Goal: Task Accomplishment & Management: Use online tool/utility

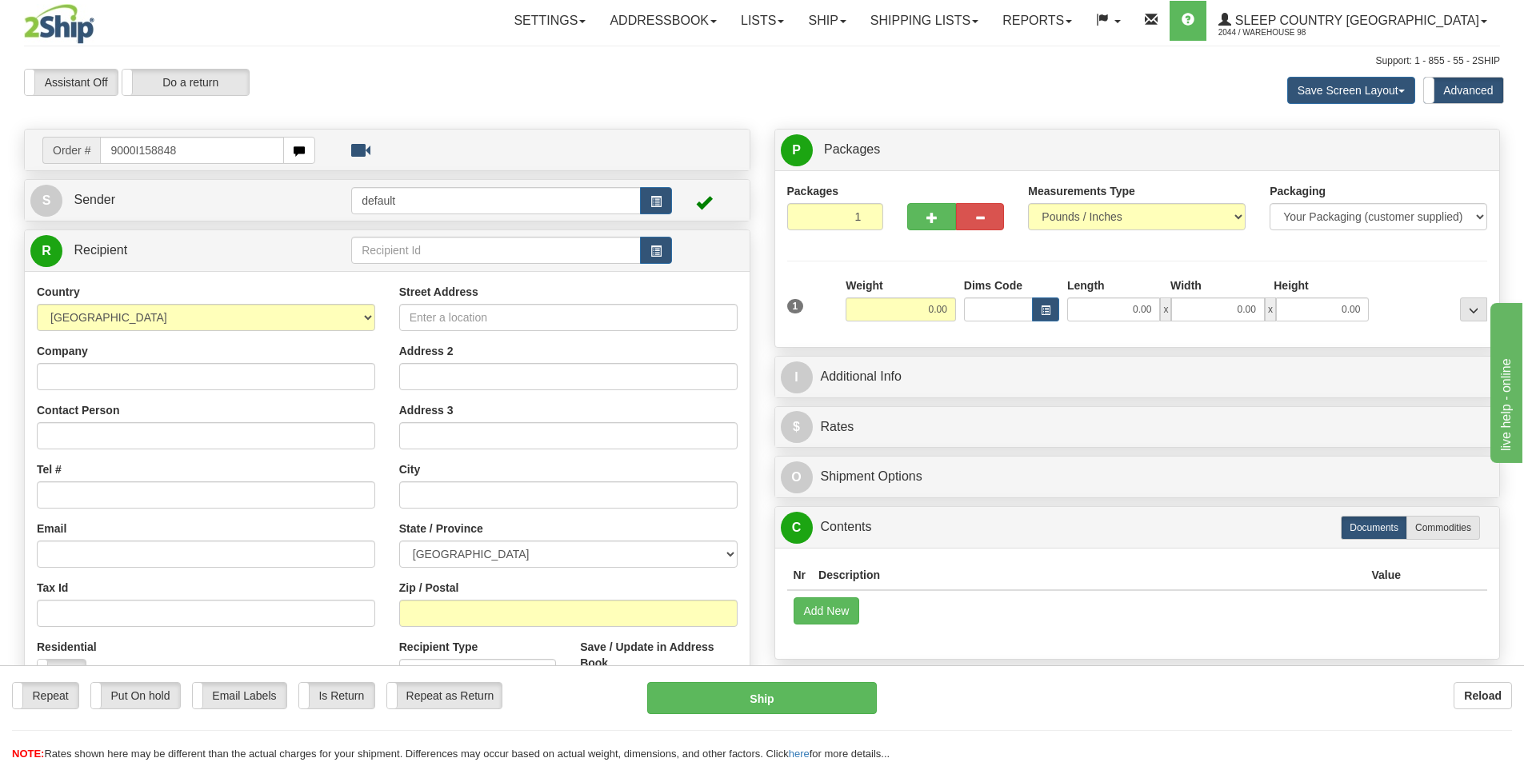
type input "9000I158848"
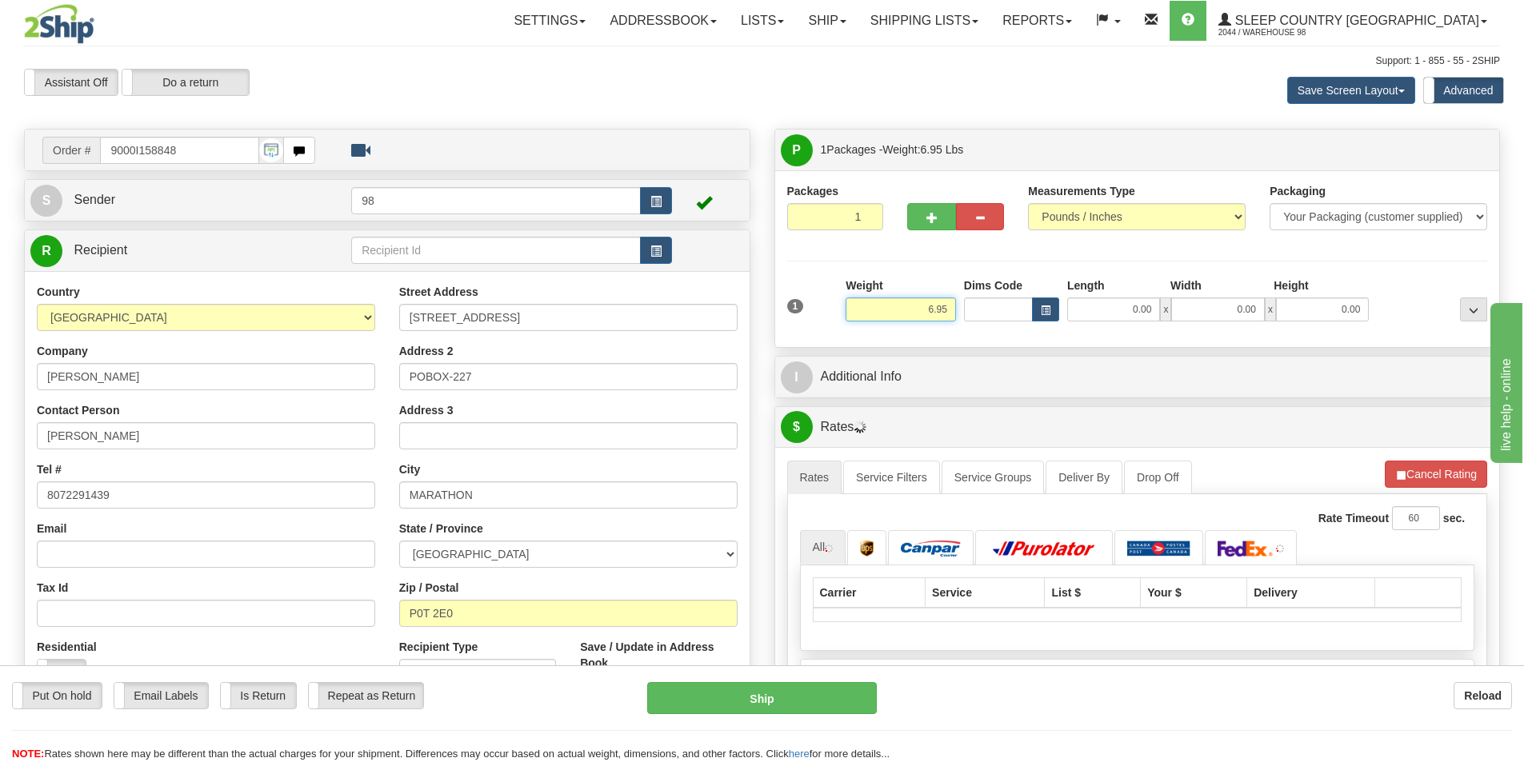
drag, startPoint x: 920, startPoint y: 313, endPoint x: 964, endPoint y: 316, distance: 44.1
click at [964, 316] on div "1 Weight 6.95 Dims Code 0.00" at bounding box center [1137, 306] width 709 height 57
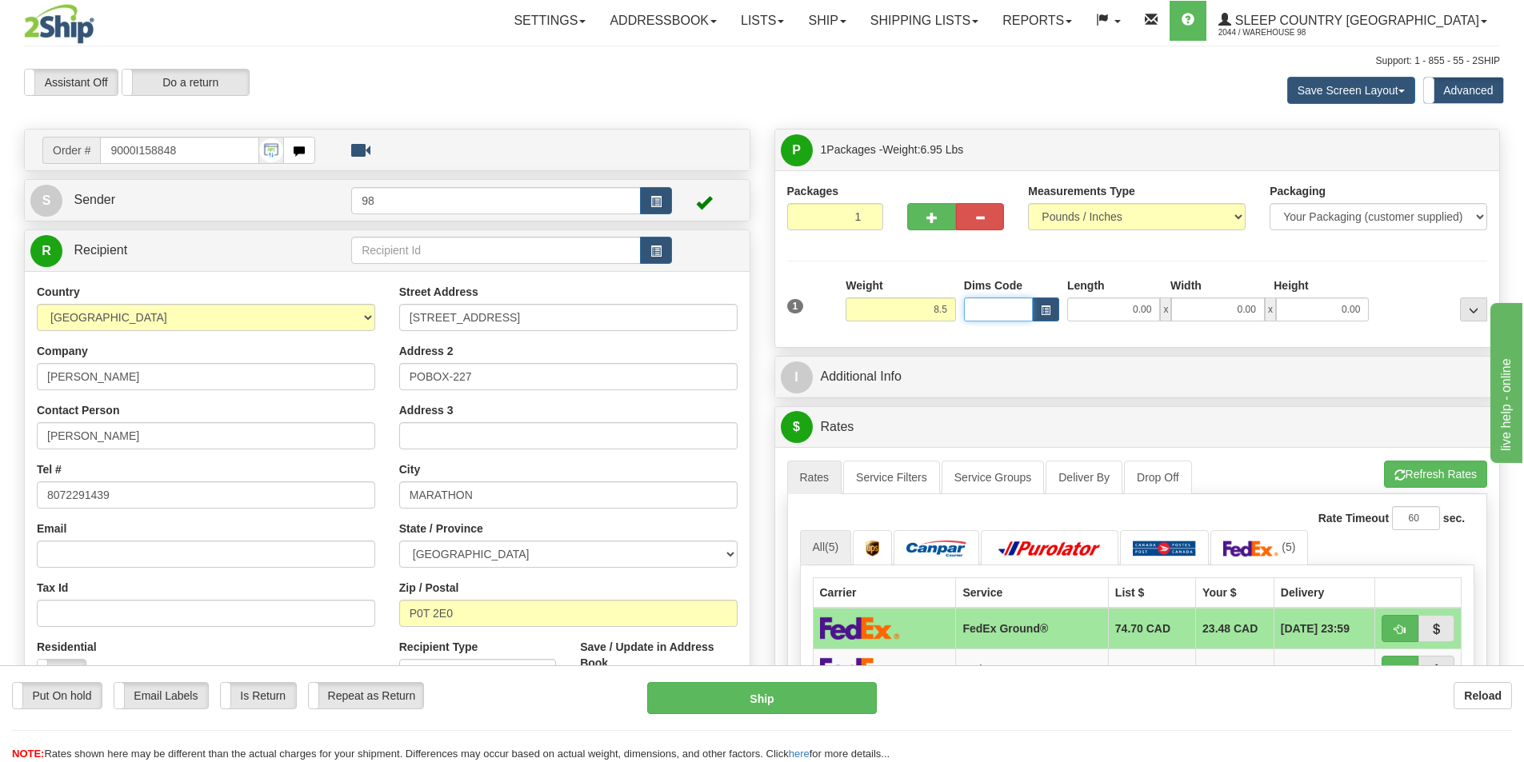
type input "8.50"
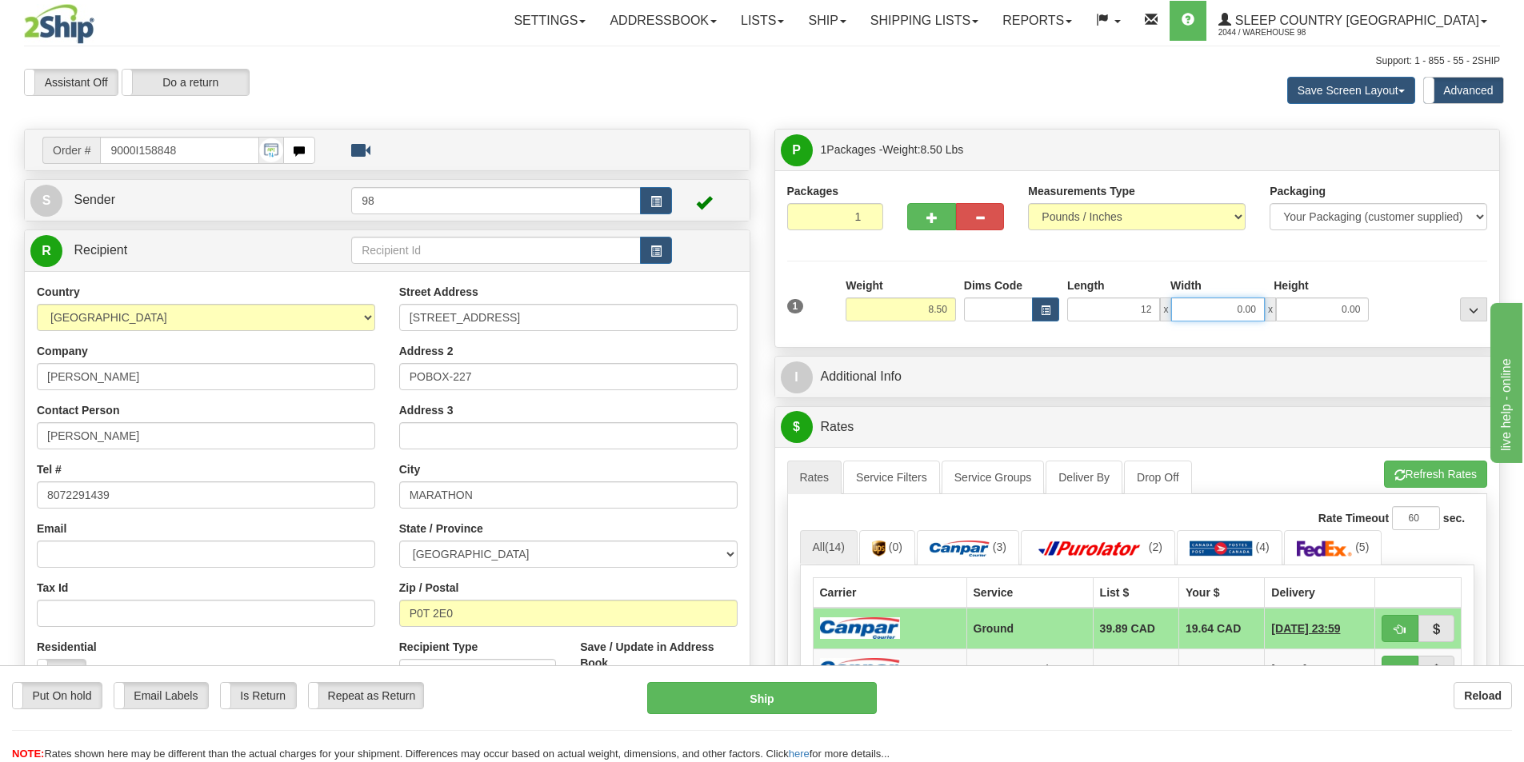
type input "12.00"
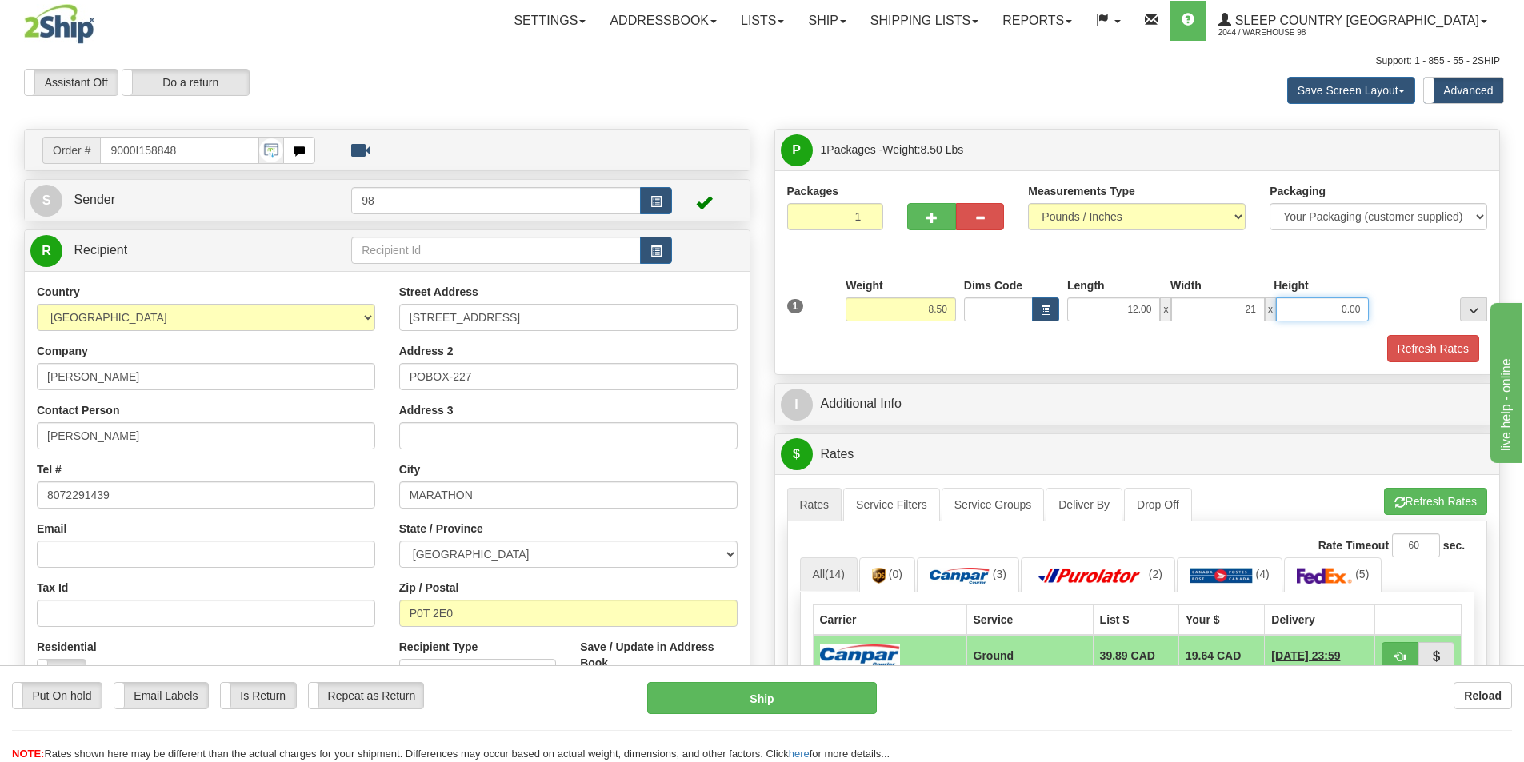
type input "21.00"
type input "6.00"
click at [1413, 338] on button "Refresh Rates" at bounding box center [1433, 348] width 92 height 27
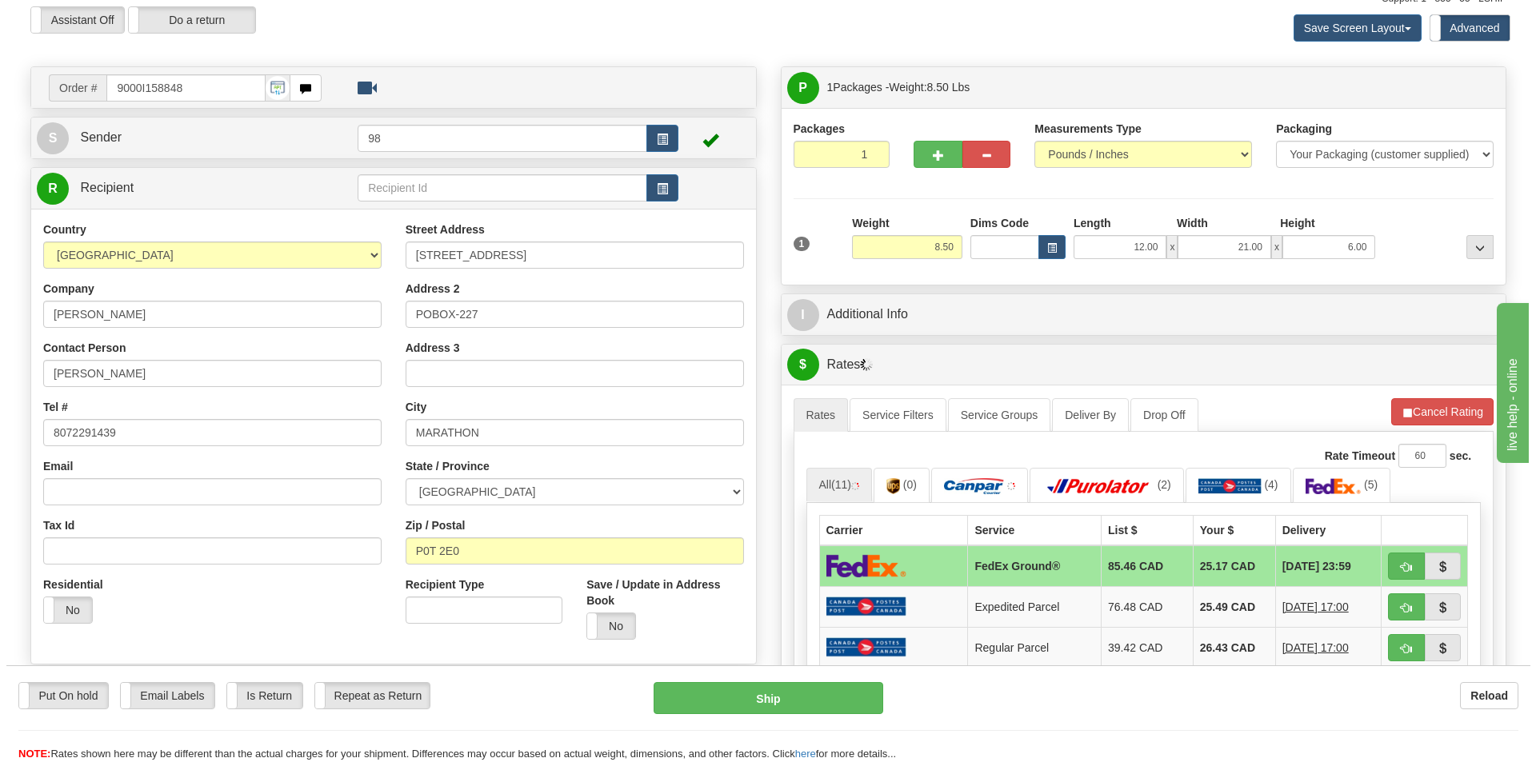
scroll to position [160, 0]
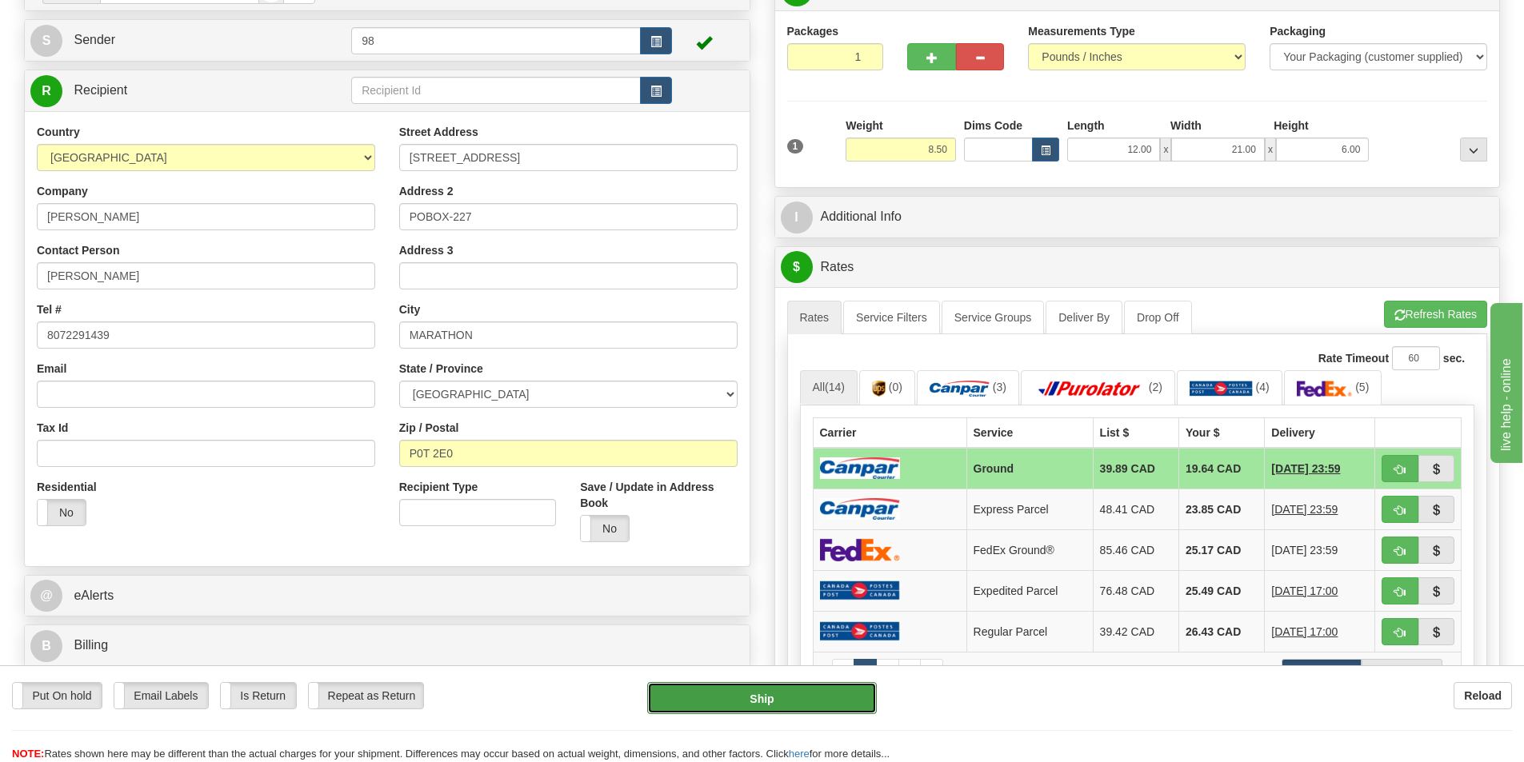
click at [734, 703] on button "Ship" at bounding box center [762, 698] width 230 height 32
type input "1"
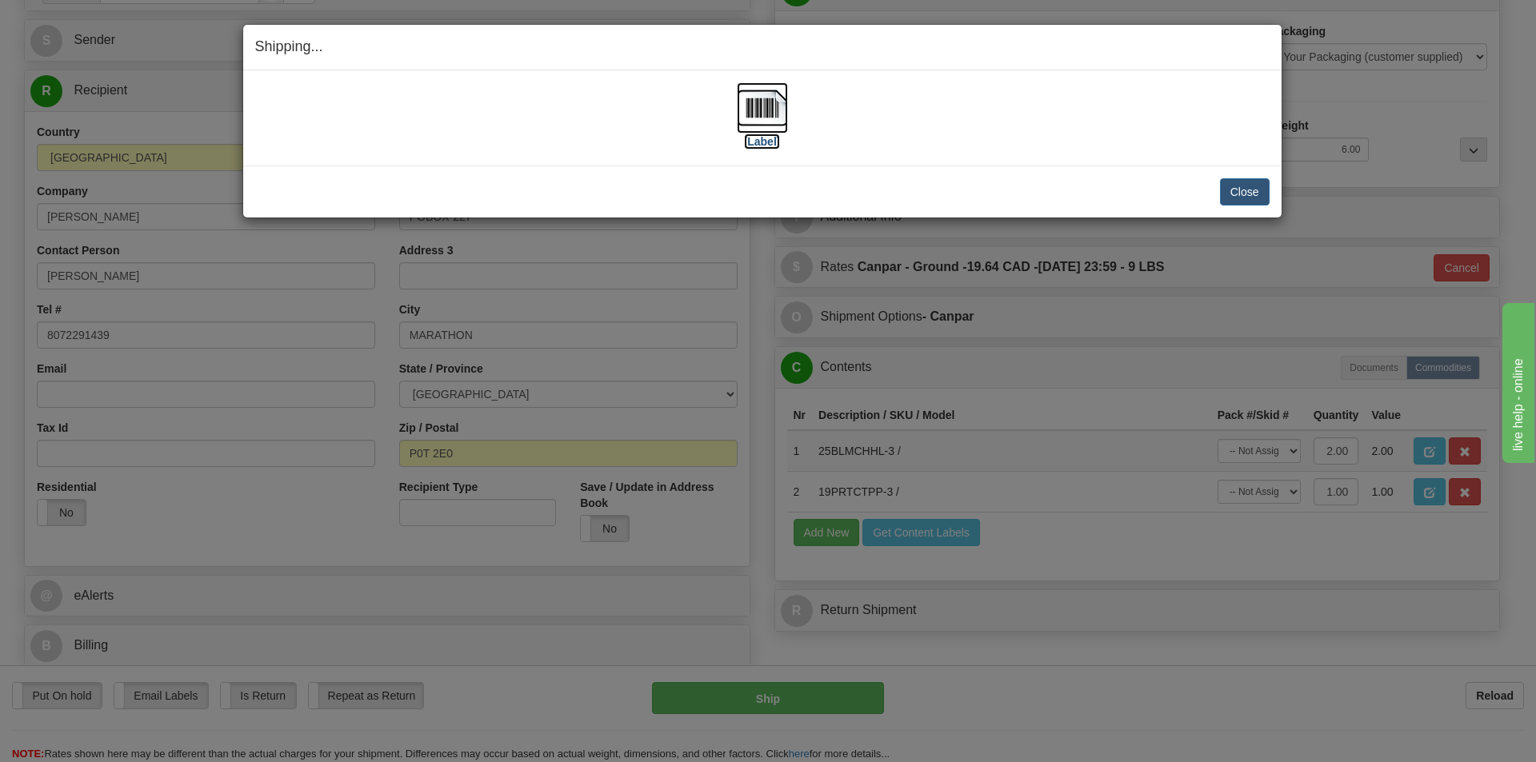
click at [766, 141] on label "[Label]" at bounding box center [762, 142] width 37 height 16
click at [1243, 189] on button "Close" at bounding box center [1245, 191] width 50 height 27
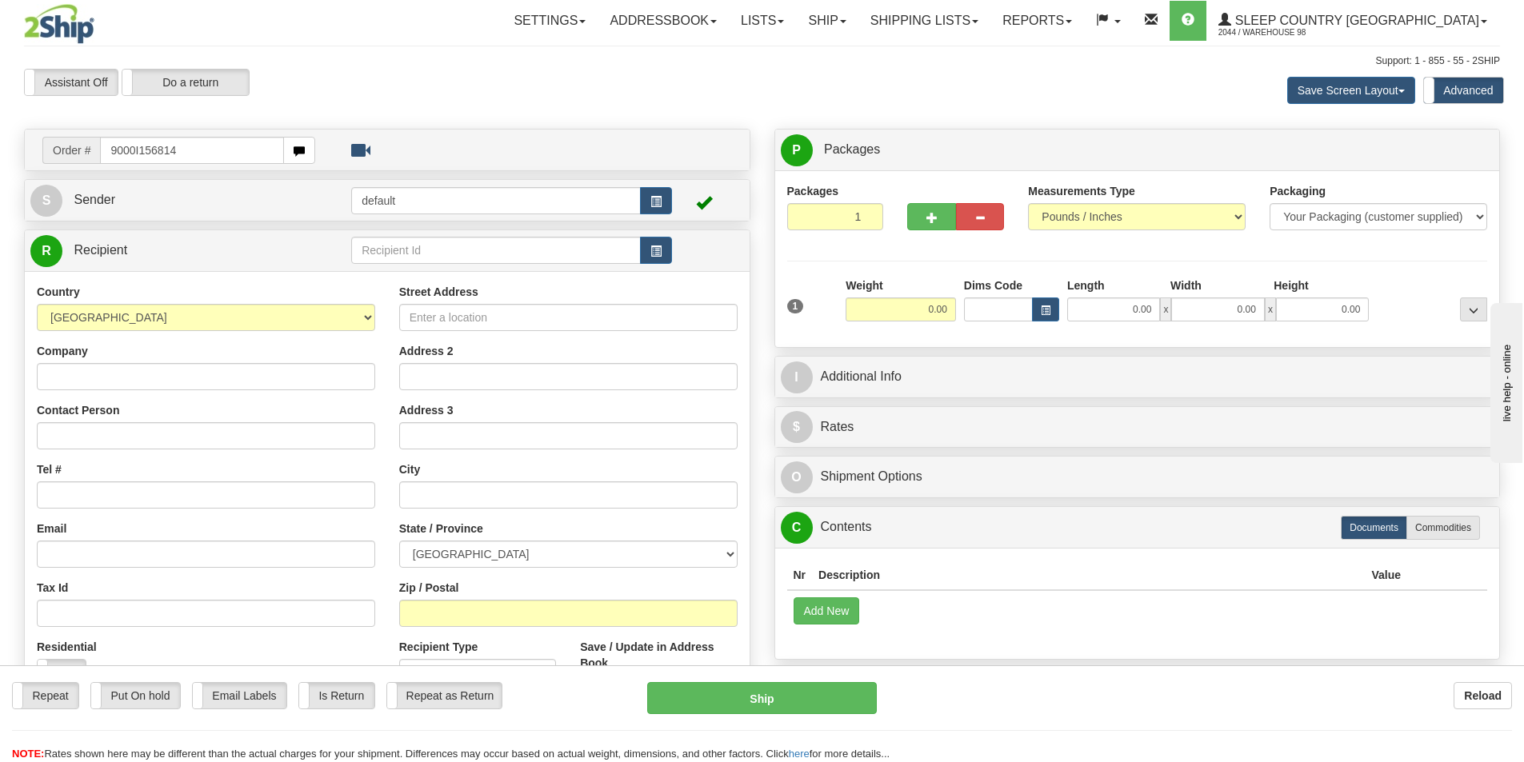
type input "9000I156814"
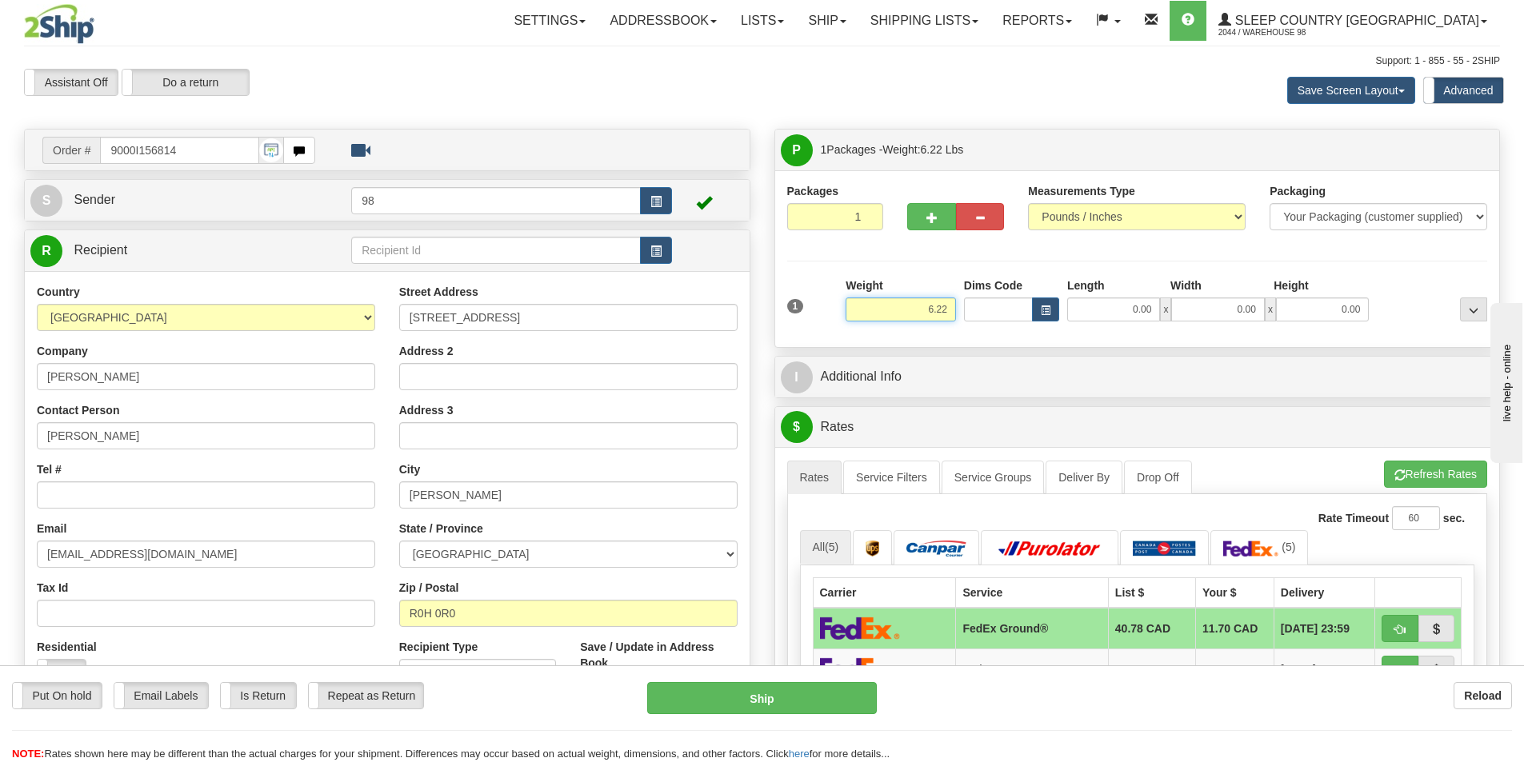
drag, startPoint x: 959, startPoint y: 310, endPoint x: 970, endPoint y: 310, distance: 11.2
click at [970, 310] on div "1 Weight 6.22 Dims Code 0.00" at bounding box center [1137, 306] width 709 height 57
type input "6.50"
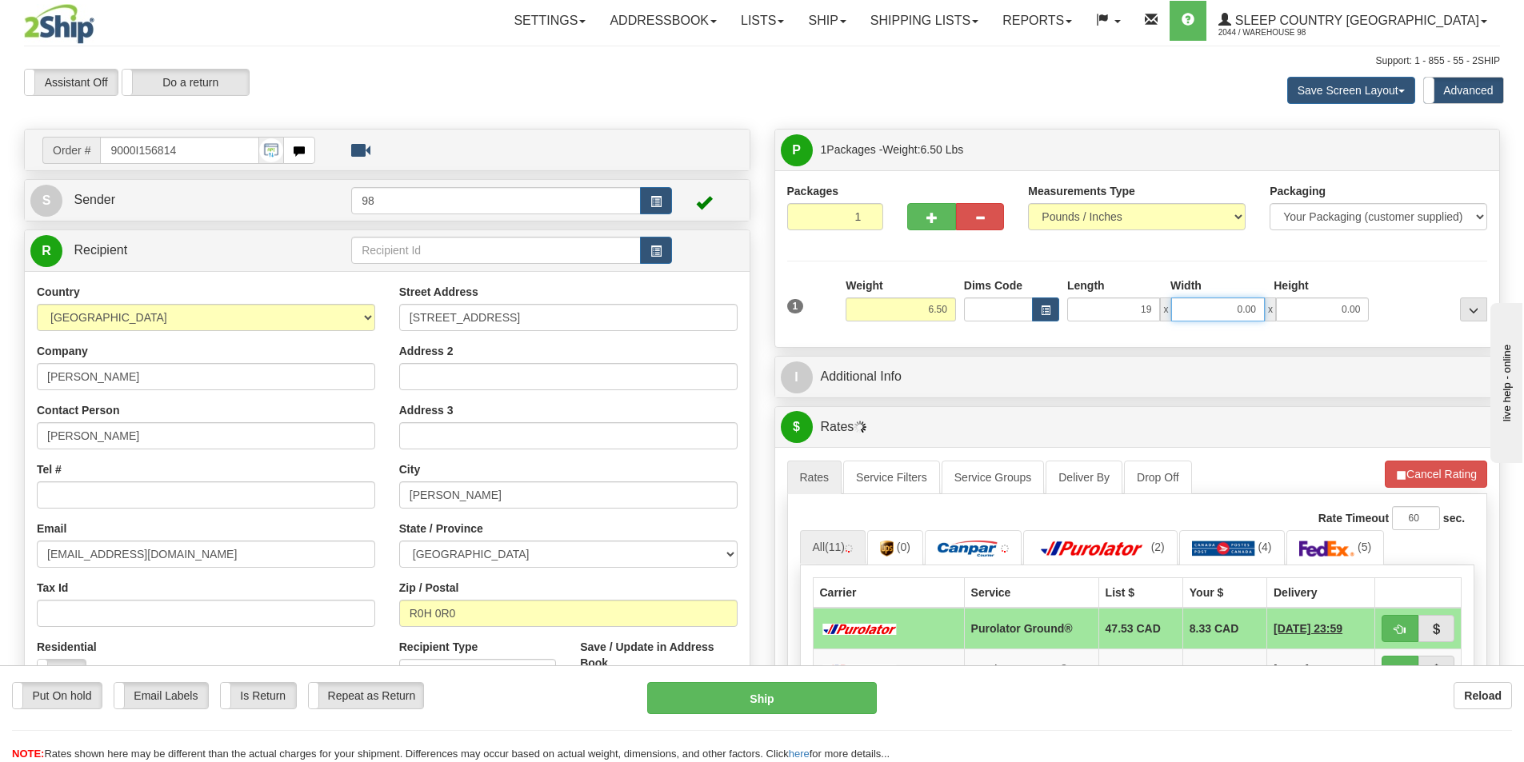
type input "19.00"
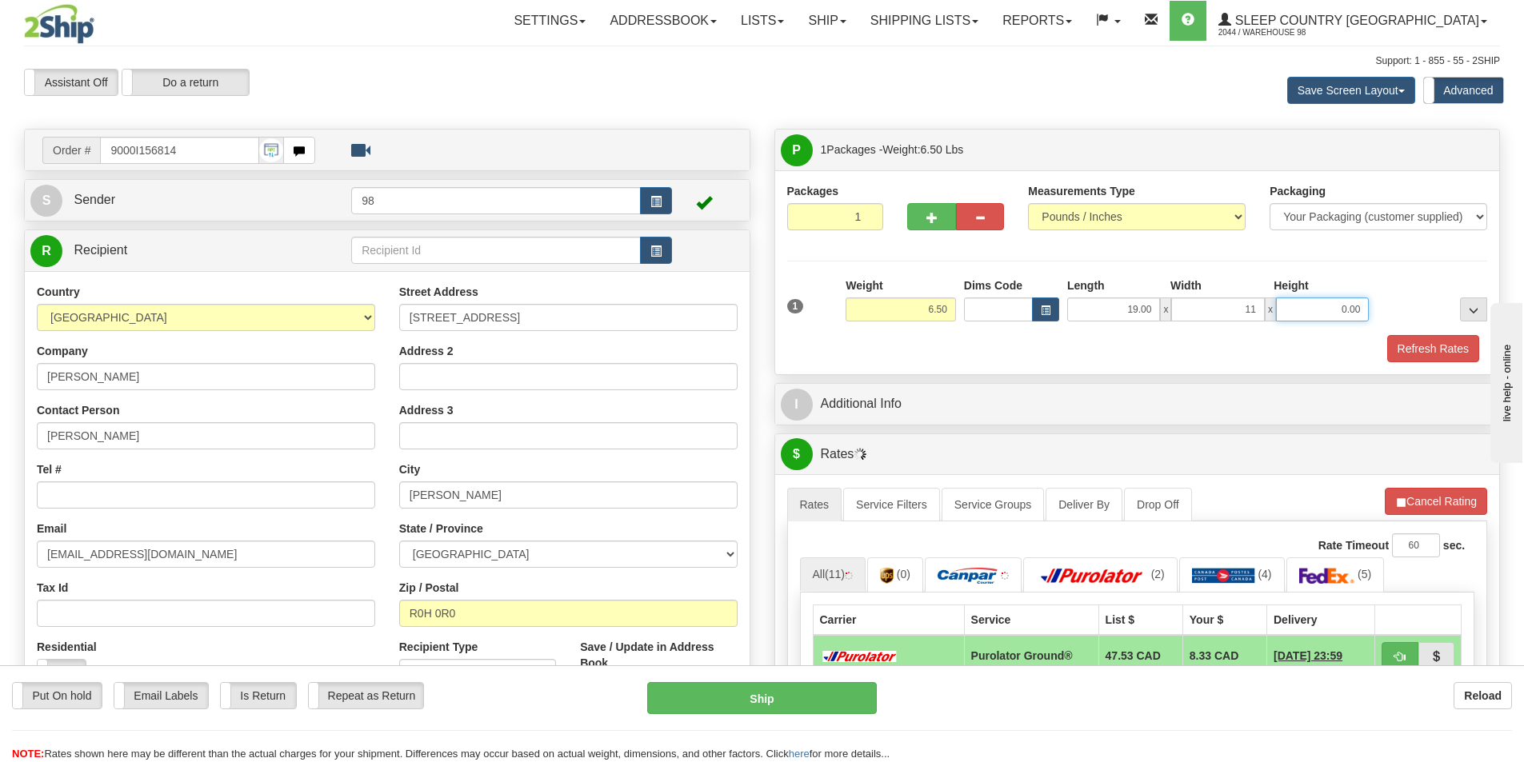
type input "11.00"
type input "8.00"
click at [1397, 346] on button "Refresh Rates" at bounding box center [1433, 348] width 92 height 27
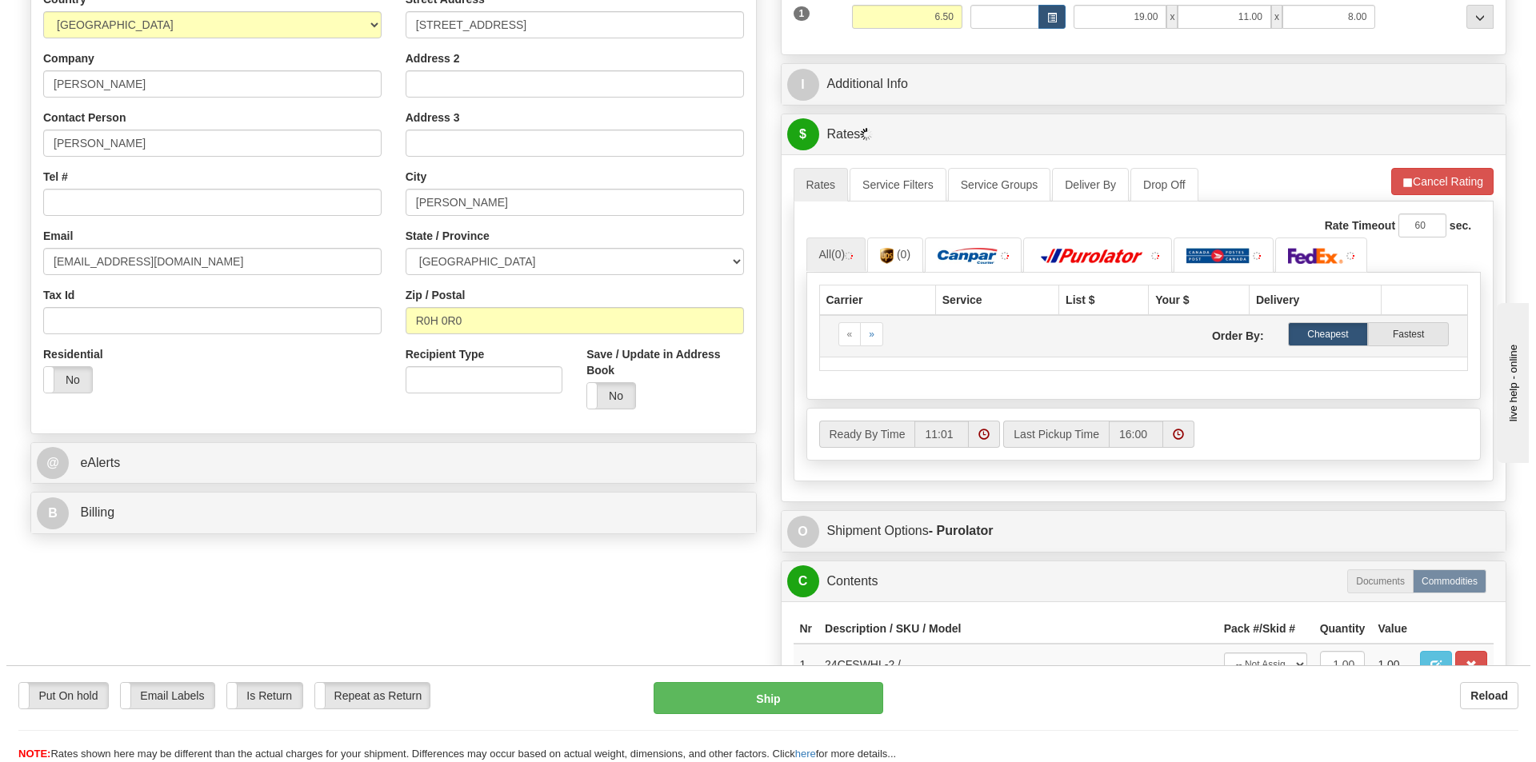
scroll to position [320, 0]
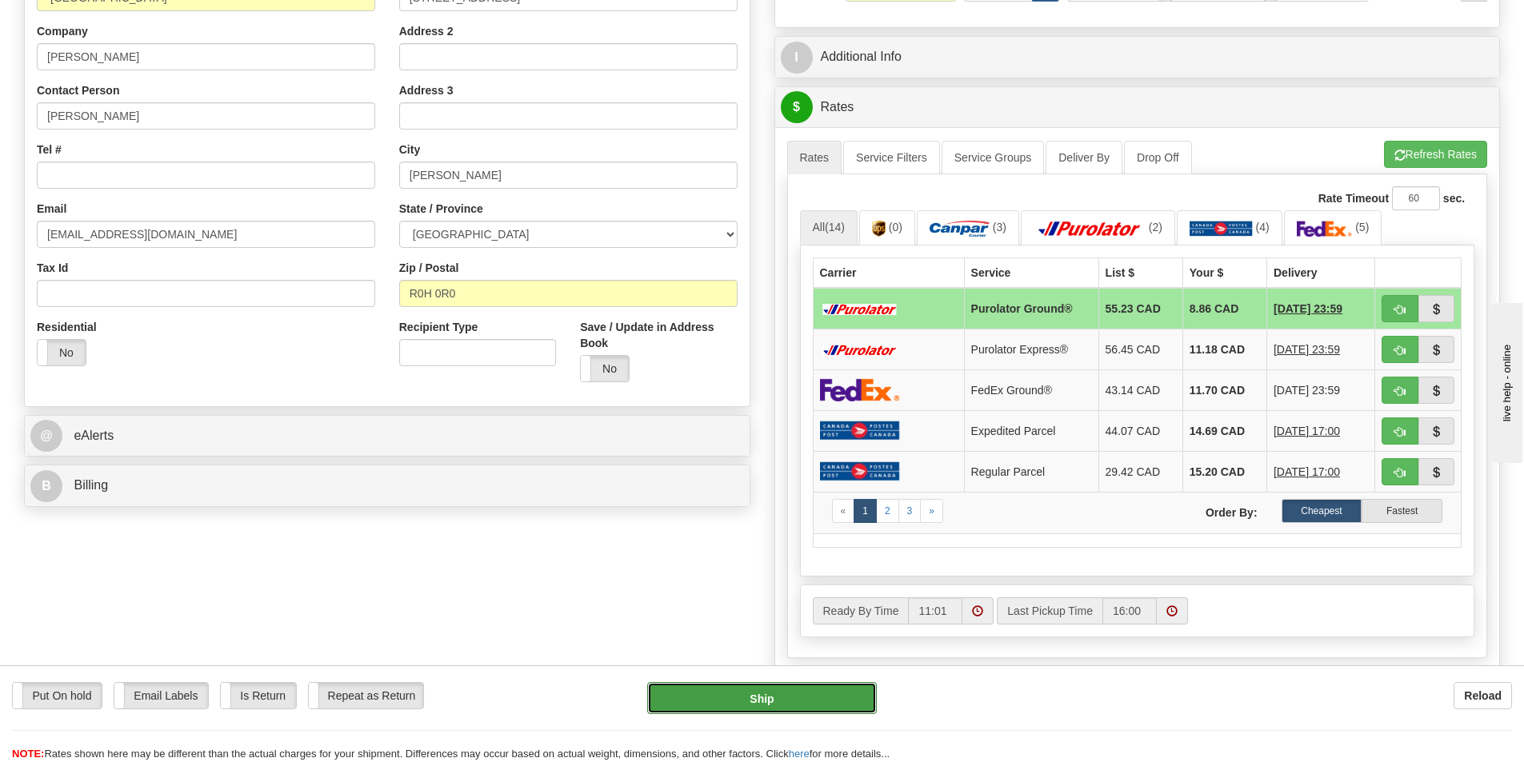
click at [789, 689] on button "Ship" at bounding box center [762, 698] width 230 height 32
type input "260"
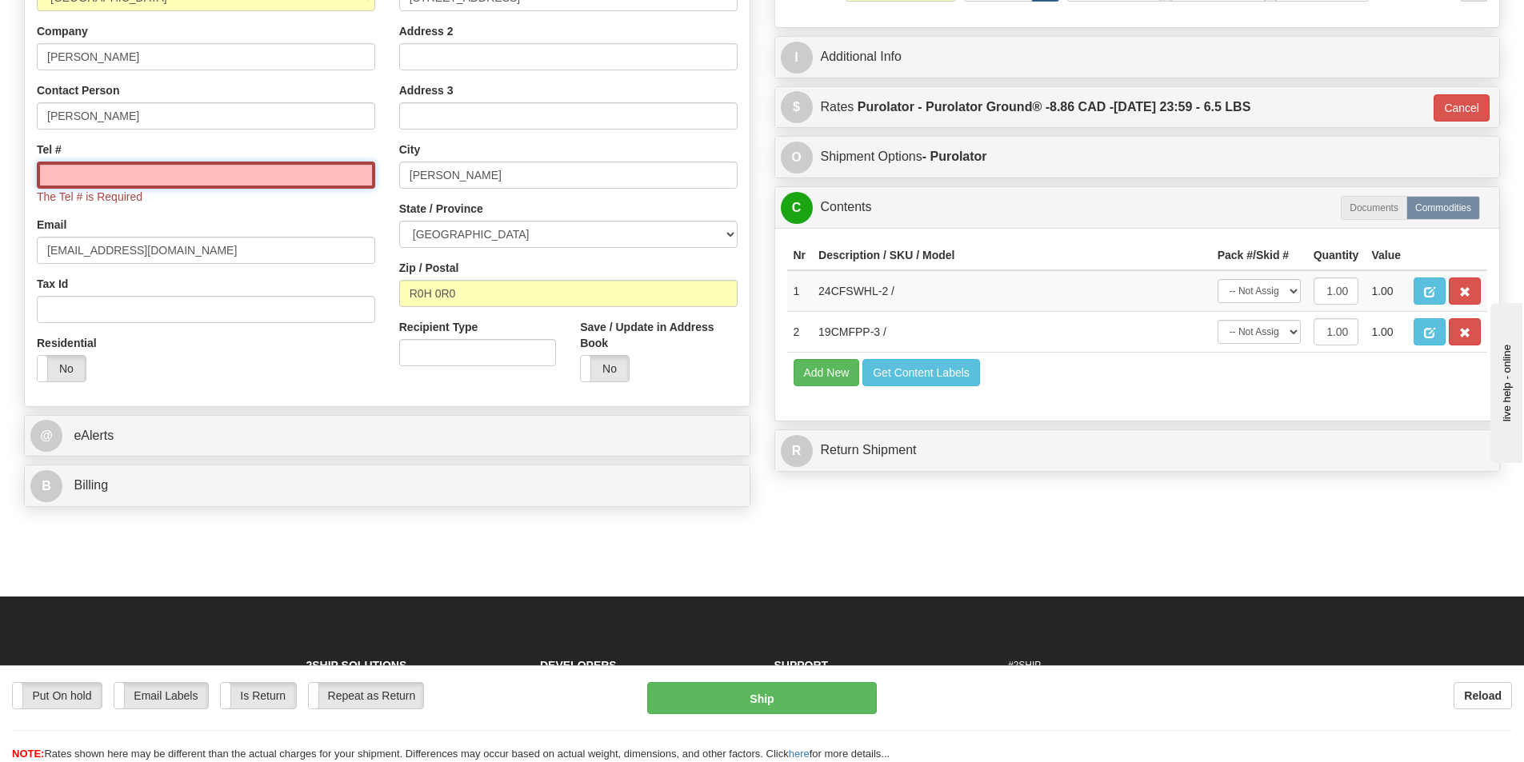
click at [86, 172] on input "Tel #" at bounding box center [206, 175] width 338 height 27
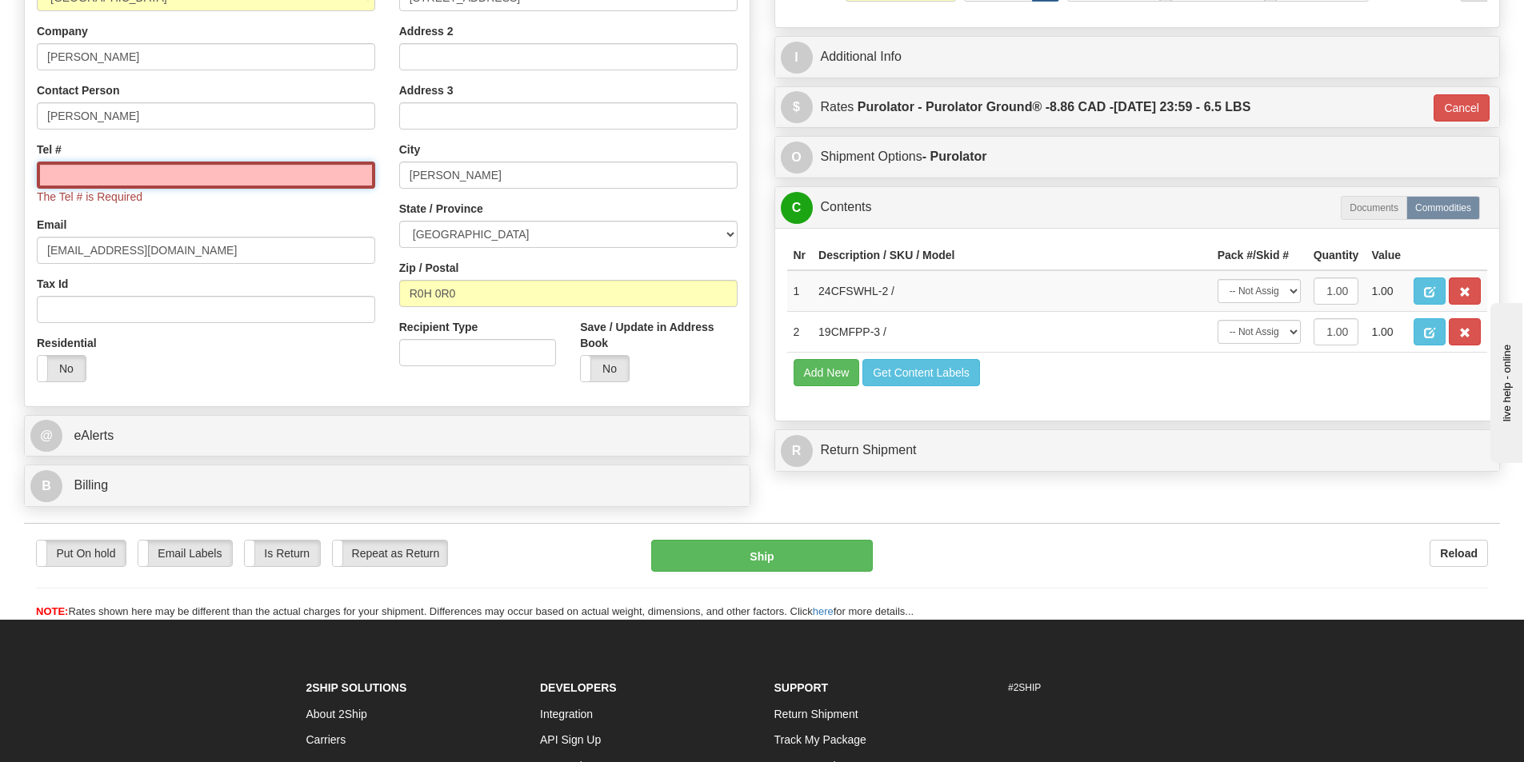
paste input "204 791-1085"
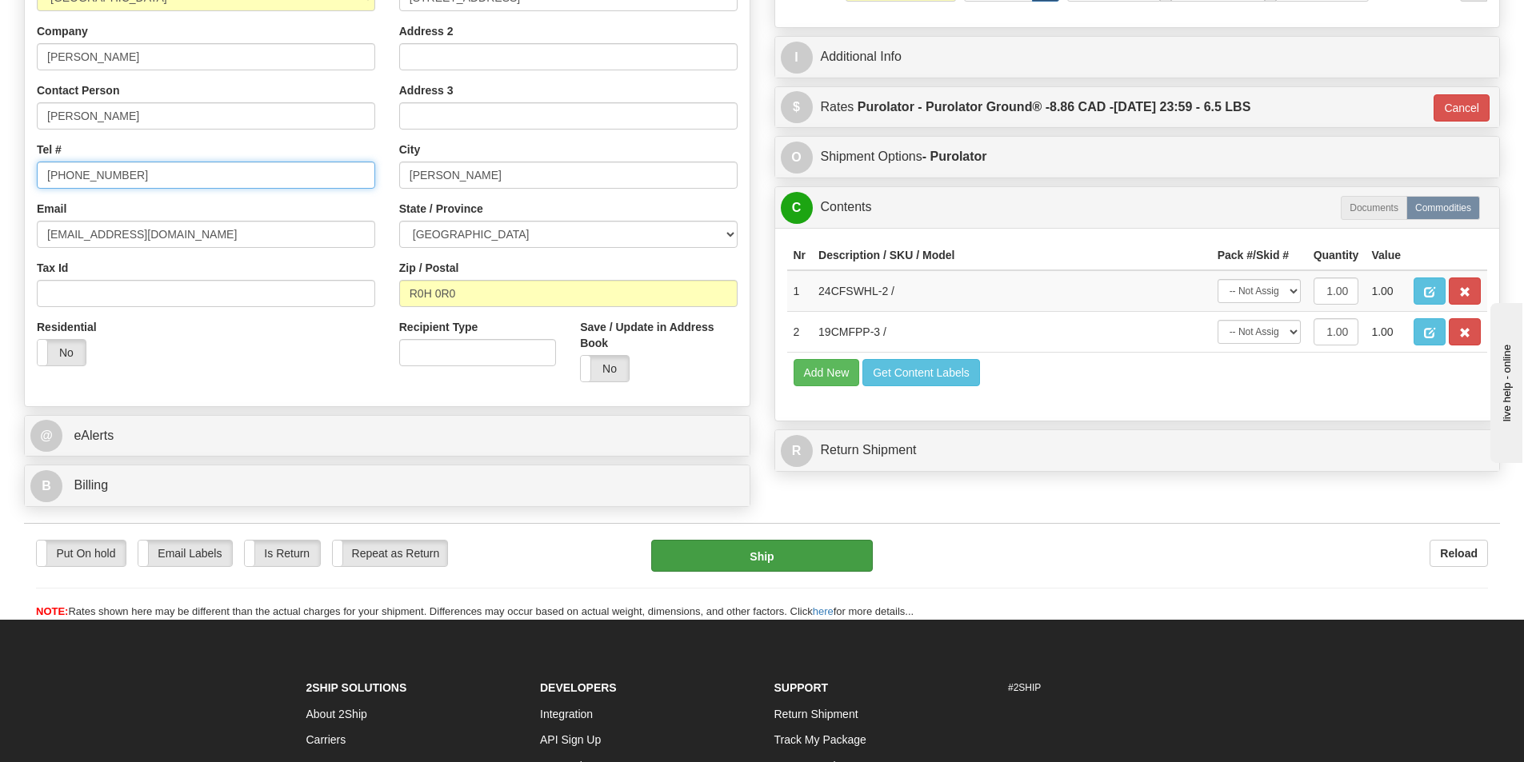
type input "204 791-1085"
click at [758, 556] on button "Ship" at bounding box center [762, 556] width 222 height 32
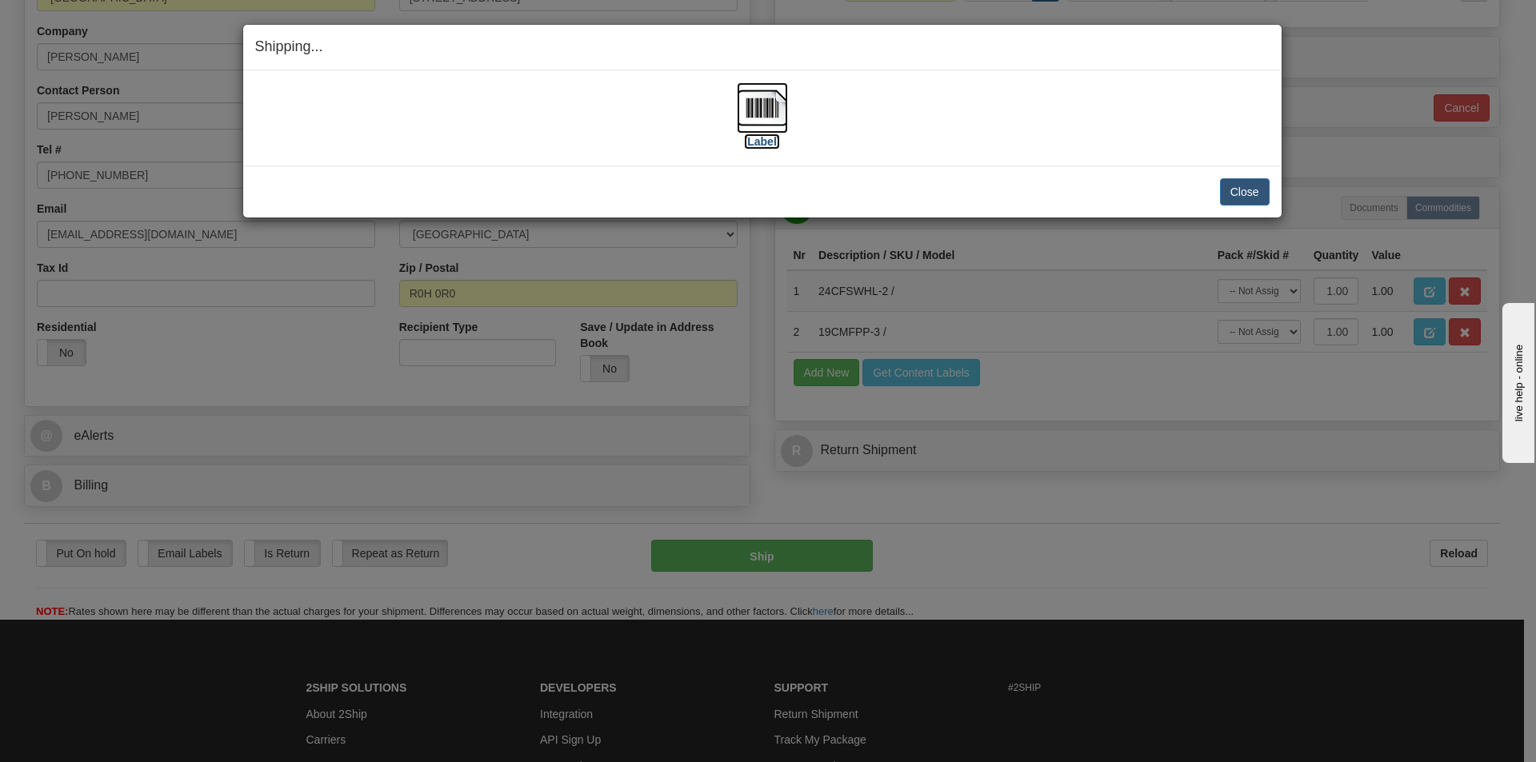
click at [750, 138] on label "[Label]" at bounding box center [762, 142] width 37 height 16
click at [1247, 193] on button "Close" at bounding box center [1245, 191] width 50 height 27
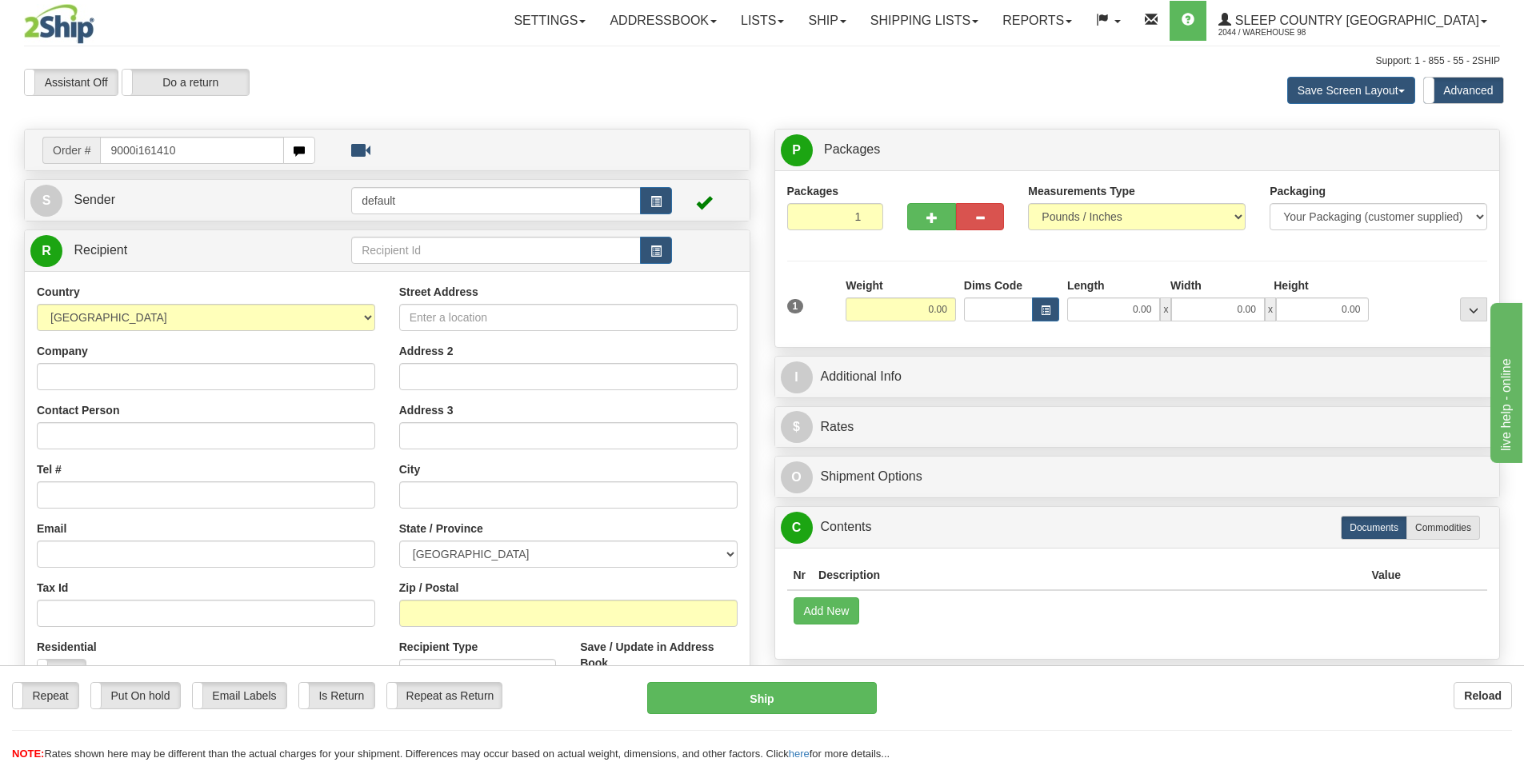
type input "9000i161410"
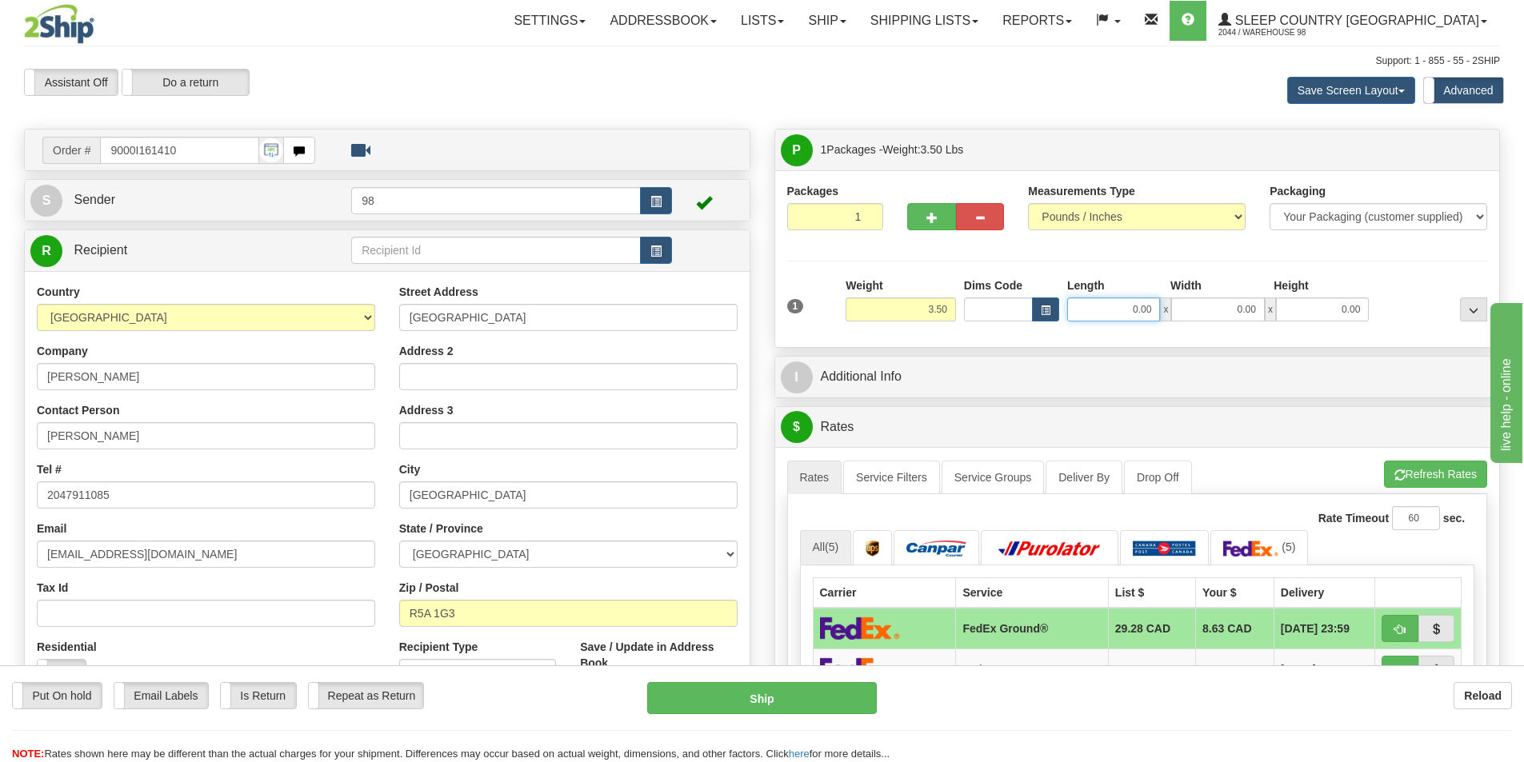
drag, startPoint x: 1137, startPoint y: 308, endPoint x: 1157, endPoint y: 302, distance: 20.8
click at [1153, 308] on input "0.00" at bounding box center [1113, 310] width 93 height 24
type input "12.50"
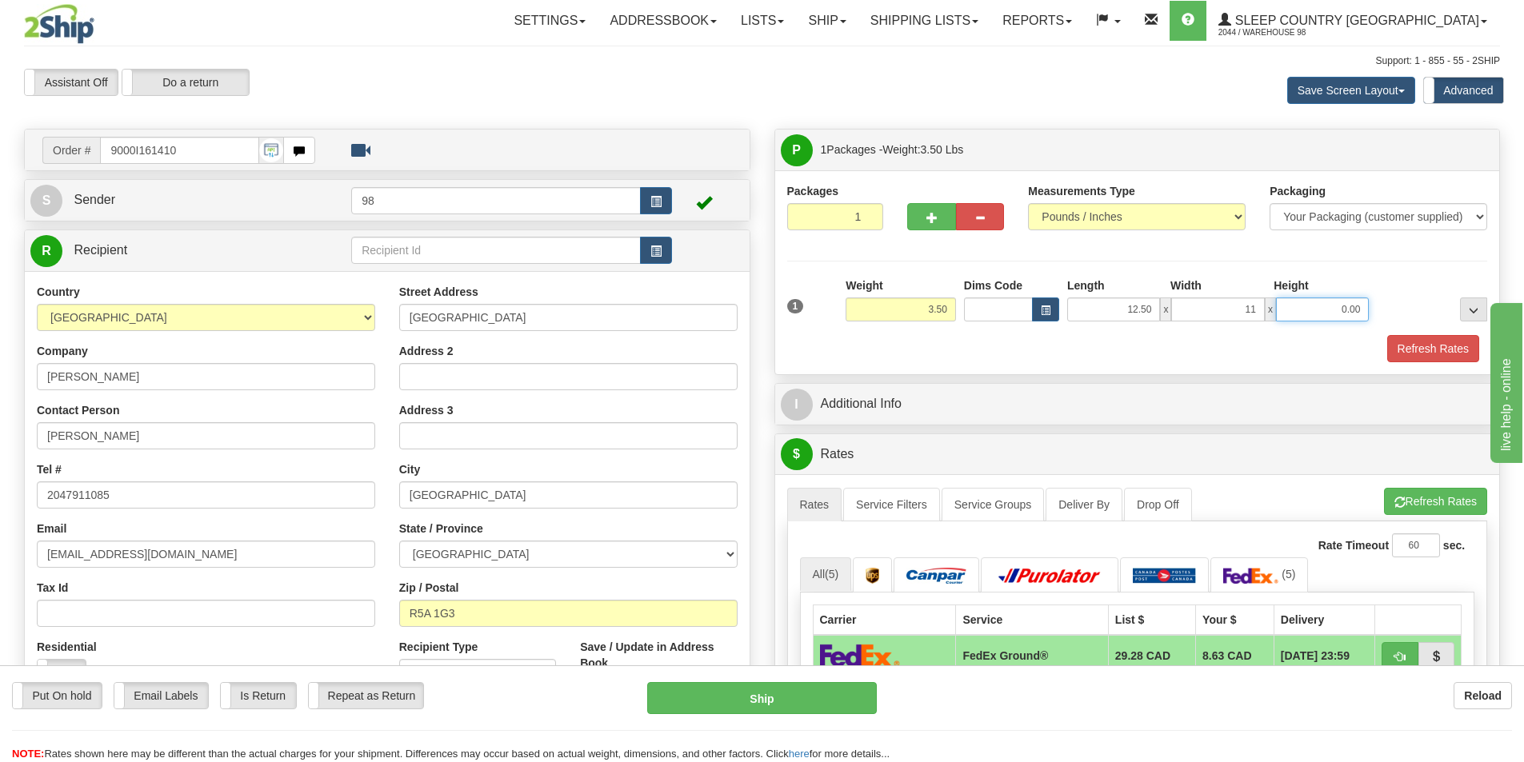
type input "11.00"
type input "3.50"
click at [1437, 355] on button "Refresh Rates" at bounding box center [1433, 348] width 92 height 27
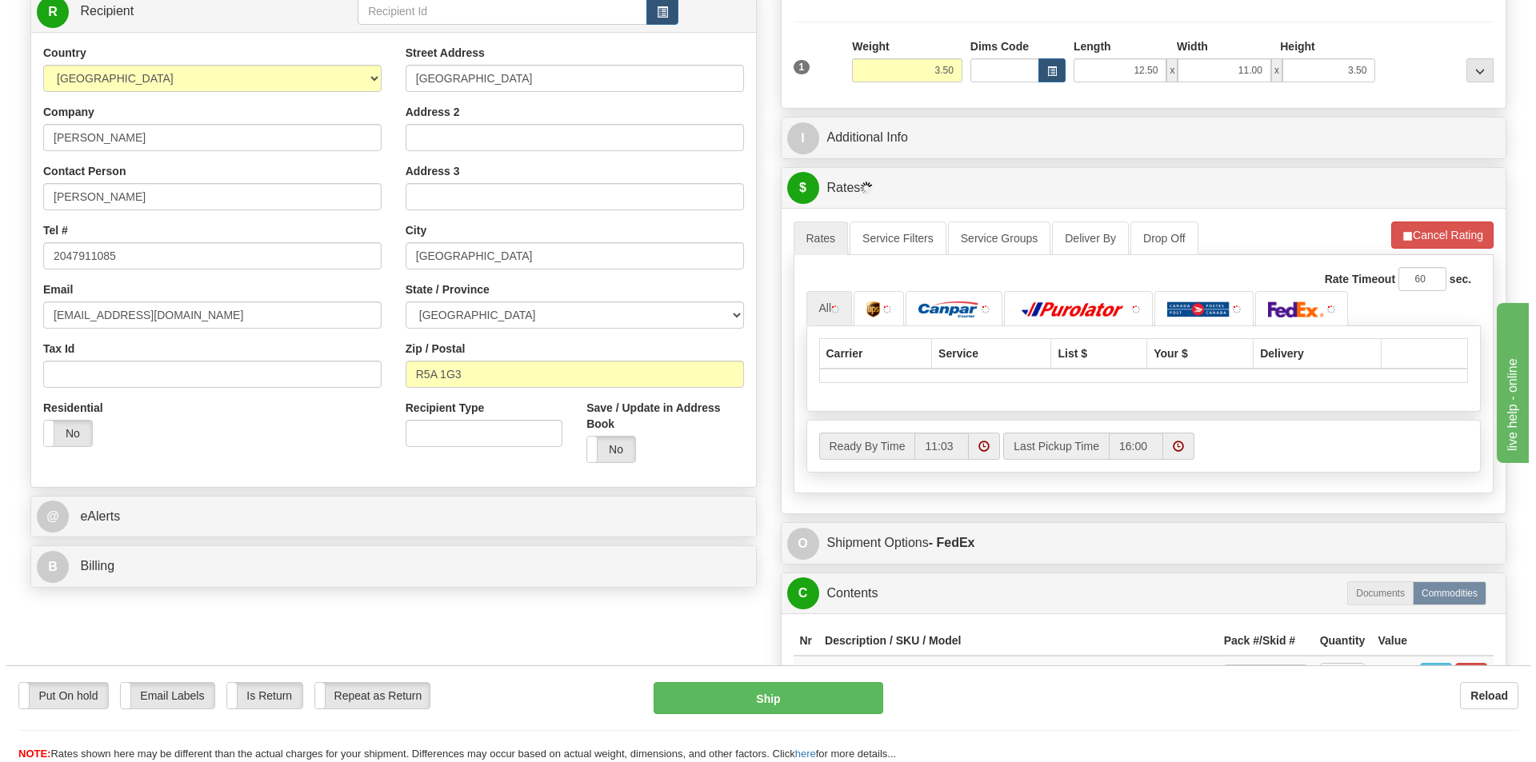
scroll to position [240, 0]
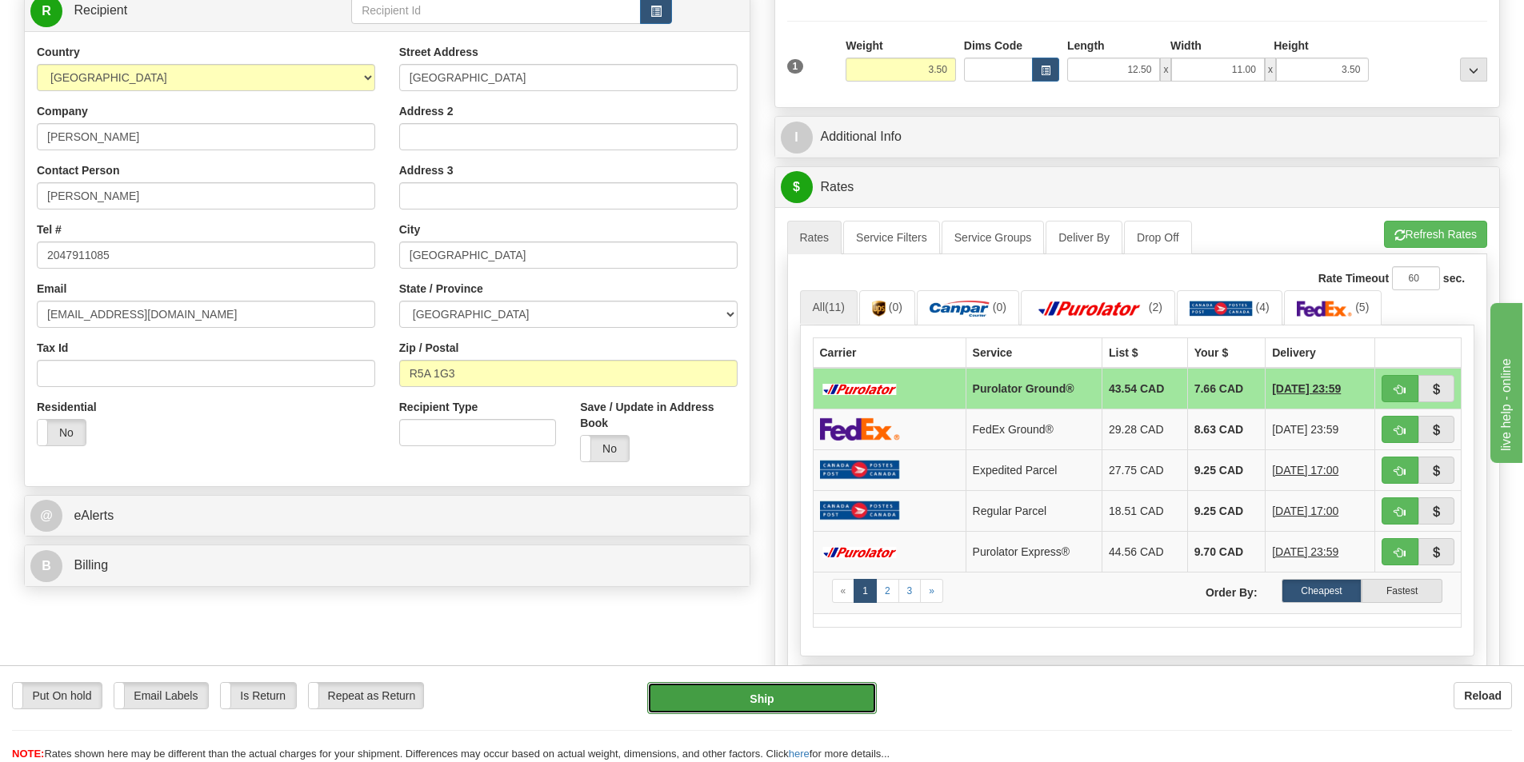
click at [722, 701] on button "Ship" at bounding box center [762, 698] width 230 height 32
type input "260"
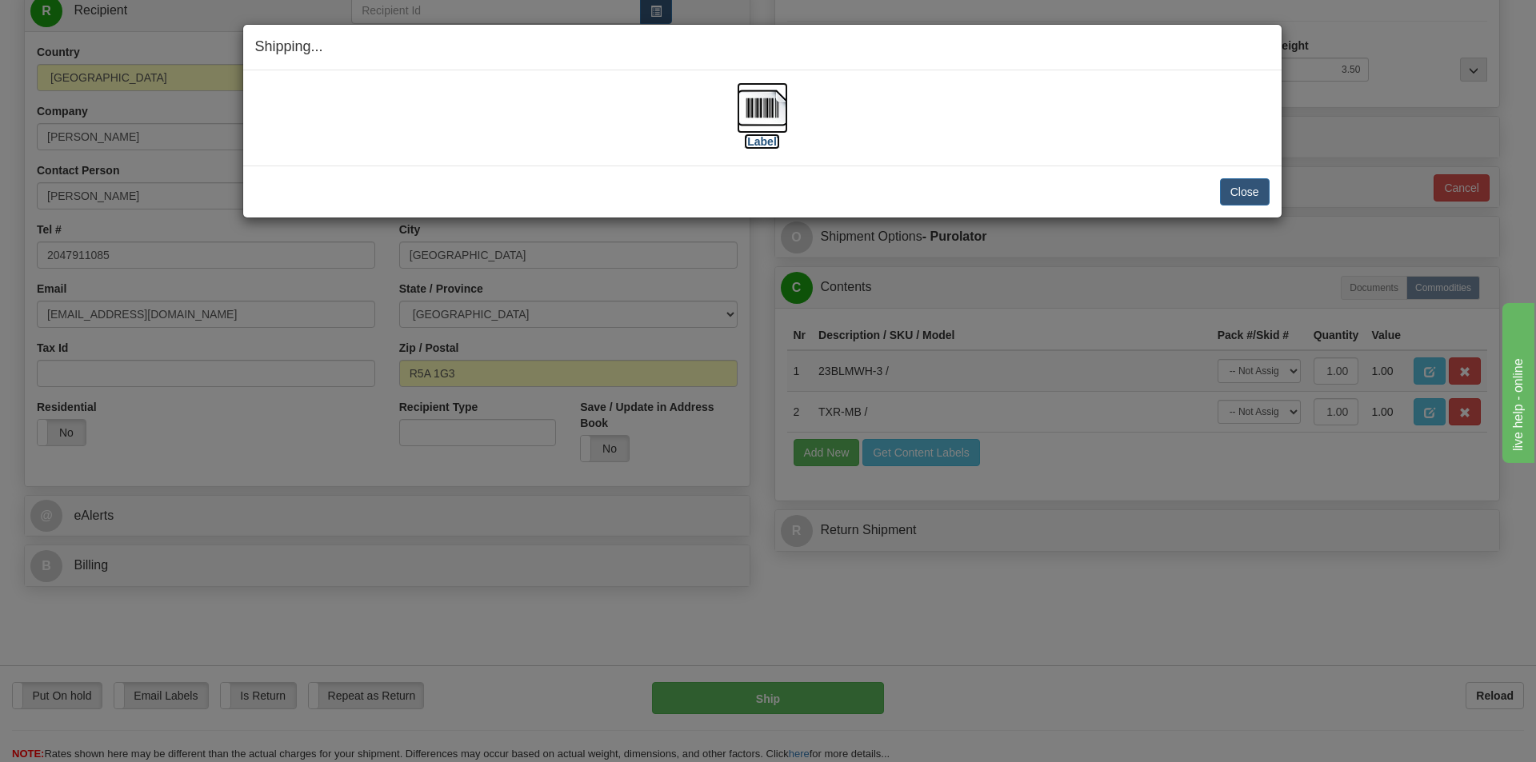
click at [746, 138] on label "[Label]" at bounding box center [762, 142] width 37 height 16
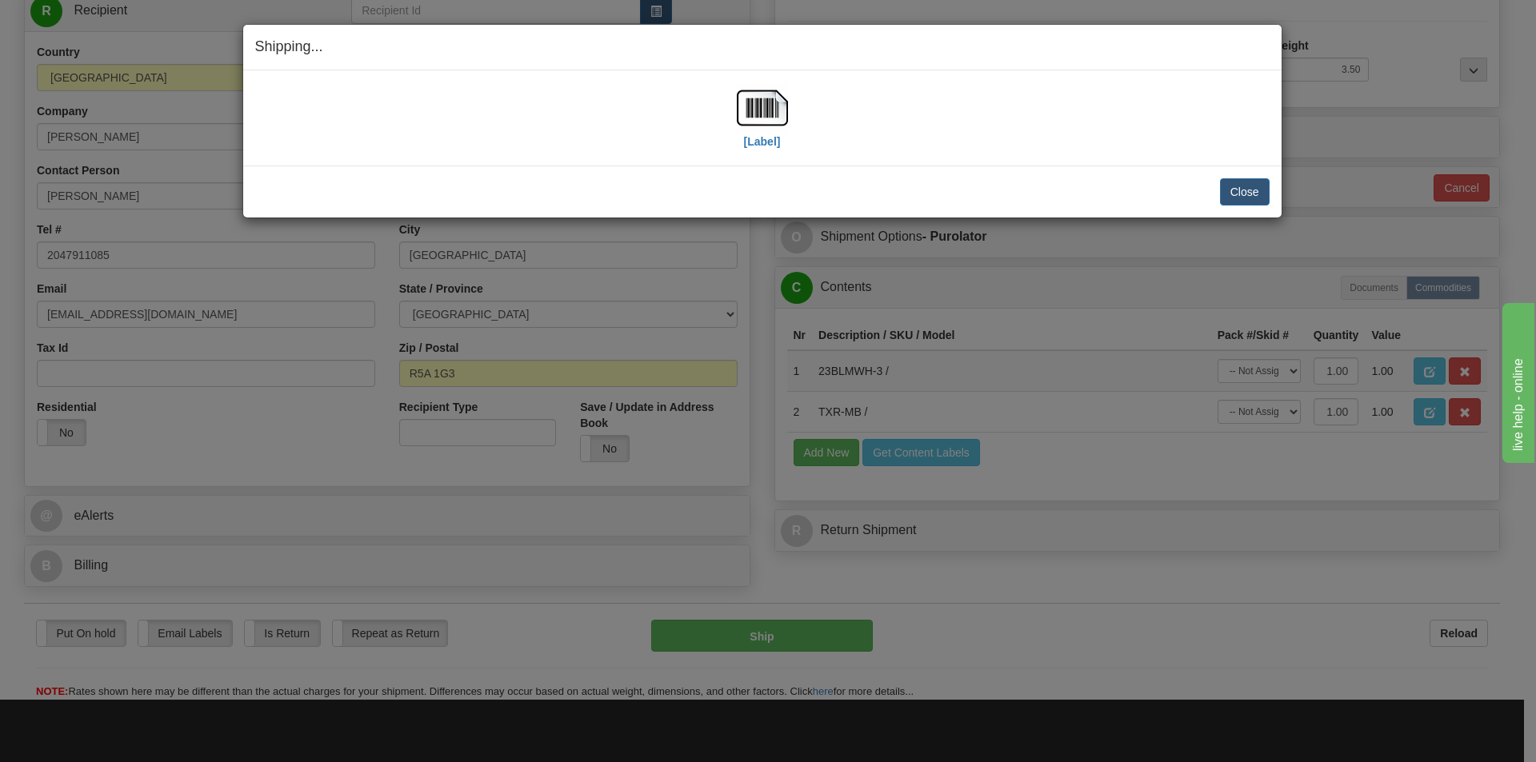
click at [1341, 569] on div "Shipping... Your SHIPMENT will EXPIRE in [Label] IMPORTANT NOTICE Embassy / Con…" at bounding box center [768, 381] width 1536 height 762
click at [754, 142] on label "[Label]" at bounding box center [762, 142] width 37 height 16
click at [1249, 188] on button "Close" at bounding box center [1245, 191] width 50 height 27
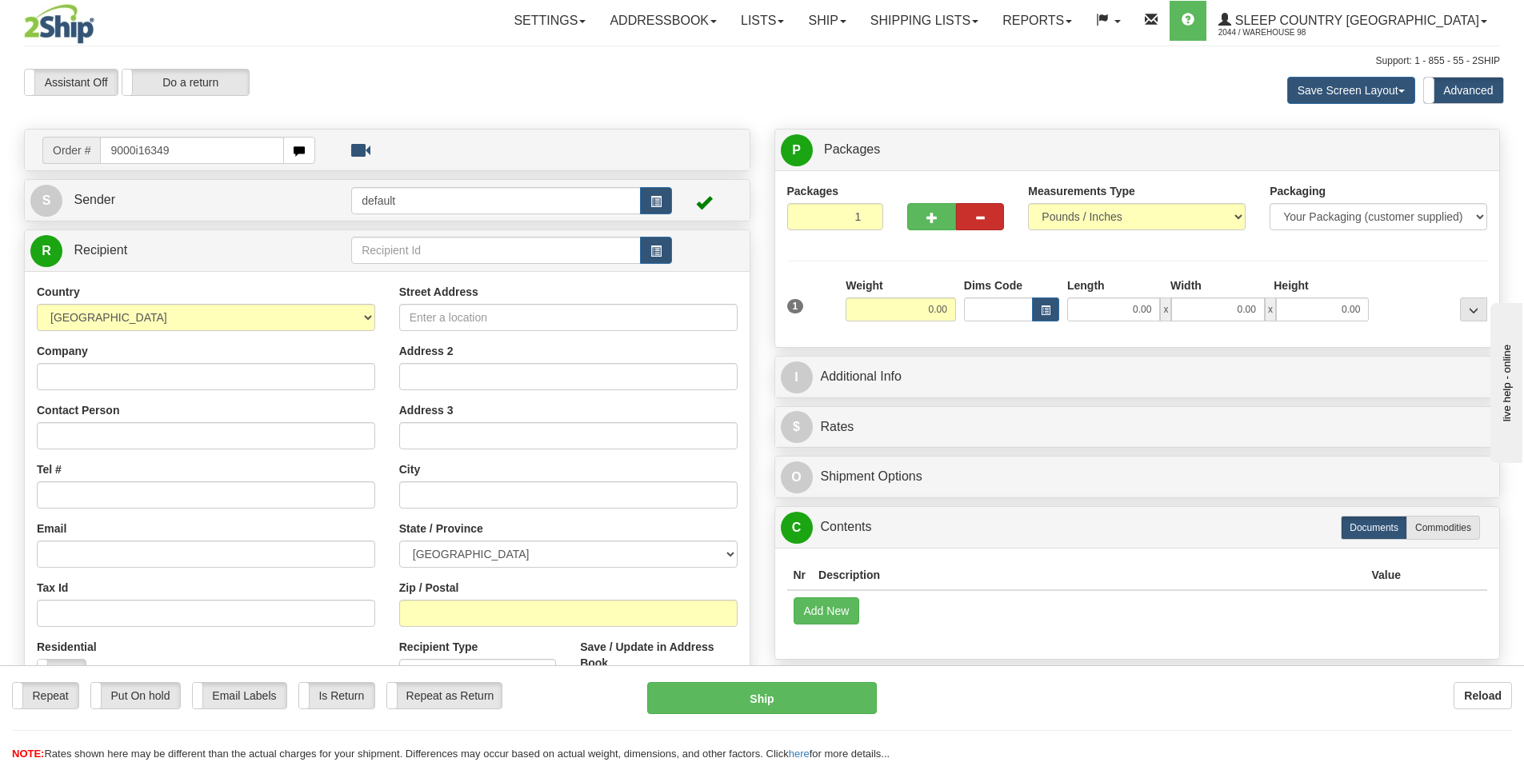
type input "9000i163490"
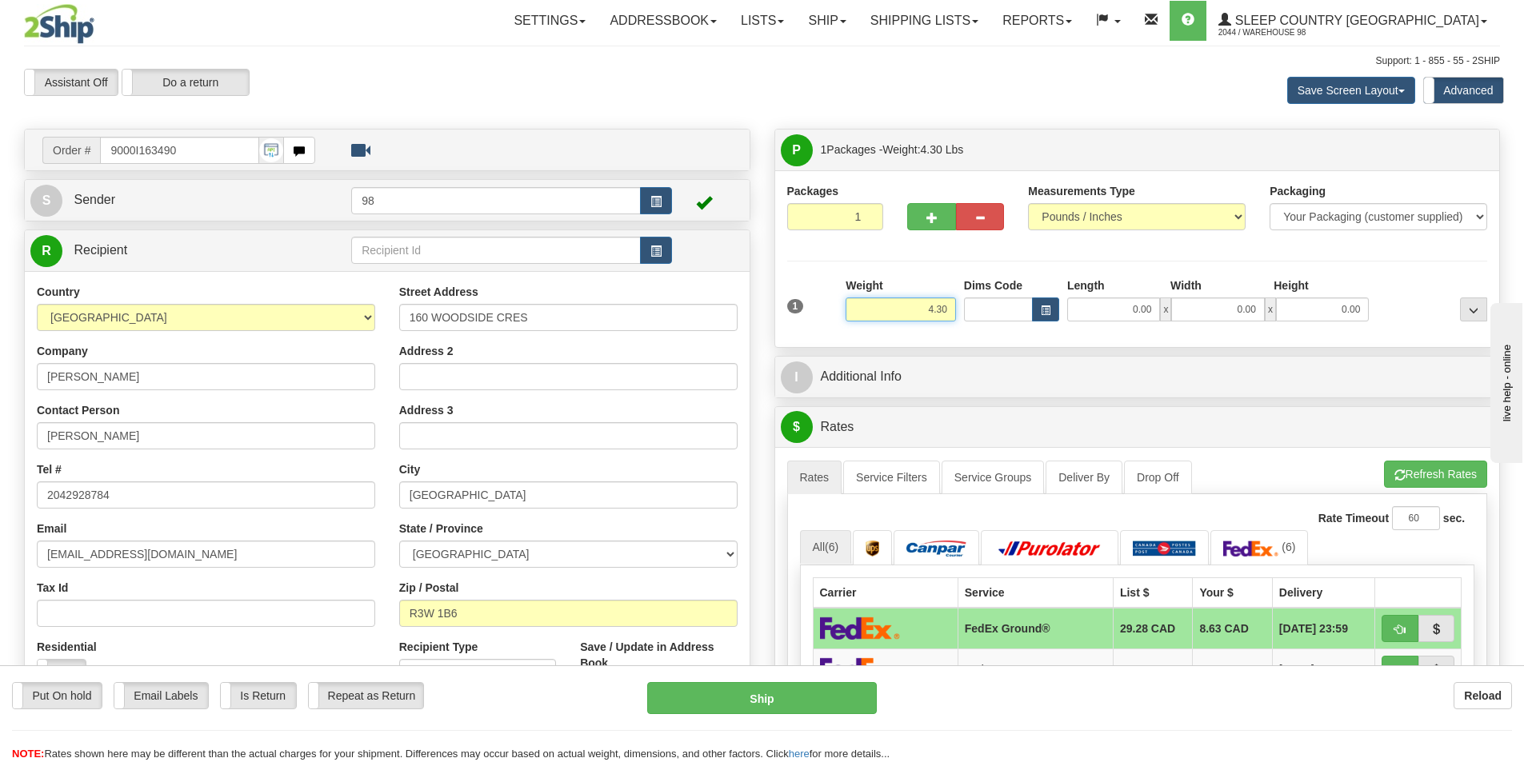
drag, startPoint x: 965, startPoint y: 320, endPoint x: 989, endPoint y: 322, distance: 24.1
click at [989, 322] on div "1 Weight 4.30 Dims Code 0.00" at bounding box center [1137, 306] width 709 height 57
type input "11.50"
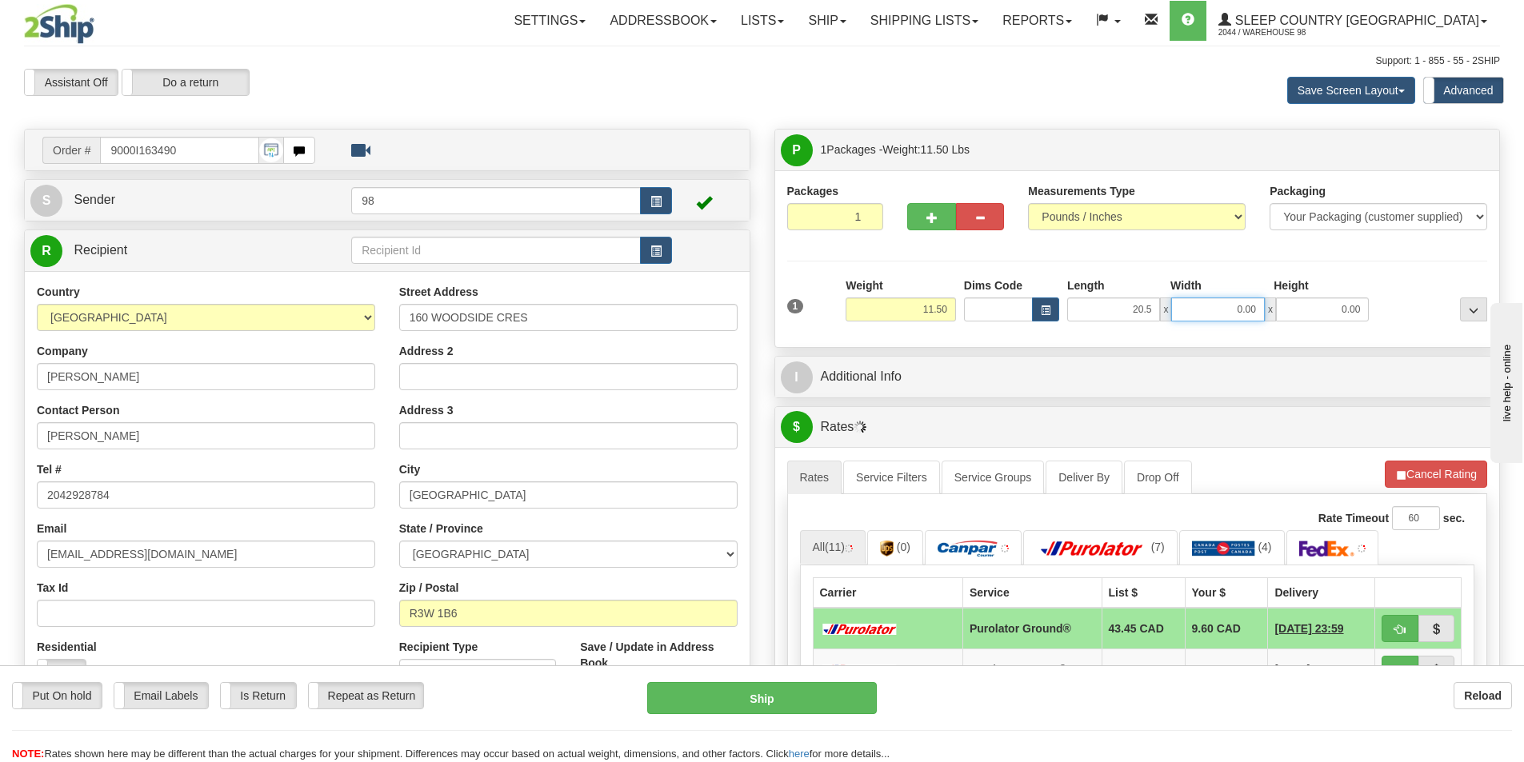
type input "20.50"
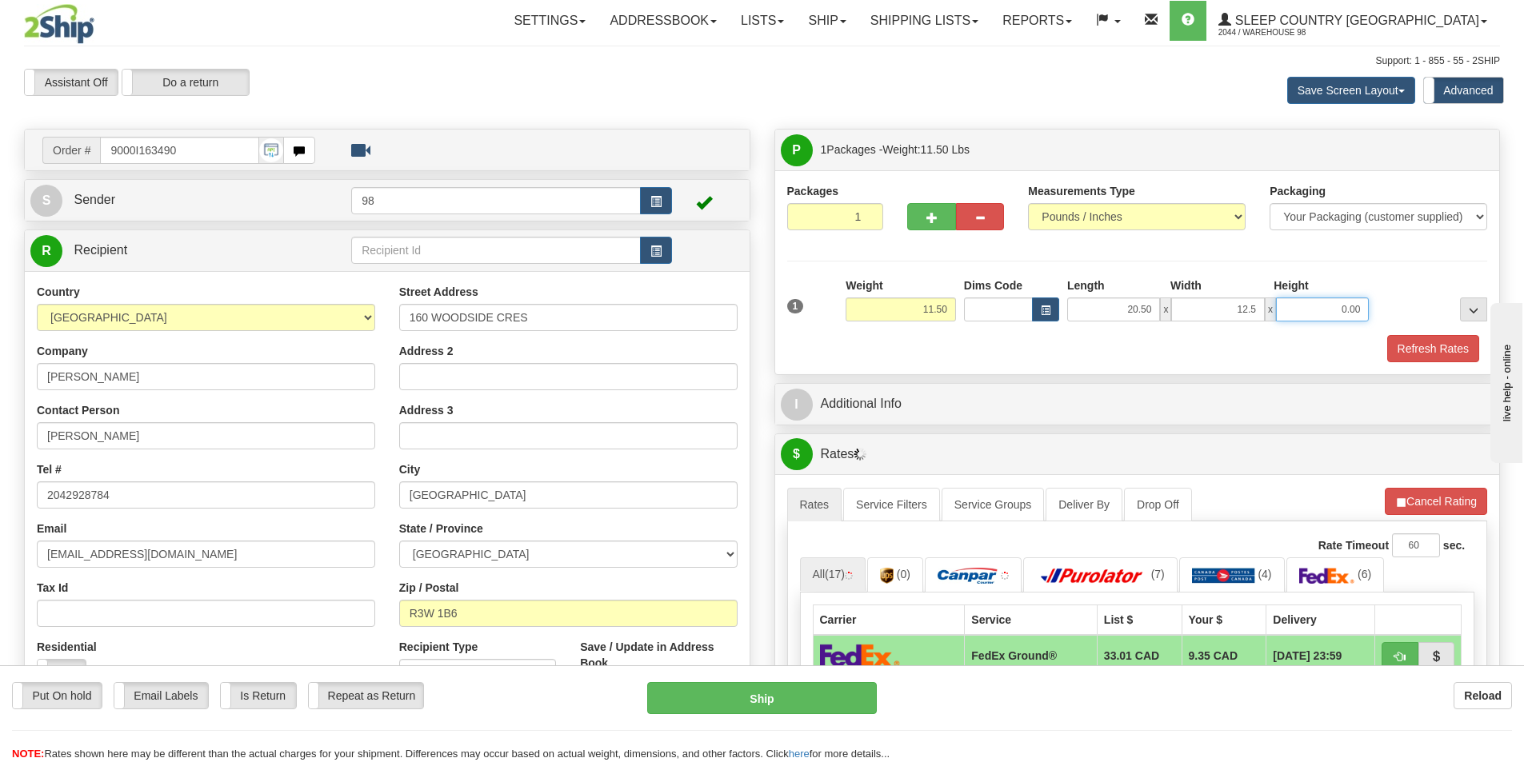
type input "12.50"
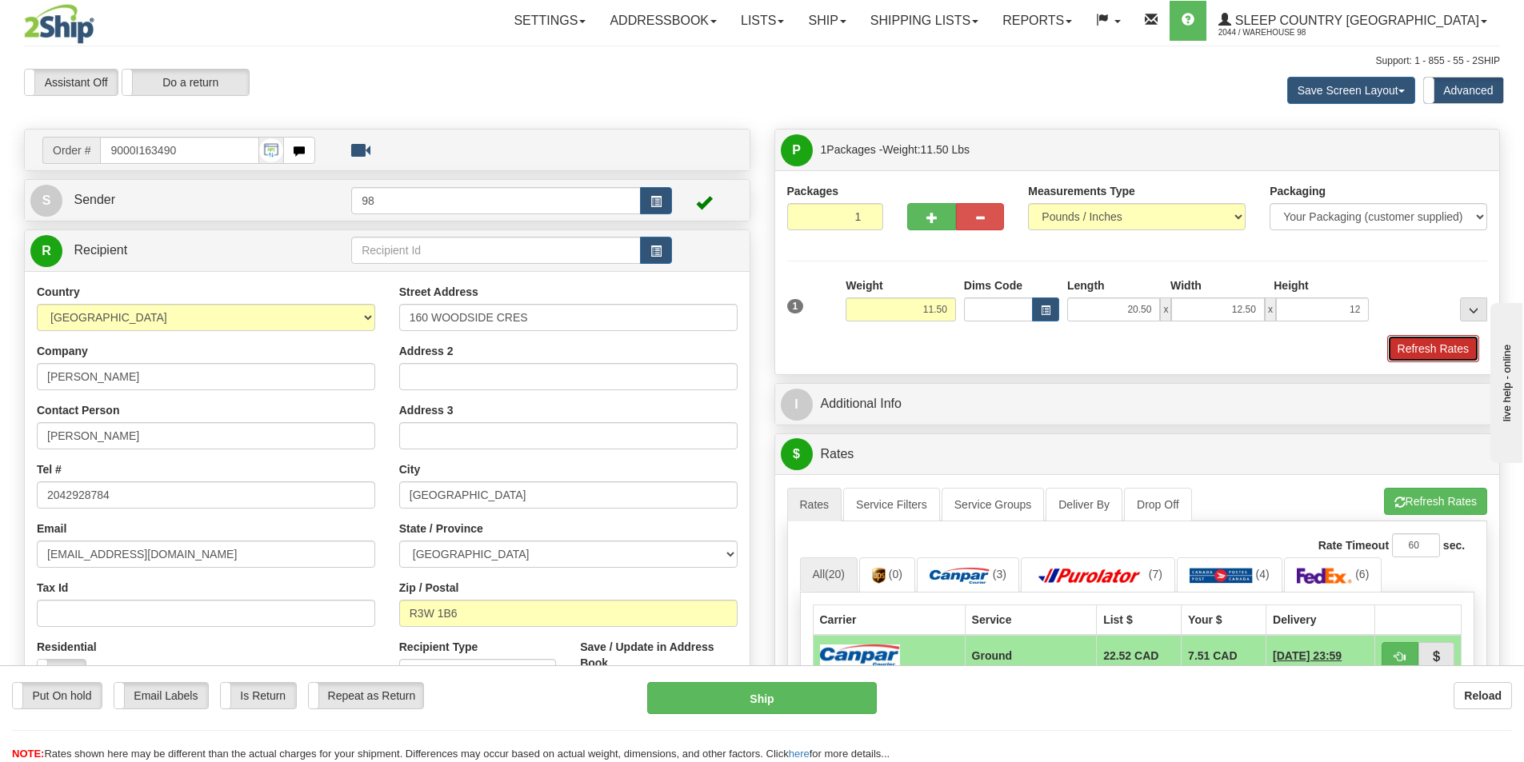
type input "12.00"
click at [1401, 346] on button "Refresh Rates" at bounding box center [1433, 348] width 92 height 27
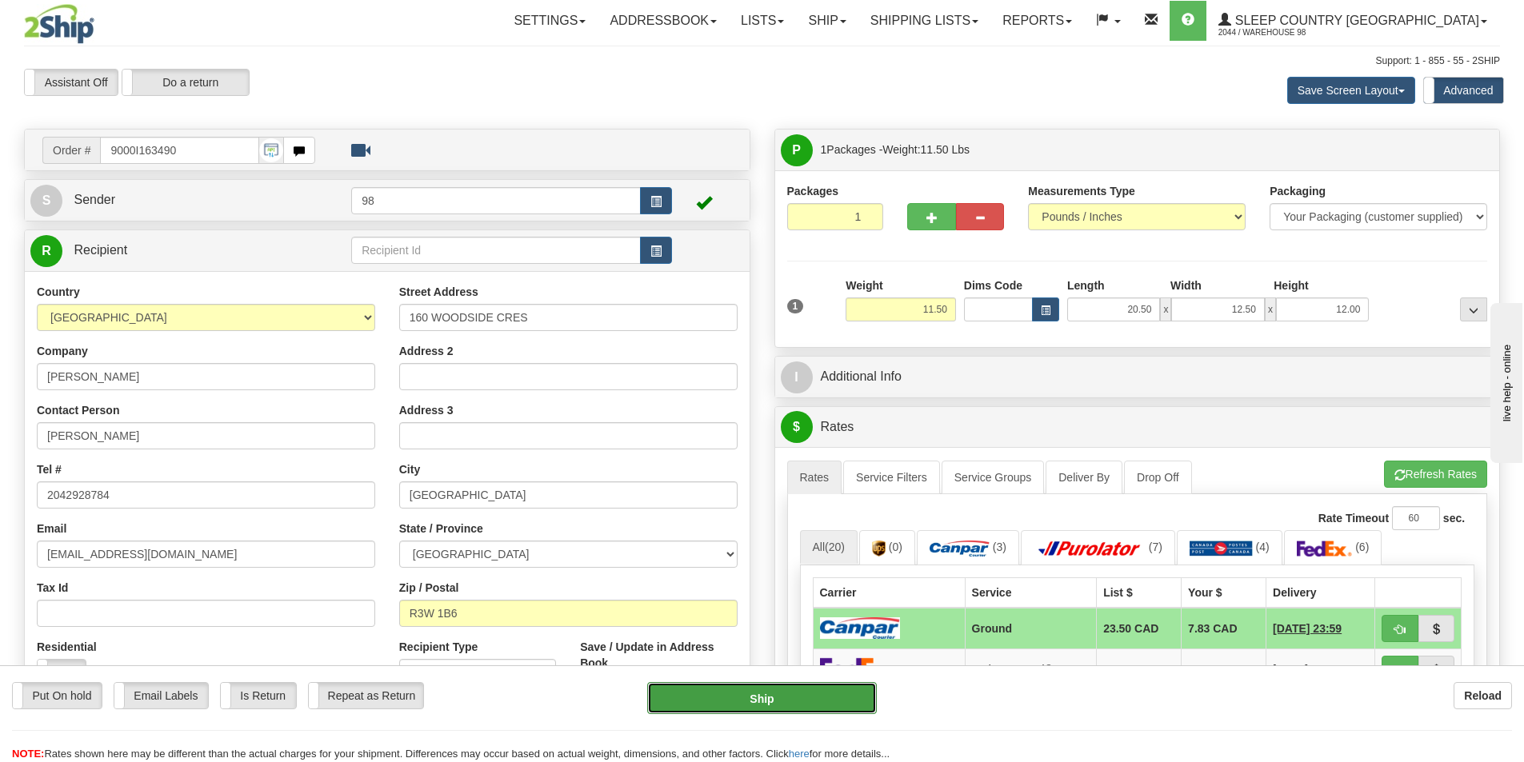
click at [750, 698] on button "Ship" at bounding box center [762, 698] width 230 height 32
type input "1"
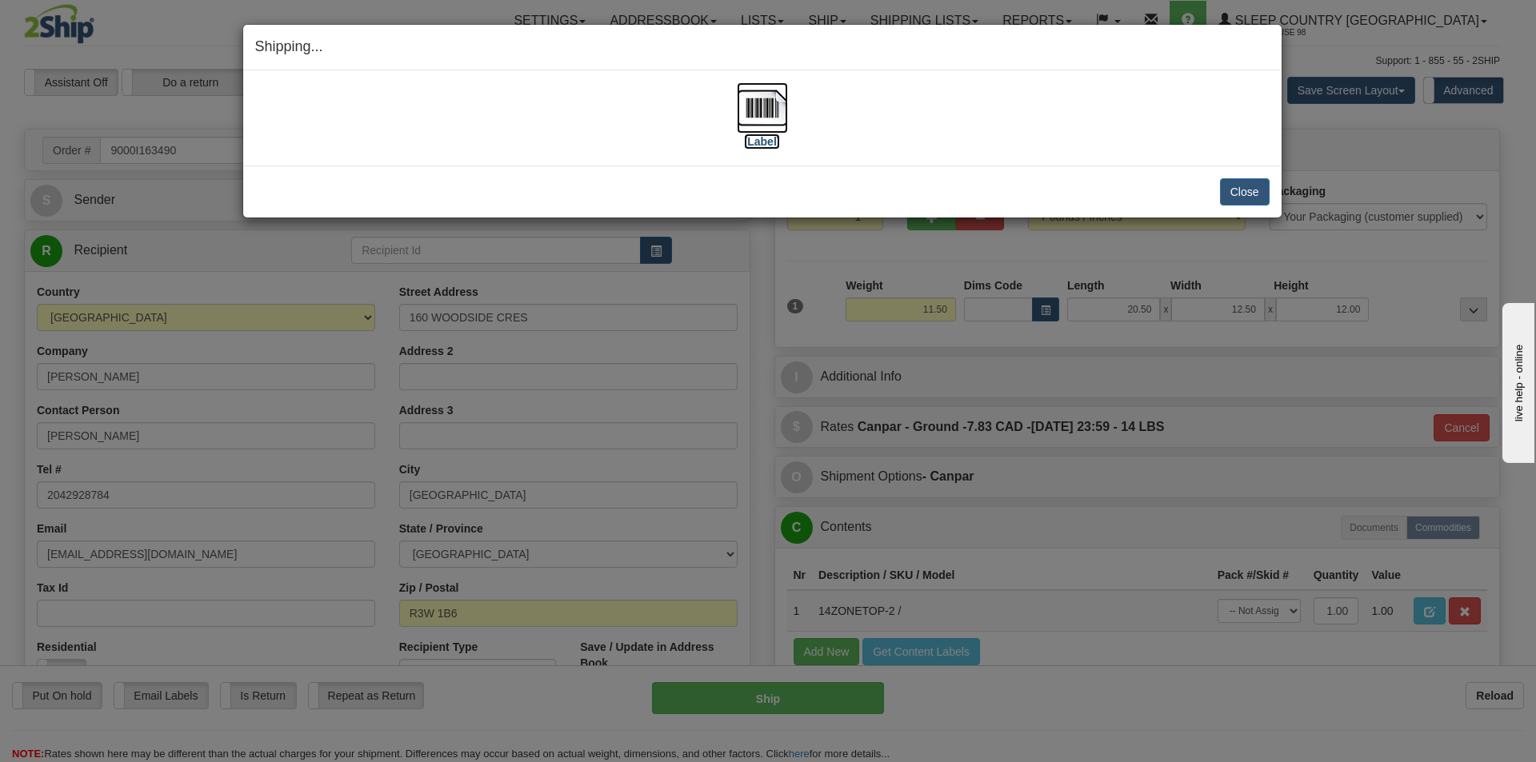
click at [757, 145] on label "[Label]" at bounding box center [762, 142] width 37 height 16
click at [1232, 198] on button "Close" at bounding box center [1245, 191] width 50 height 27
click at [1239, 193] on button "Close" at bounding box center [1245, 191] width 50 height 27
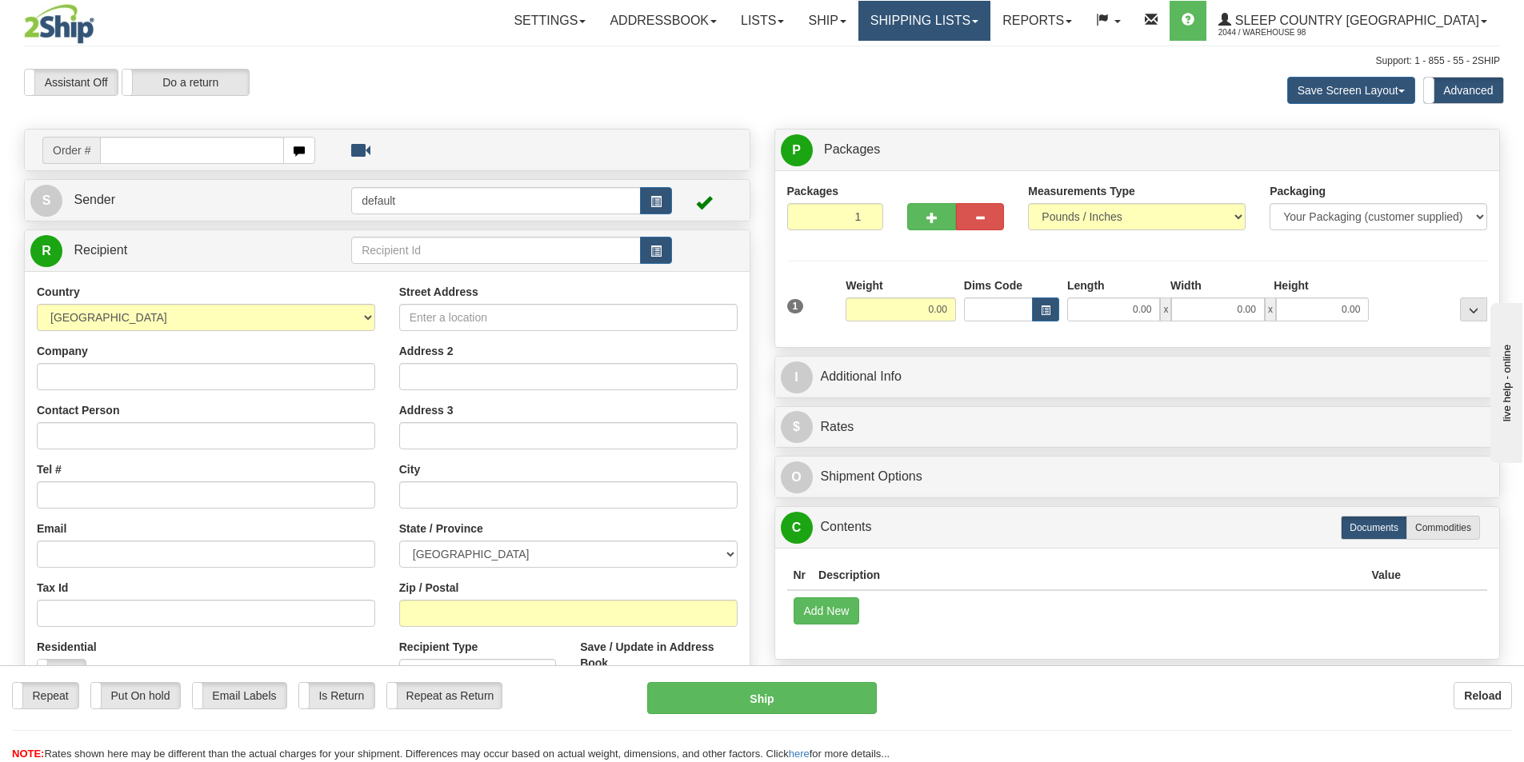
click at [990, 22] on link "Shipping lists" at bounding box center [924, 21] width 132 height 40
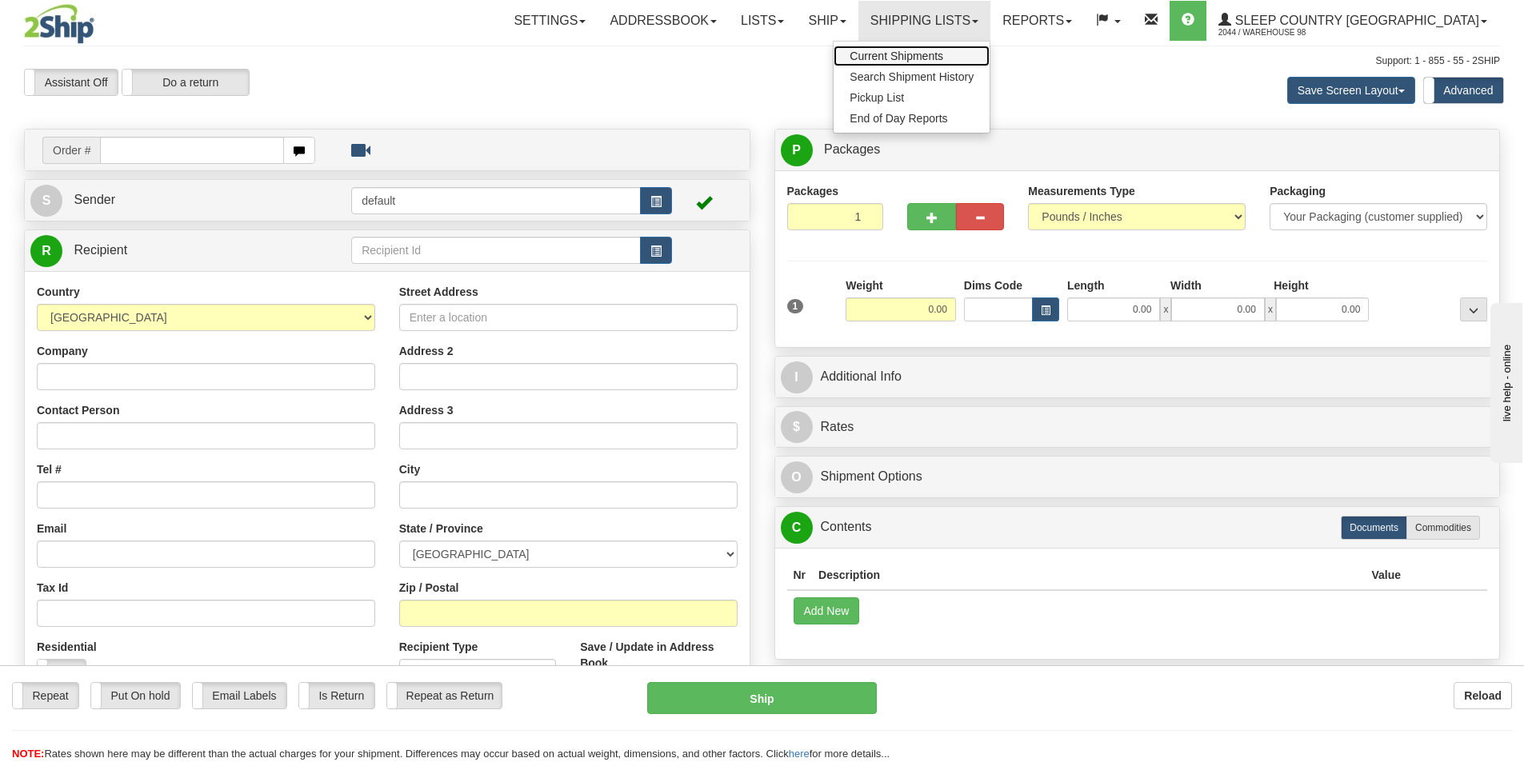
click at [940, 58] on span "Current Shipments" at bounding box center [897, 56] width 94 height 13
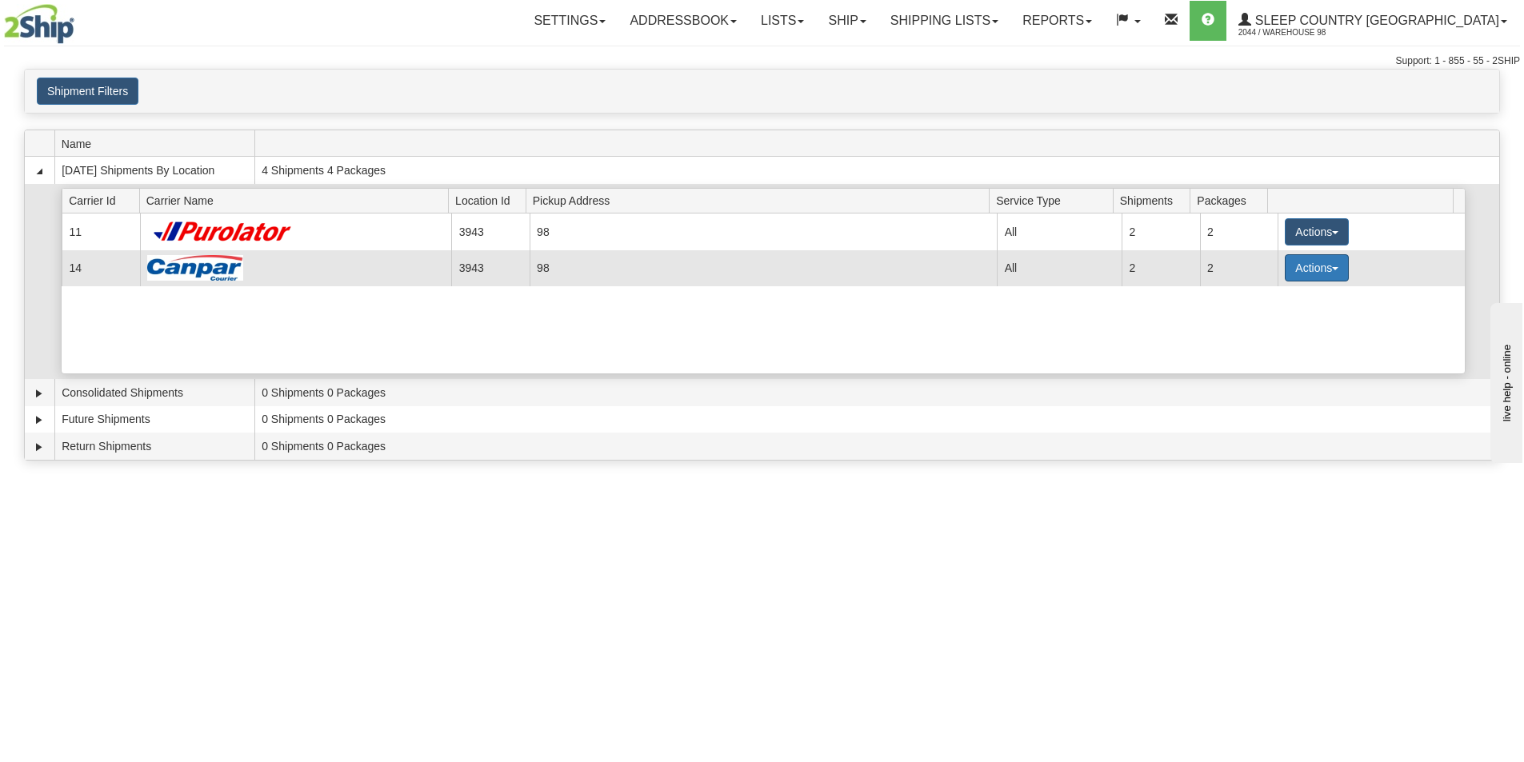
click at [1332, 267] on span "button" at bounding box center [1335, 268] width 6 height 3
click at [1266, 320] on span "Close" at bounding box center [1254, 318] width 37 height 11
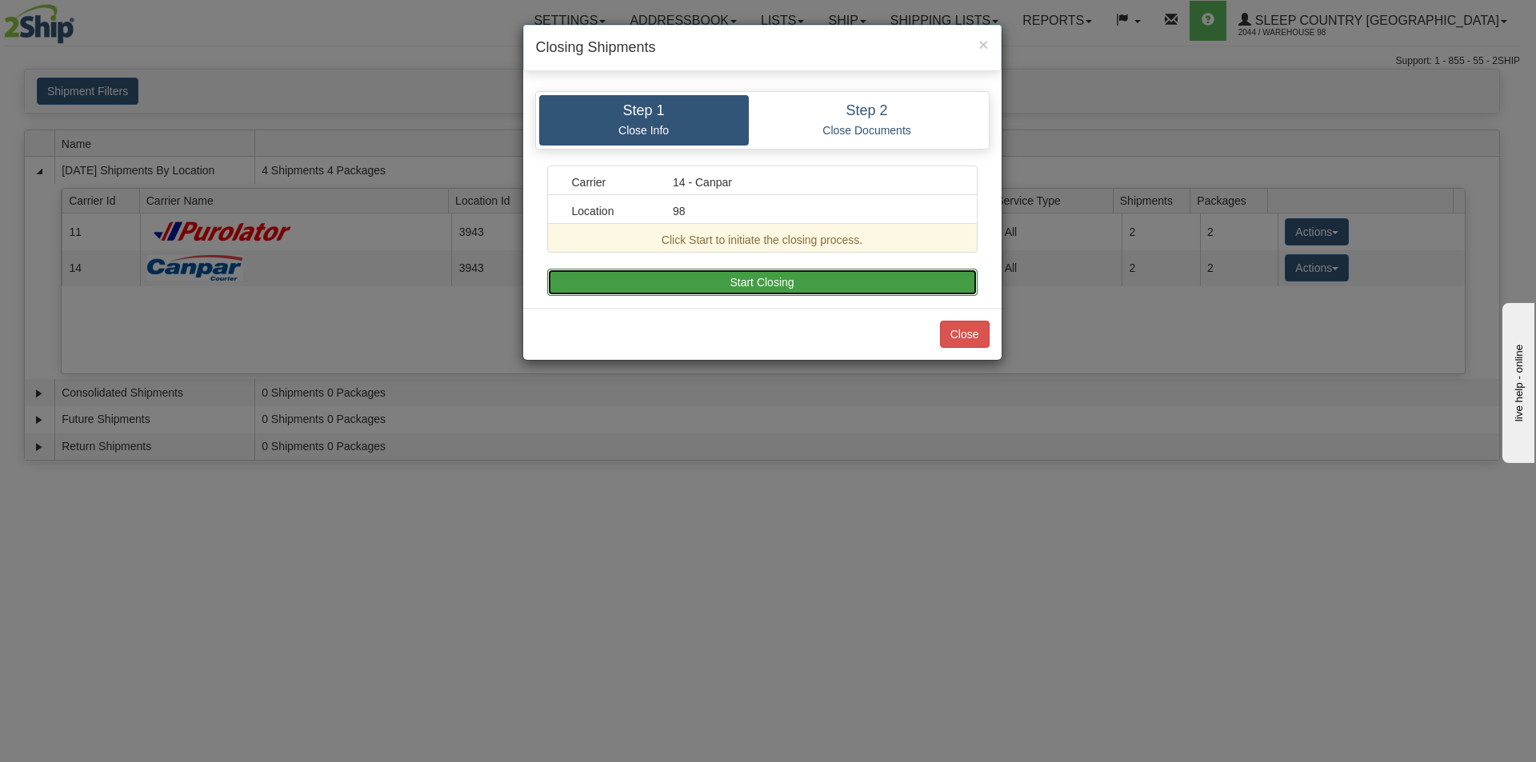
click at [814, 282] on button "Start Closing" at bounding box center [762, 282] width 430 height 27
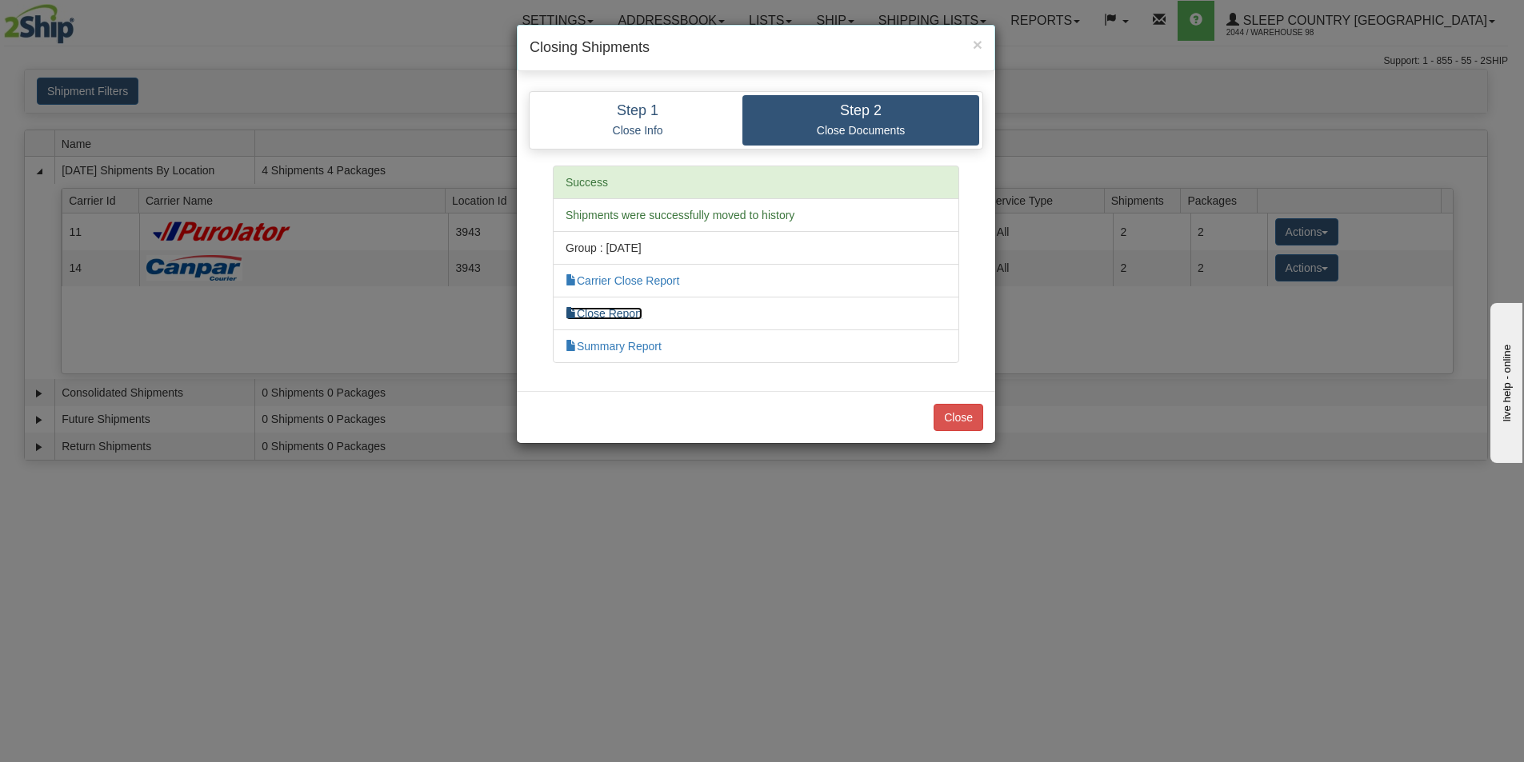
click at [602, 316] on link "Close Report" at bounding box center [604, 313] width 77 height 13
click at [960, 420] on button "Close" at bounding box center [958, 417] width 50 height 27
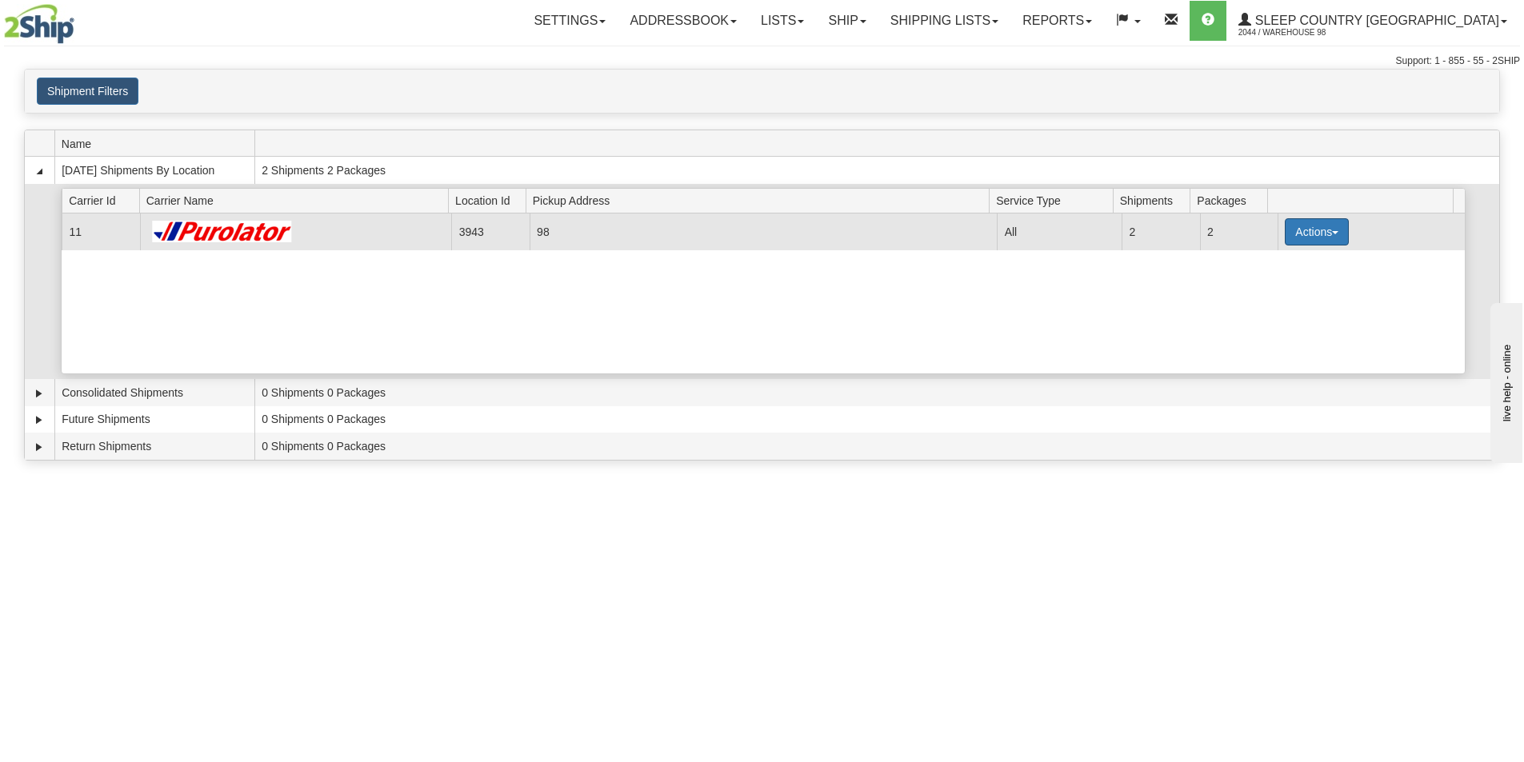
click at [1332, 226] on button "Actions" at bounding box center [1317, 231] width 64 height 27
click at [1257, 300] on span "Pickup" at bounding box center [1257, 303] width 42 height 11
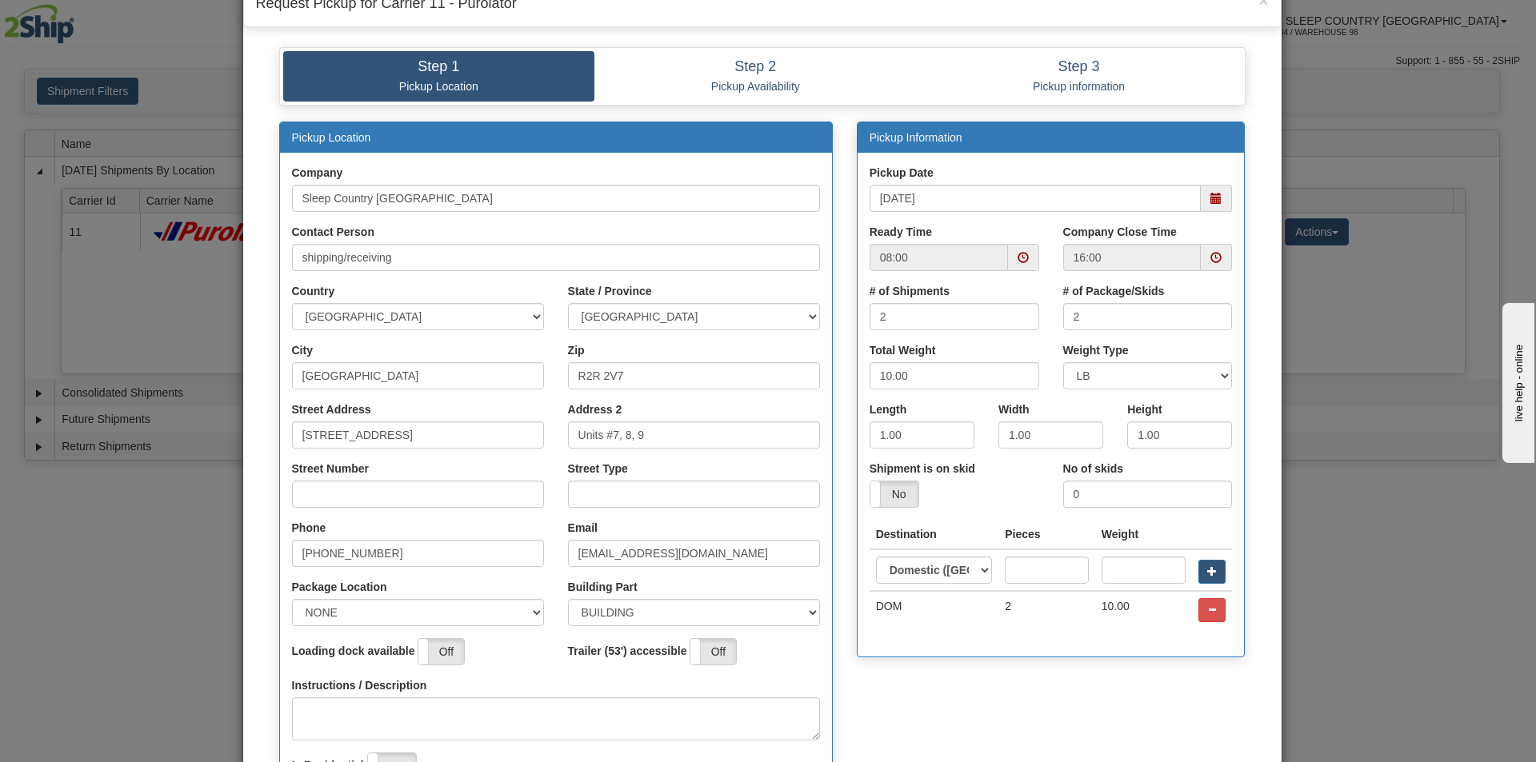
scroll to position [240, 0]
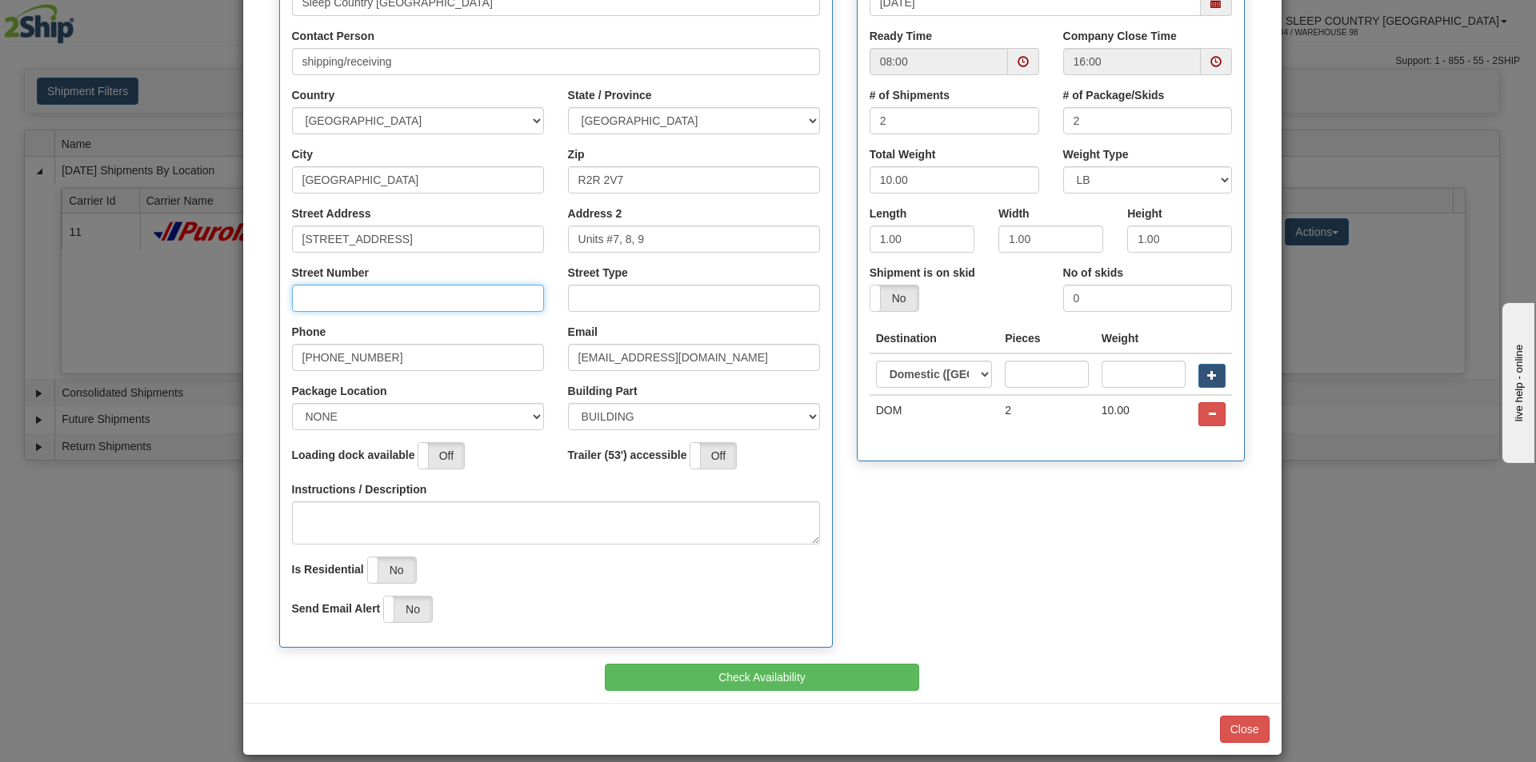
drag, startPoint x: 318, startPoint y: 298, endPoint x: 342, endPoint y: 306, distance: 25.3
click at [318, 298] on input "Street Number" at bounding box center [418, 298] width 252 height 27
type input "111"
drag, startPoint x: 619, startPoint y: 294, endPoint x: 614, endPoint y: 309, distance: 15.9
click at [619, 294] on input "Street Type" at bounding box center [694, 298] width 252 height 27
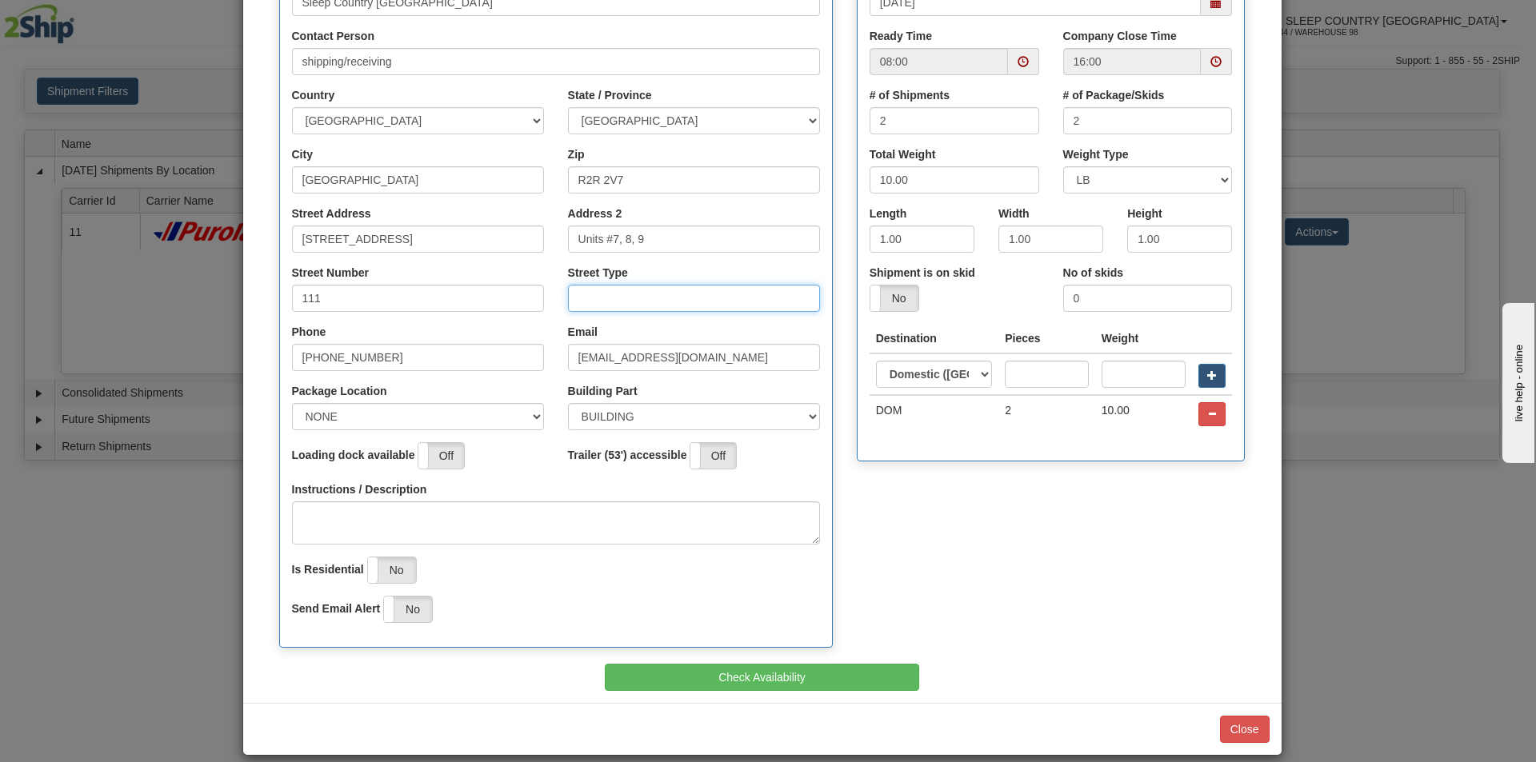
type input "street"
drag, startPoint x: 521, startPoint y: 411, endPoint x: 476, endPoint y: 411, distance: 44.8
click at [518, 411] on select "NONE FRONT REAR SIDE" at bounding box center [418, 416] width 252 height 27
select select "2"
click at [292, 403] on select "NONE FRONT REAR SIDE" at bounding box center [418, 416] width 252 height 27
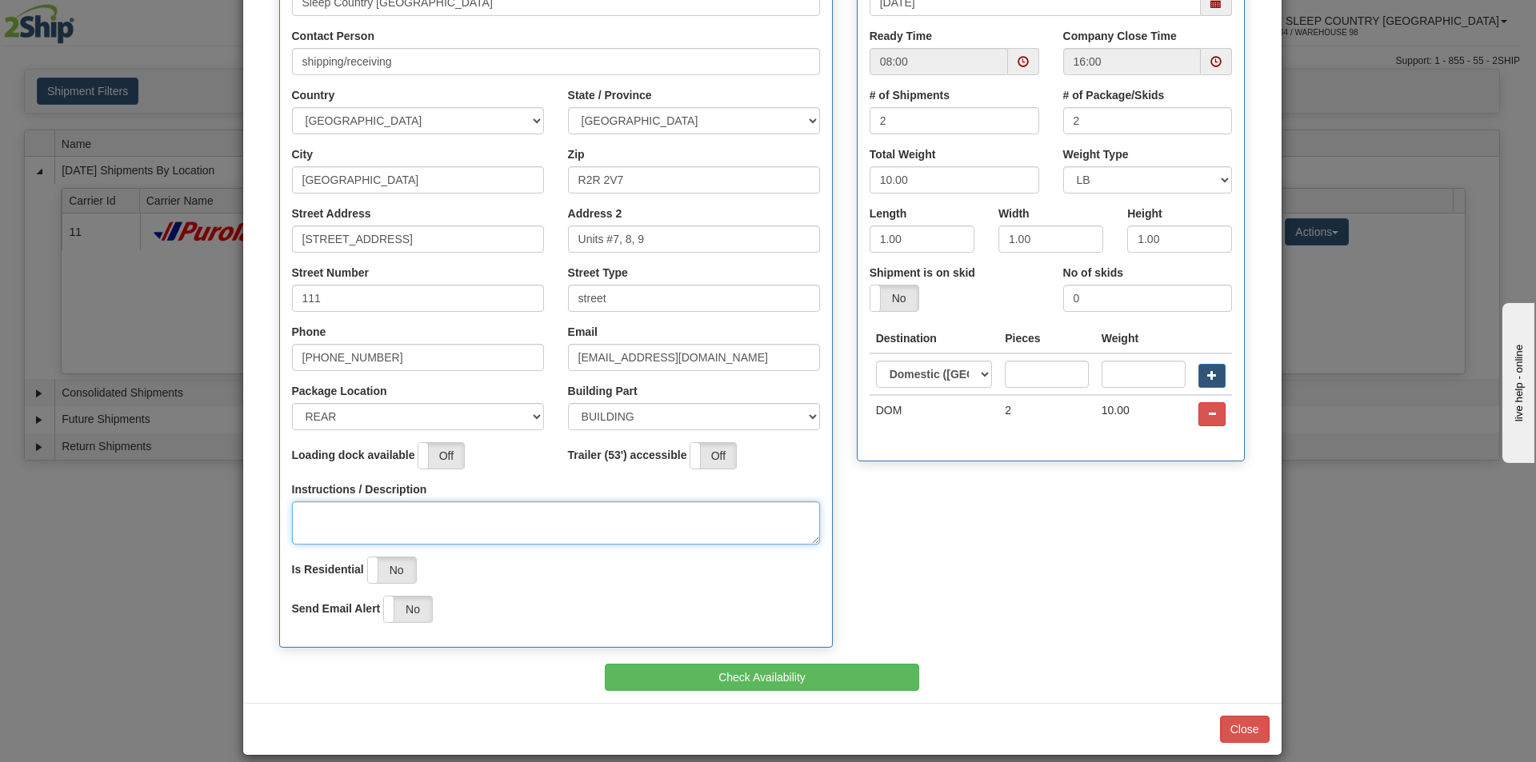
click at [323, 511] on textarea "Instructions / Description" at bounding box center [556, 523] width 528 height 43
type textarea "p/u on table by"
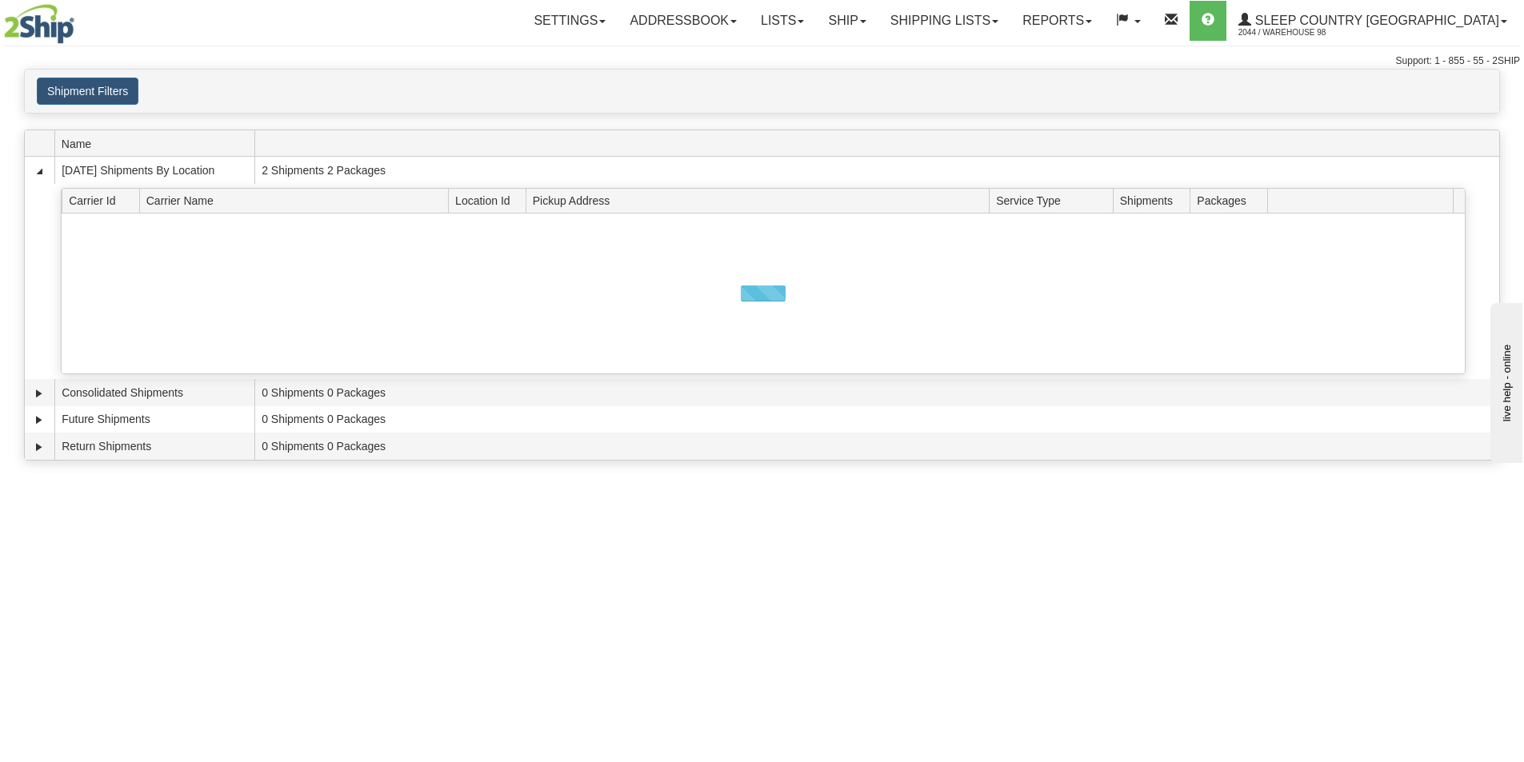
click at [286, 518] on div "Toggle navigation Settings Shipping Preferences Fields Preferences New Recipien…" at bounding box center [762, 381] width 1524 height 762
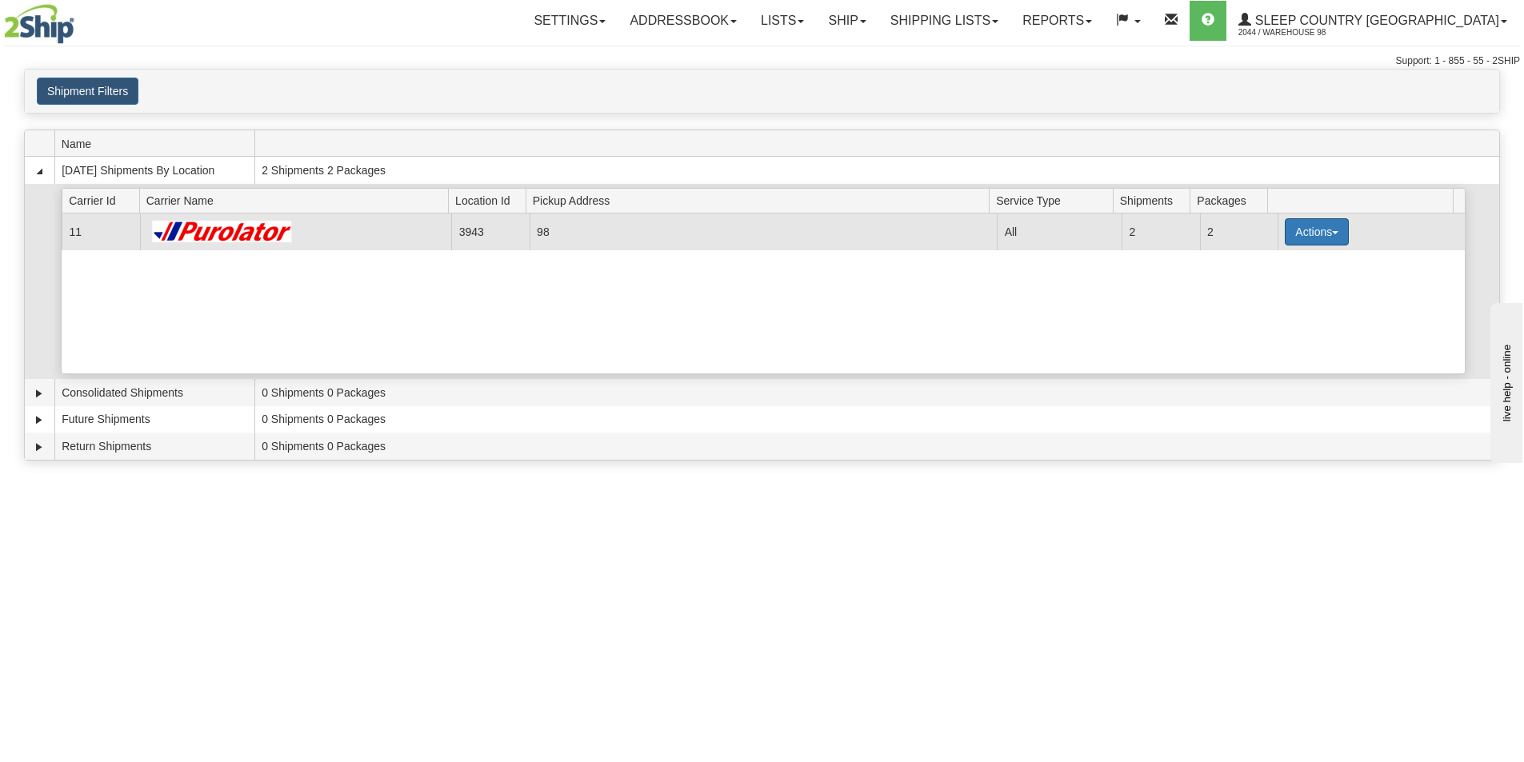
click at [1329, 227] on button "Actions" at bounding box center [1317, 231] width 64 height 27
click at [1265, 304] on span "Pickup" at bounding box center [1257, 303] width 42 height 11
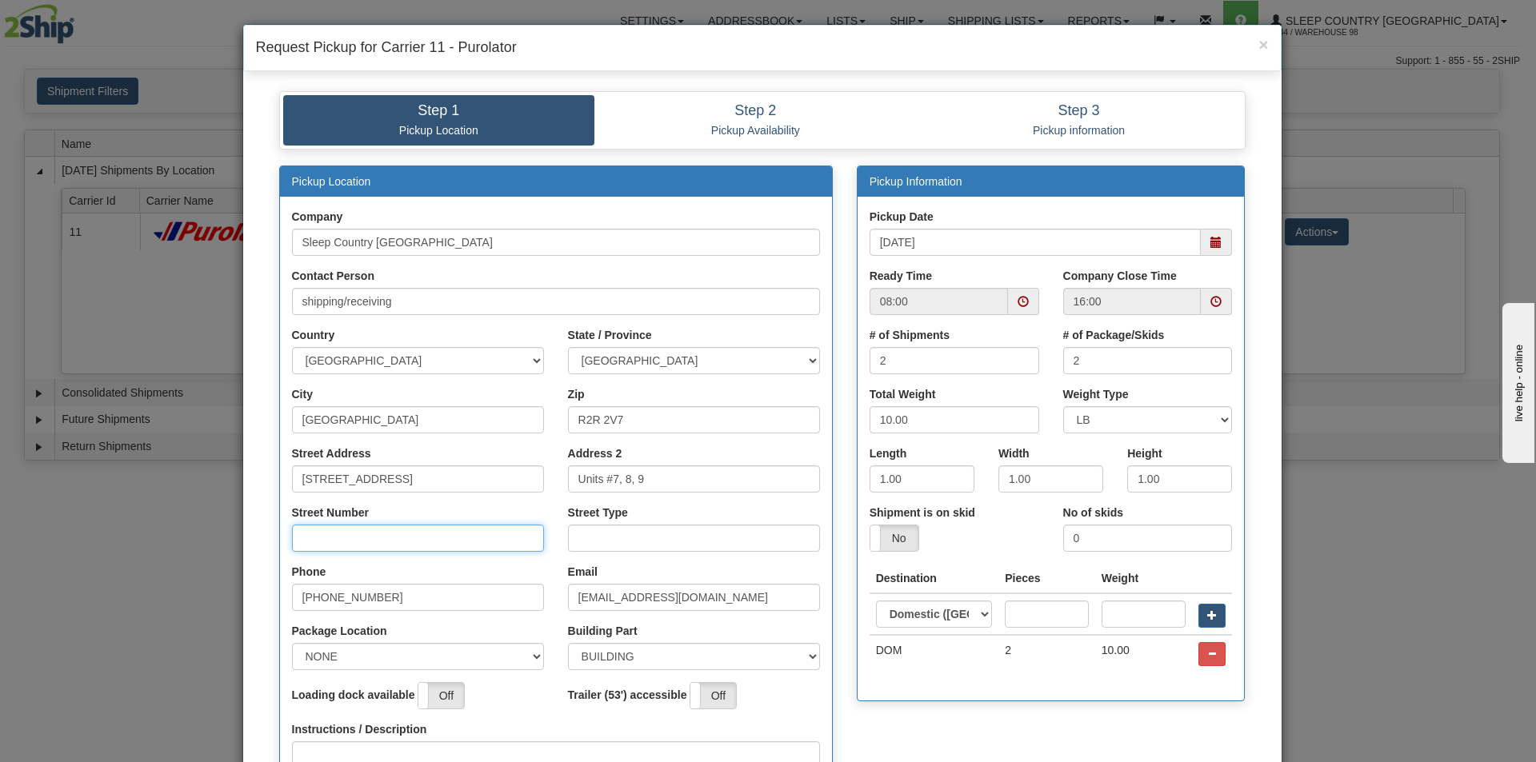
click at [338, 540] on input "Street Number" at bounding box center [418, 538] width 252 height 27
type input "111"
click at [589, 539] on input "Street Type" at bounding box center [694, 538] width 252 height 27
type input "street"
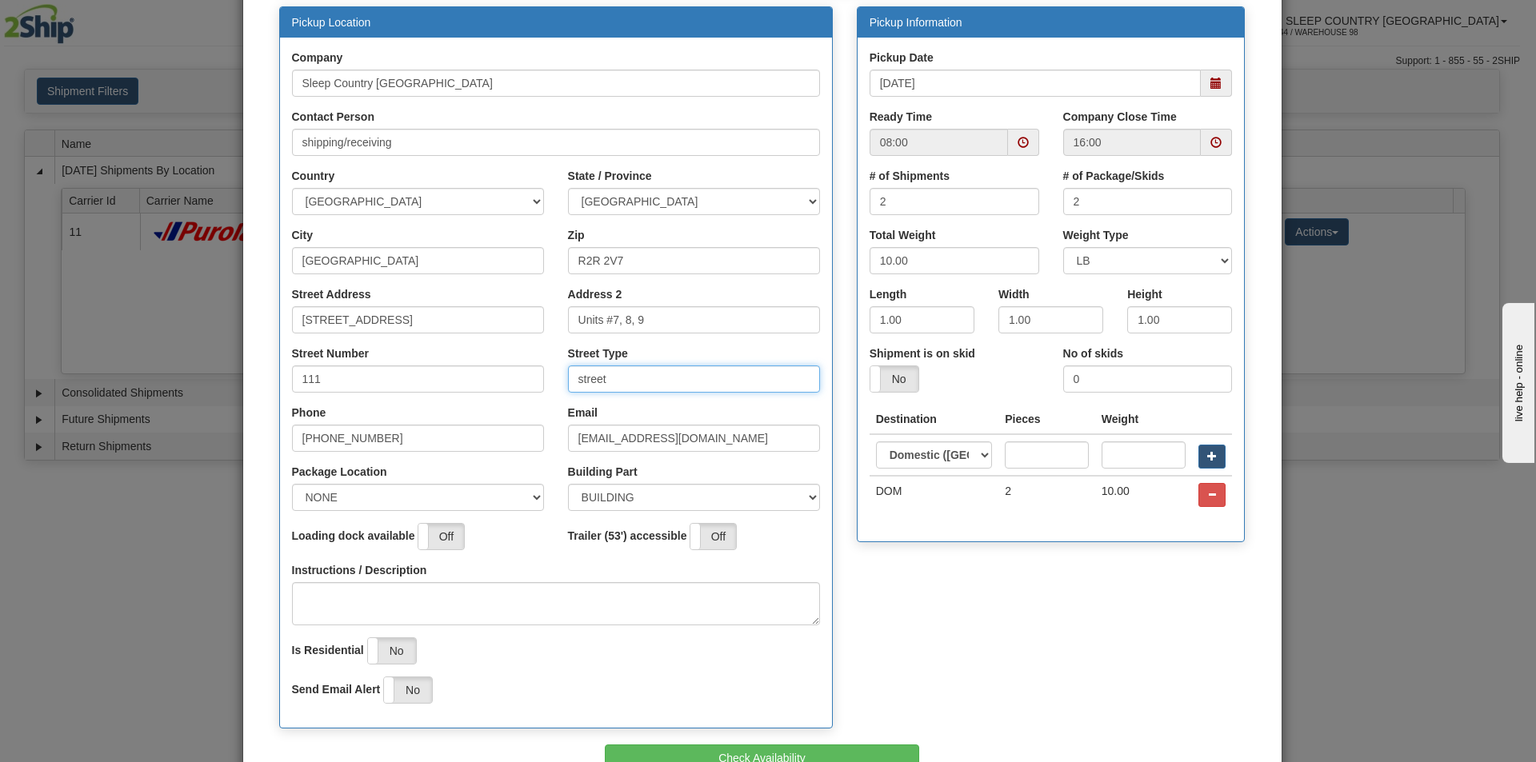
scroll to position [160, 0]
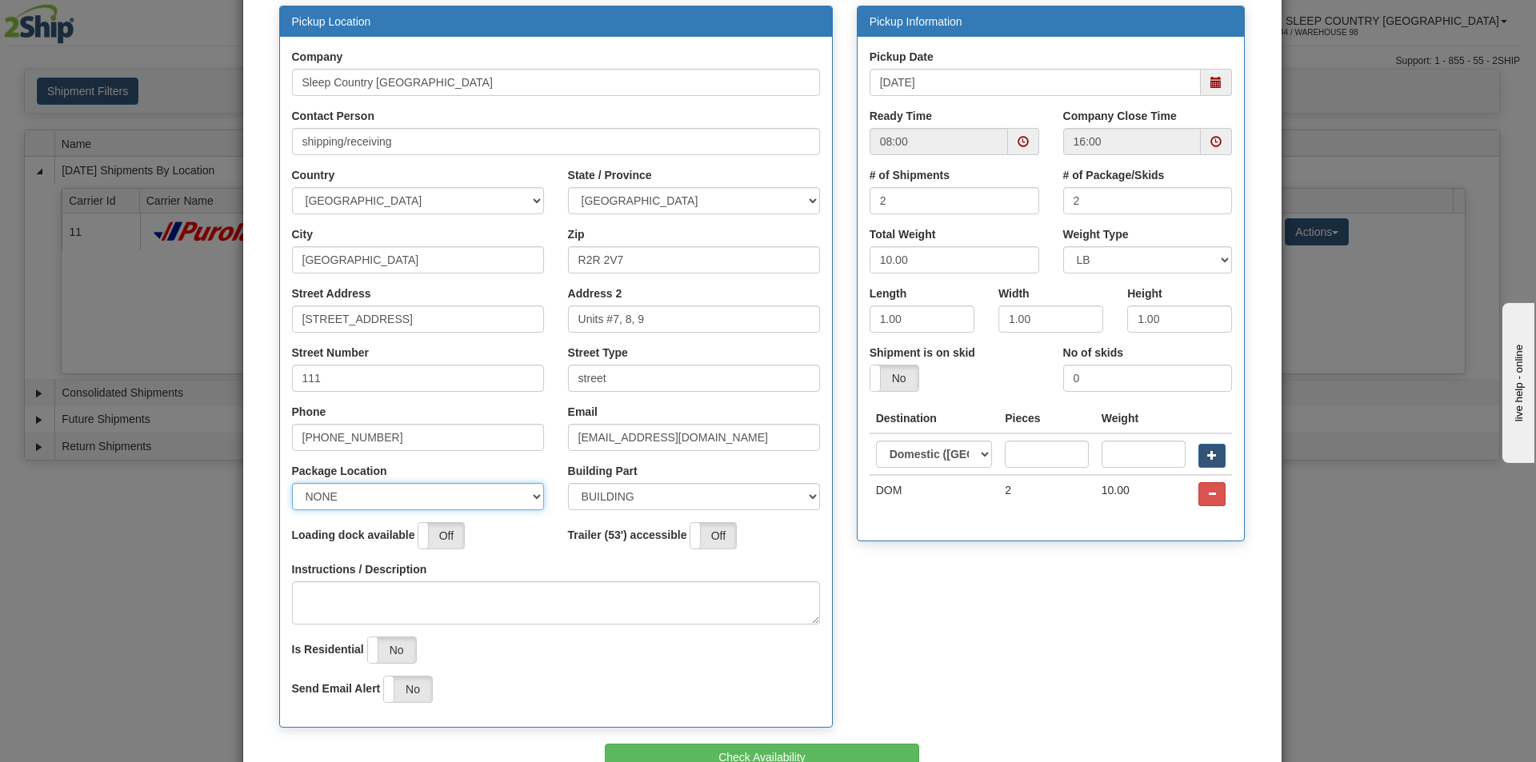
drag, startPoint x: 528, startPoint y: 492, endPoint x: 514, endPoint y: 495, distance: 14.7
click at [528, 492] on select "NONE FRONT REAR SIDE" at bounding box center [418, 496] width 252 height 27
select select "2"
click at [292, 483] on select "NONE FRONT REAR SIDE" at bounding box center [418, 496] width 252 height 27
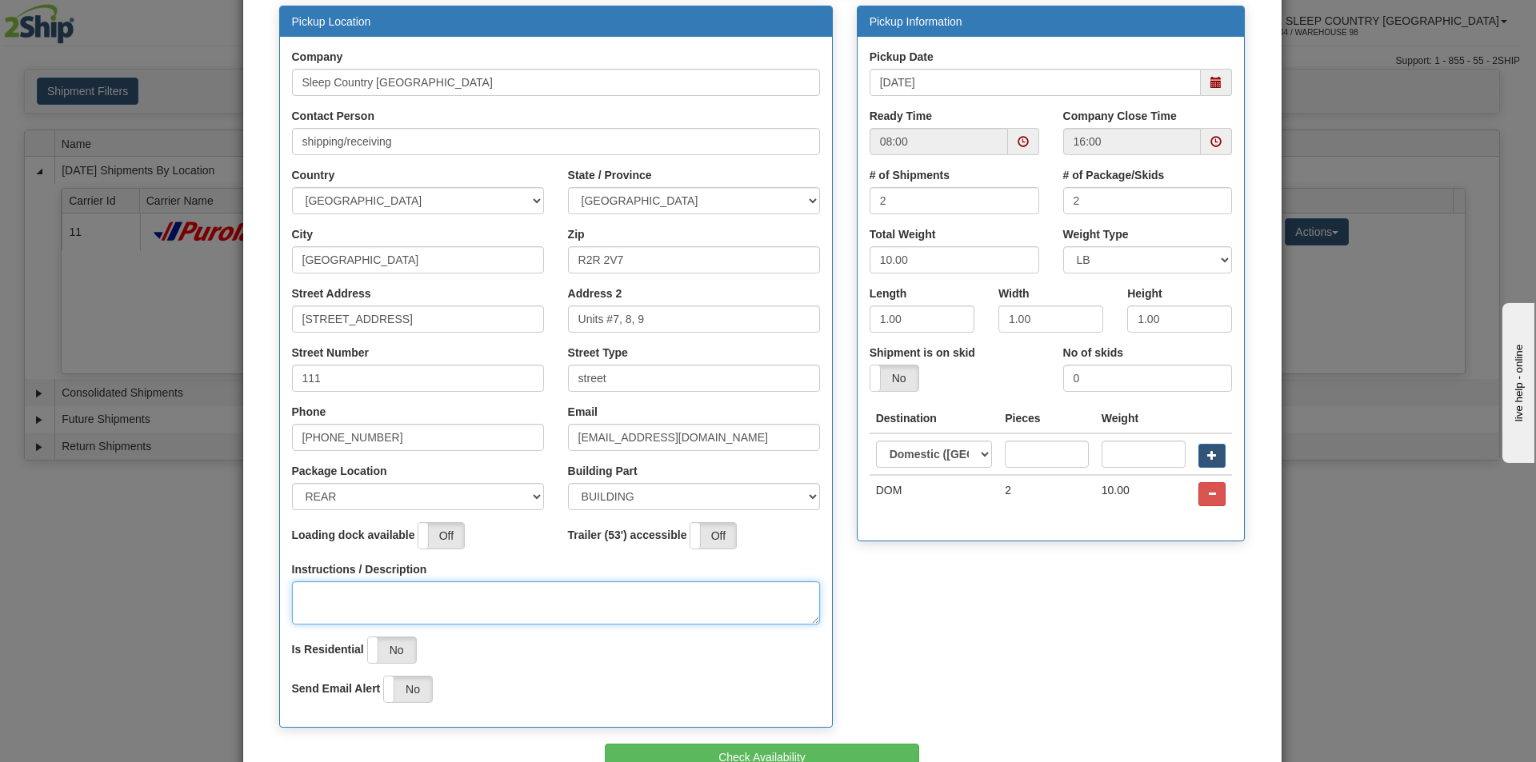
click at [317, 598] on textarea "Instructions / Description" at bounding box center [556, 603] width 528 height 43
type textarea "p/u at"
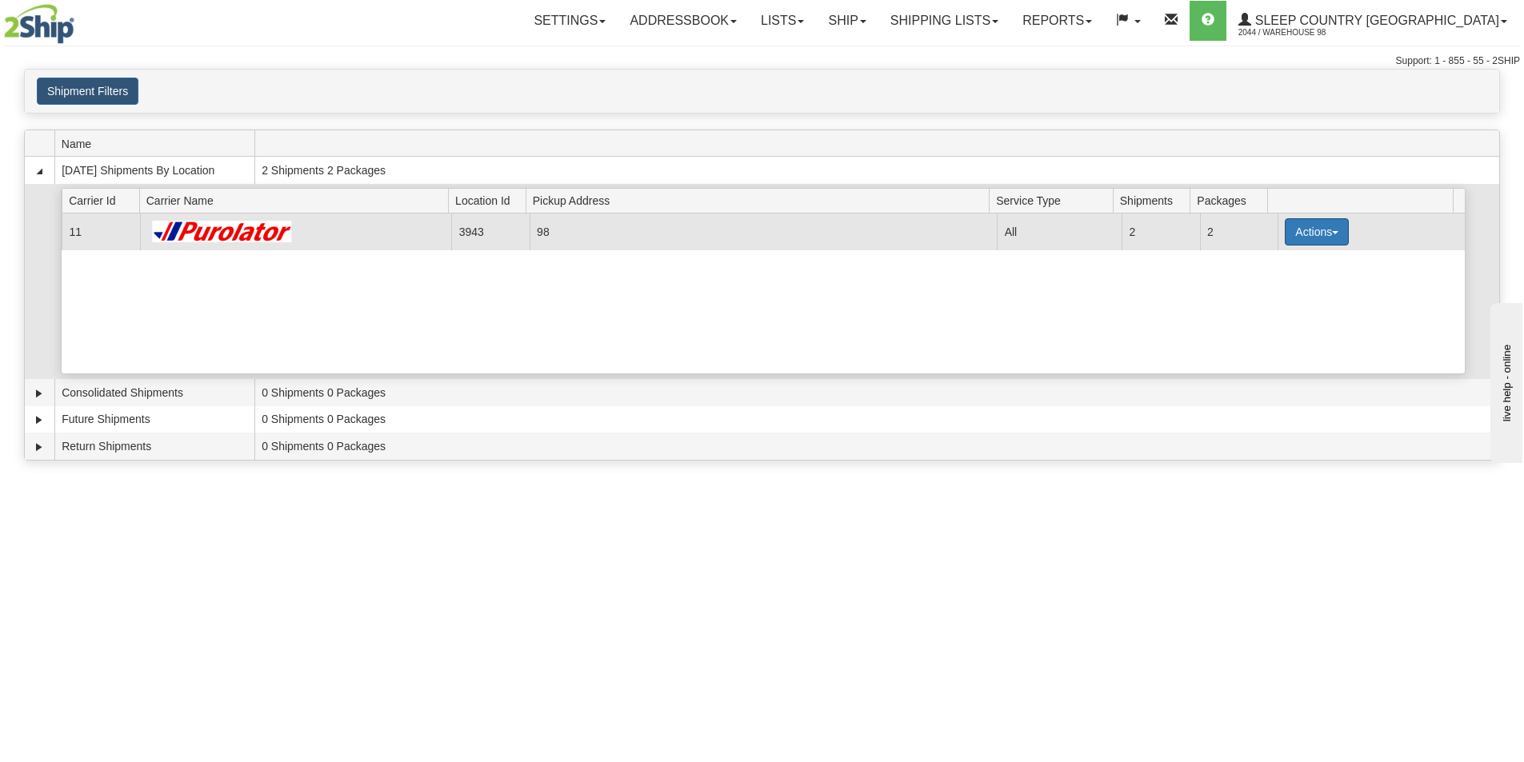
click at [1326, 227] on button "Actions" at bounding box center [1317, 231] width 64 height 27
click at [1276, 308] on span "Pickup" at bounding box center [1257, 303] width 42 height 11
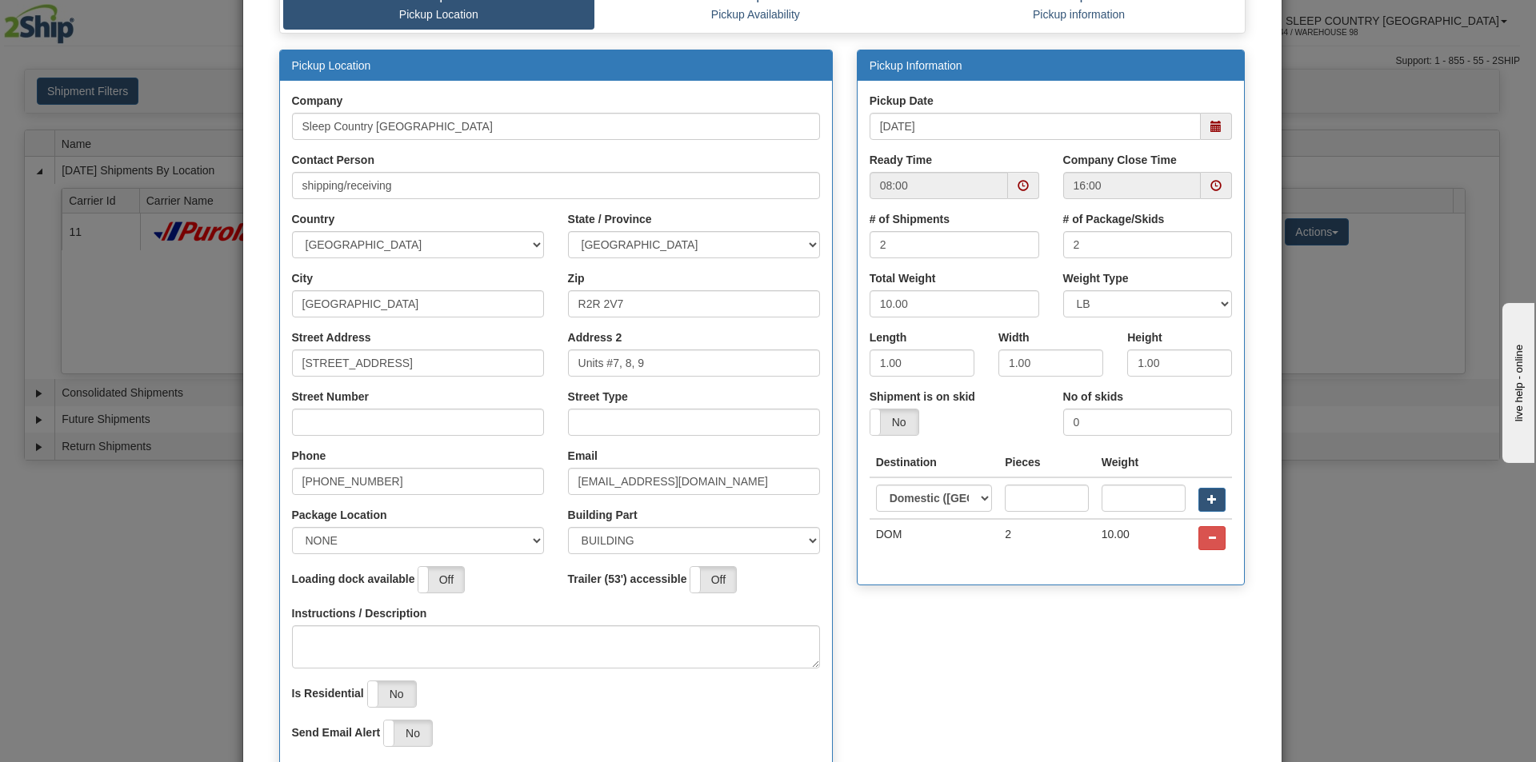
scroll to position [240, 0]
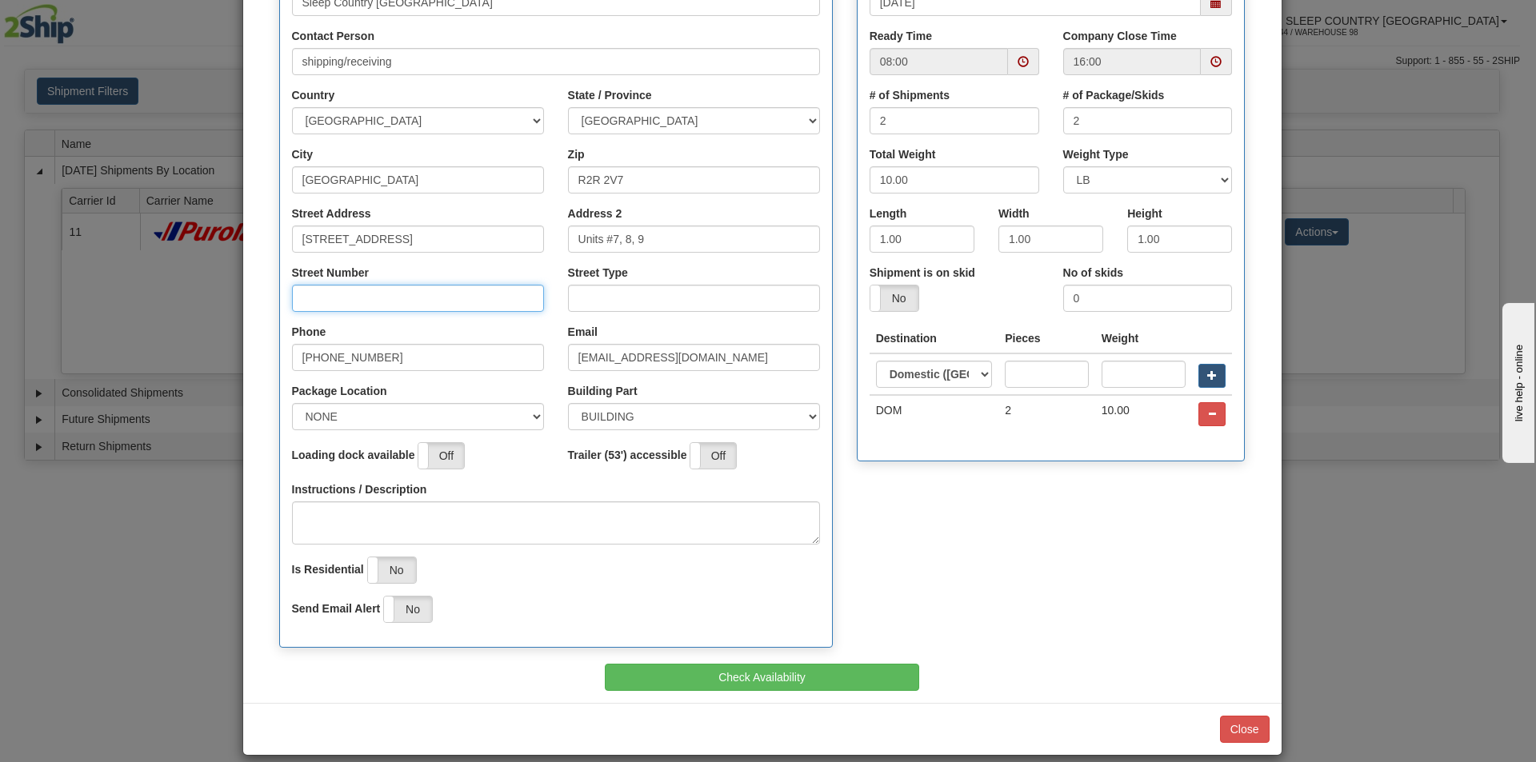
drag, startPoint x: 318, startPoint y: 298, endPoint x: 338, endPoint y: 303, distance: 21.3
click at [318, 298] on input "Street Number" at bounding box center [418, 298] width 252 height 27
type input "111"
click at [603, 300] on input "Street Type" at bounding box center [694, 298] width 252 height 27
type input "street"
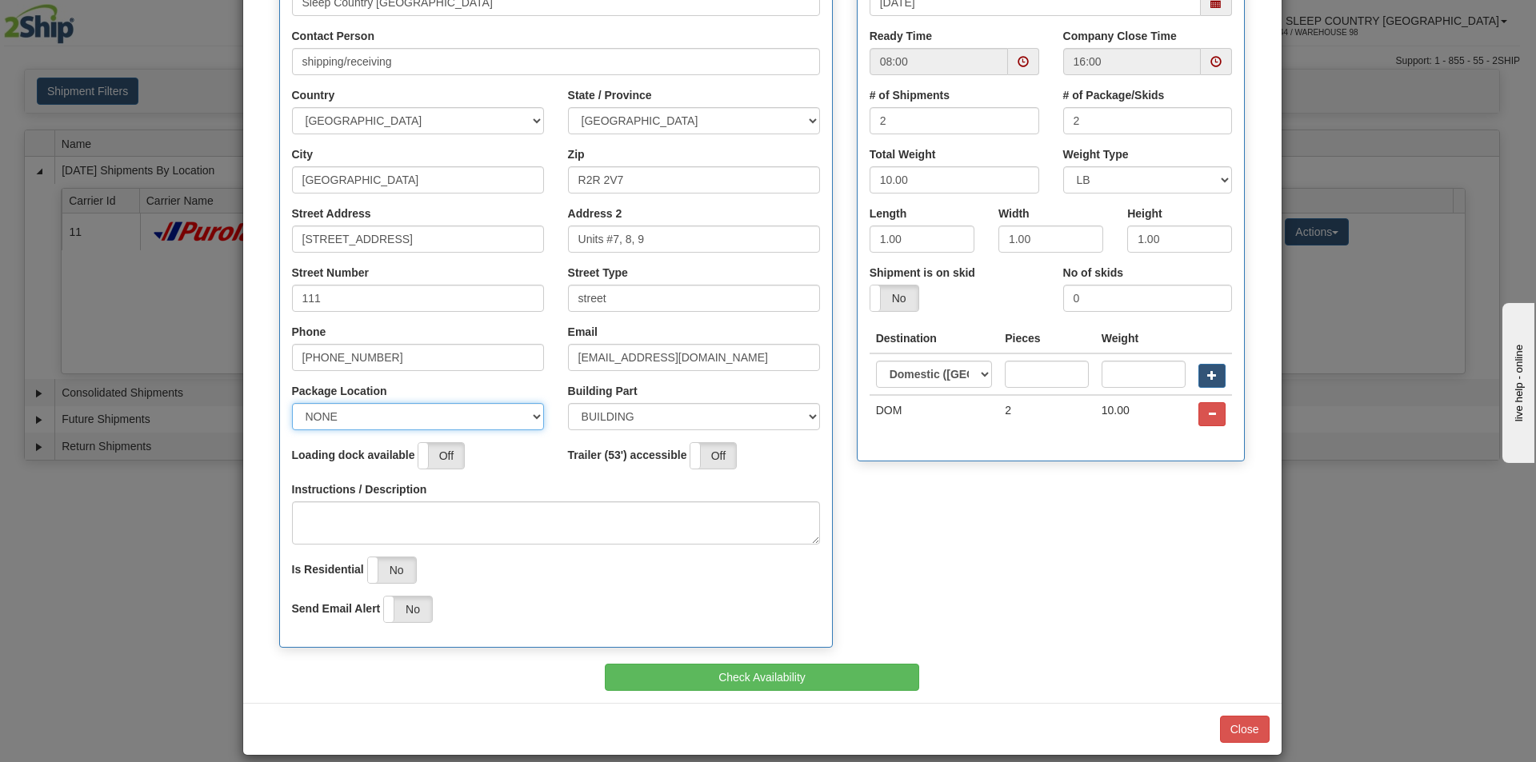
click at [463, 413] on select "NONE FRONT REAR SIDE" at bounding box center [418, 416] width 252 height 27
select select "2"
click at [292, 403] on select "NONE FRONT REAR SIDE" at bounding box center [418, 416] width 252 height 27
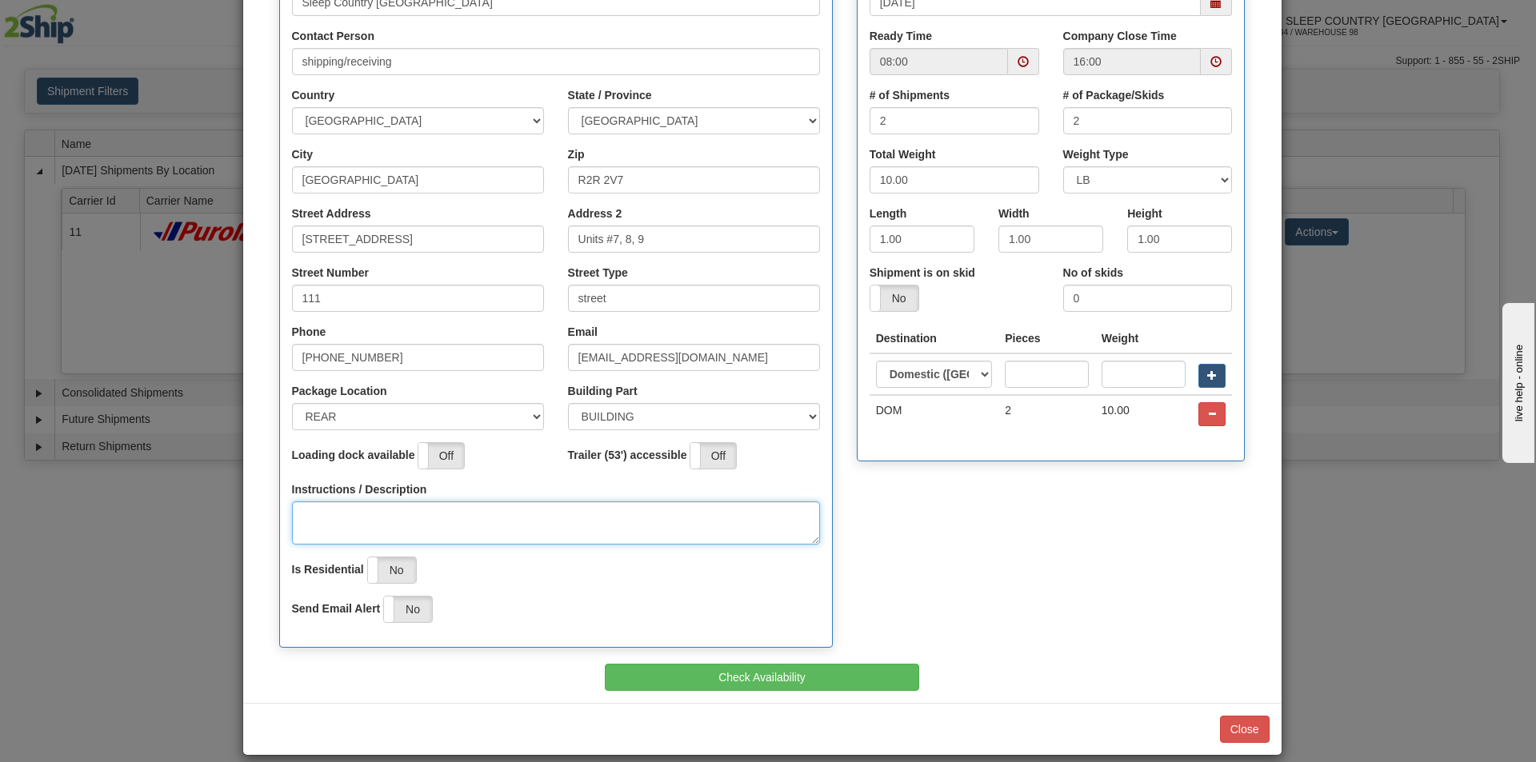
click at [306, 510] on textarea "Instructions / Description" at bounding box center [556, 523] width 528 height 43
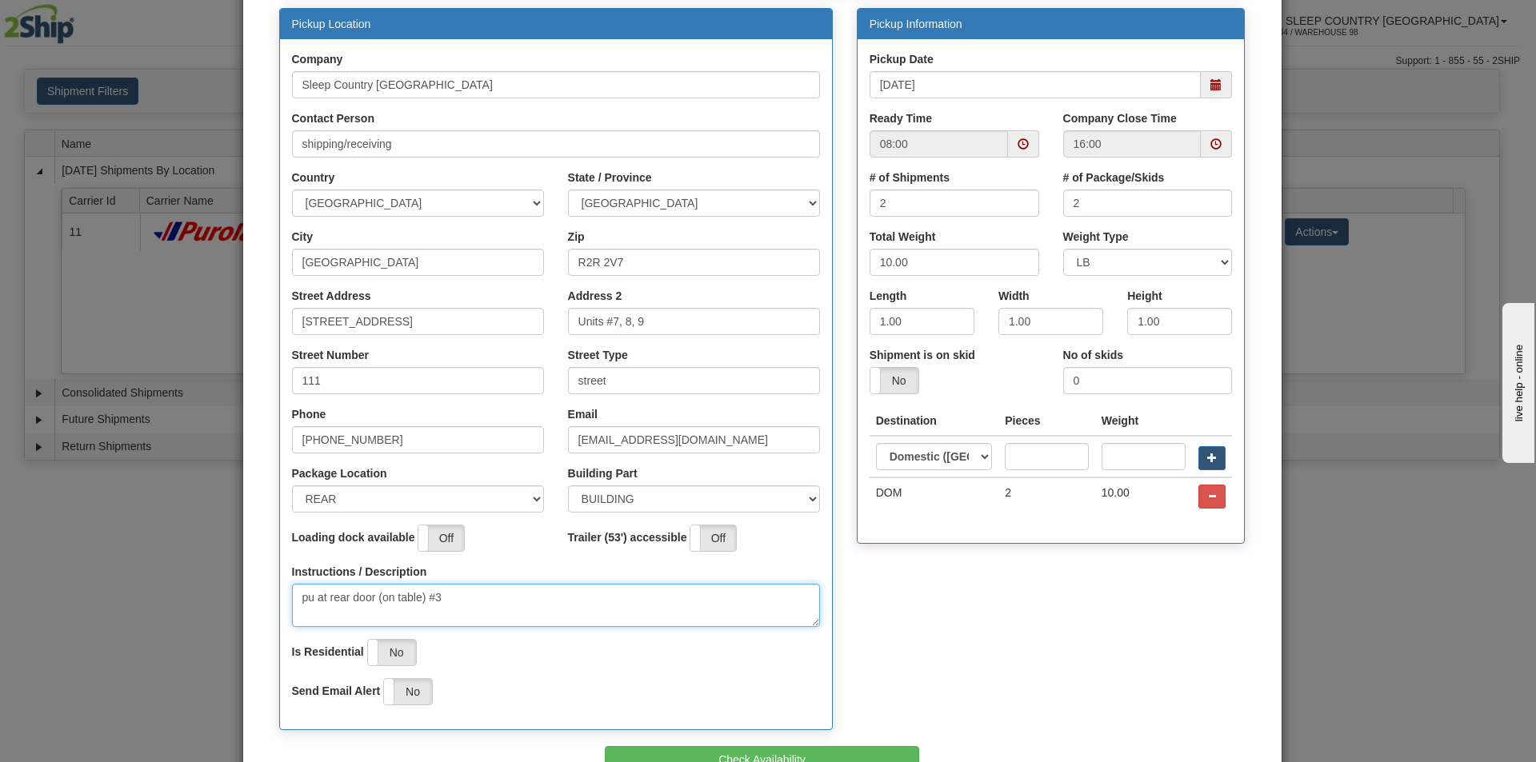
scroll to position [80, 0]
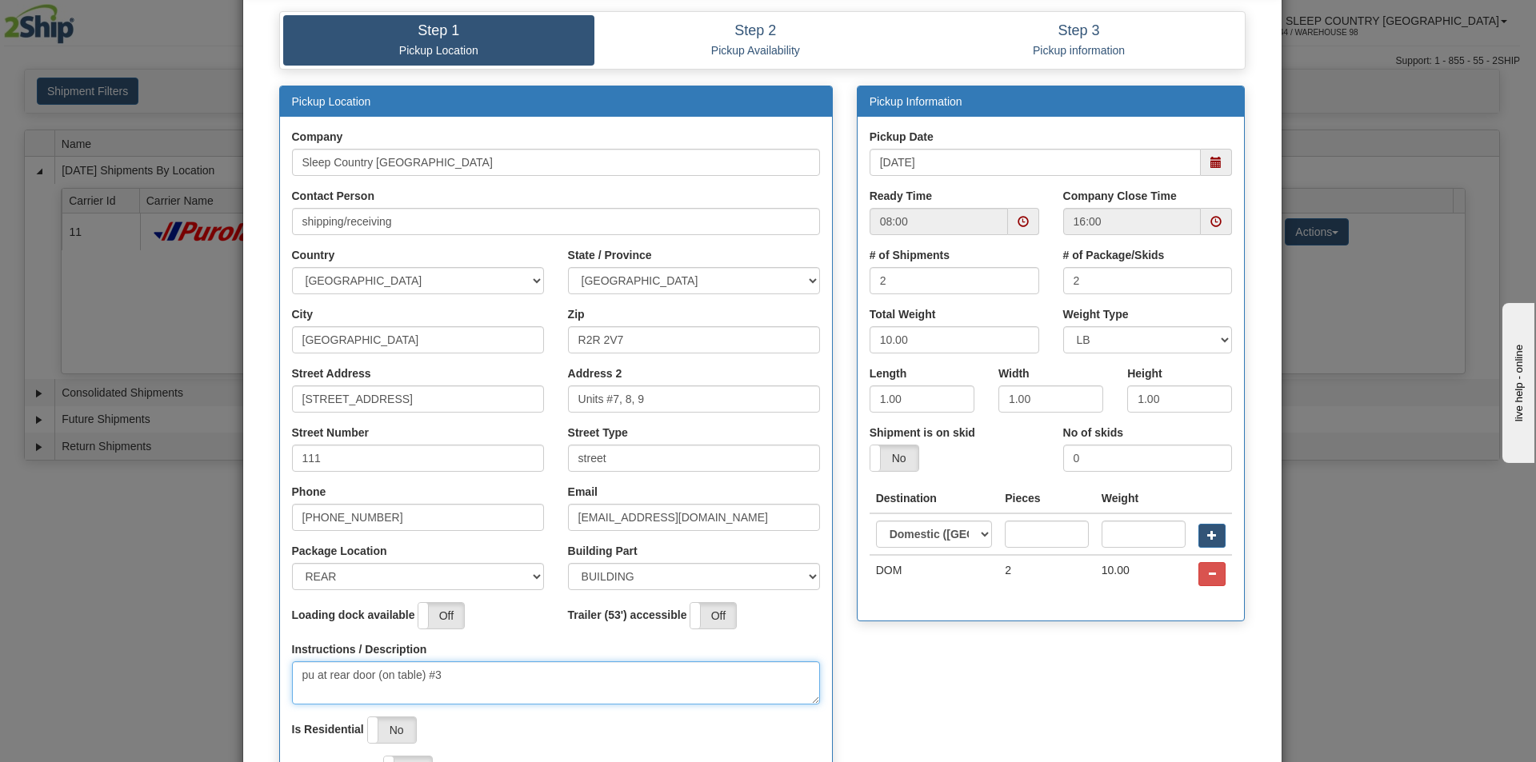
click at [1010, 224] on span at bounding box center [1023, 221] width 31 height 27
type textarea "pu at rear door (on table) #3"
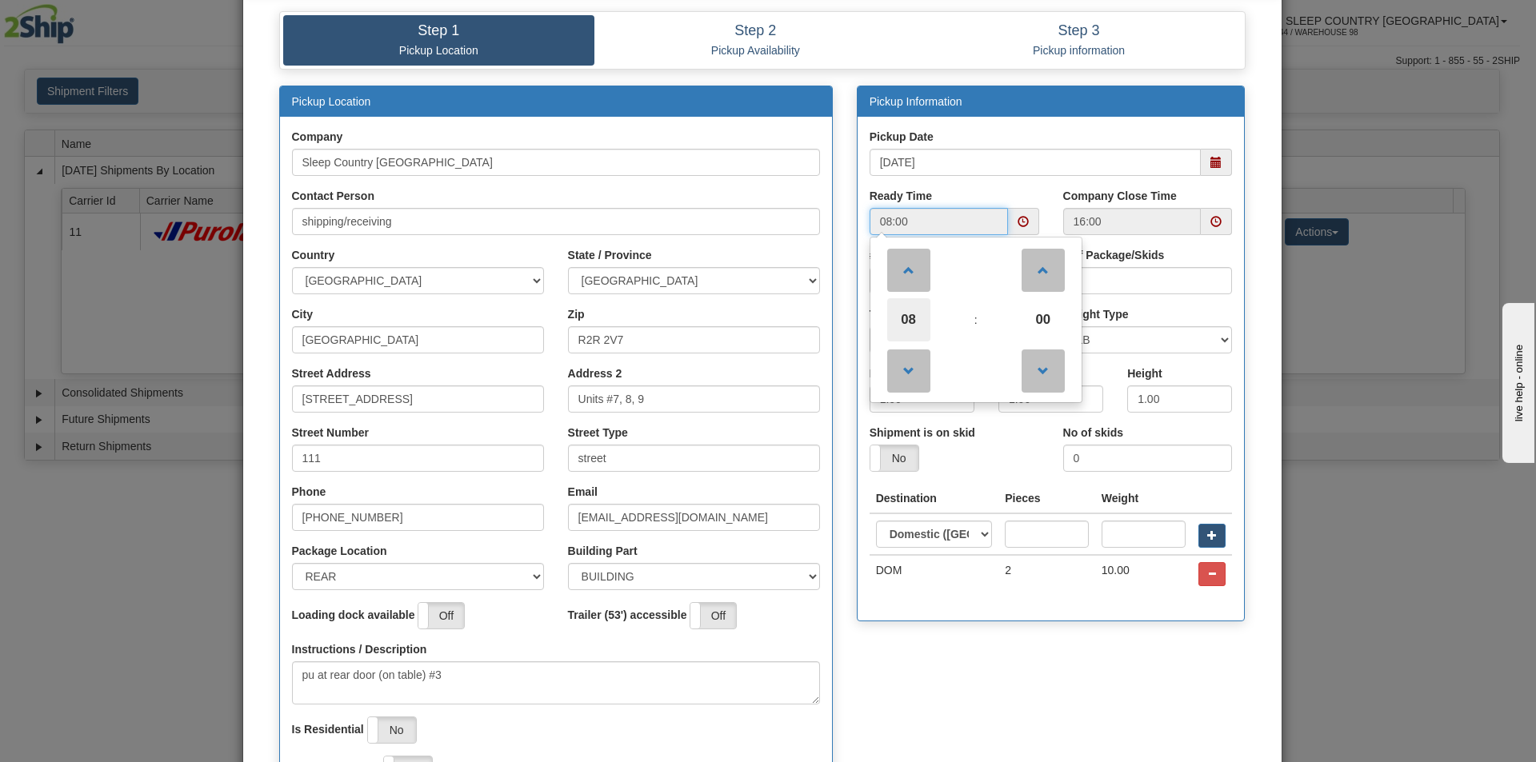
click at [909, 318] on span "08" at bounding box center [908, 319] width 43 height 43
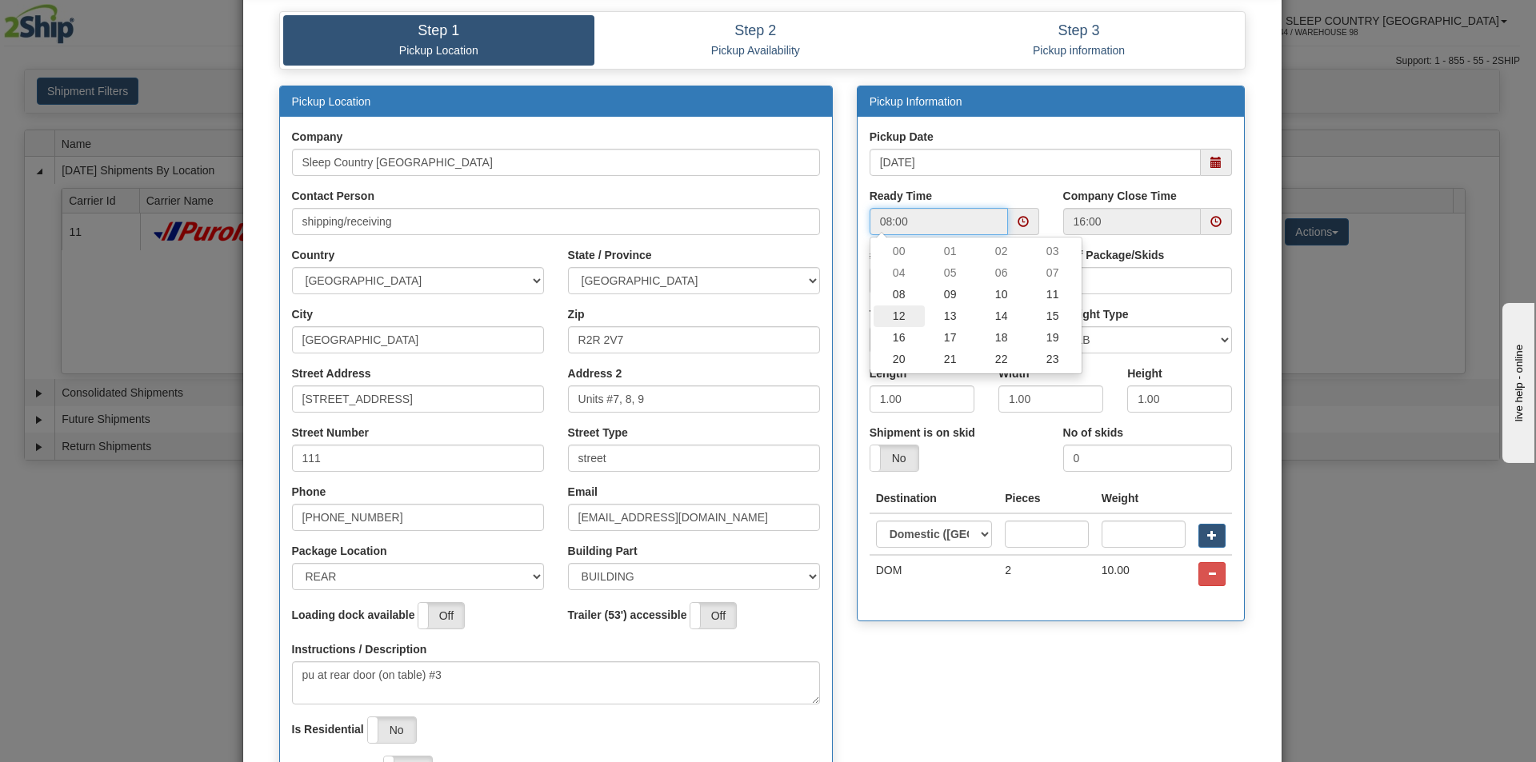
click at [897, 313] on td "12" at bounding box center [898, 317] width 51 height 22
type input "12:00"
click at [1047, 596] on div "Destination Pieces Weight DOM" at bounding box center [1051, 546] width 387 height 125
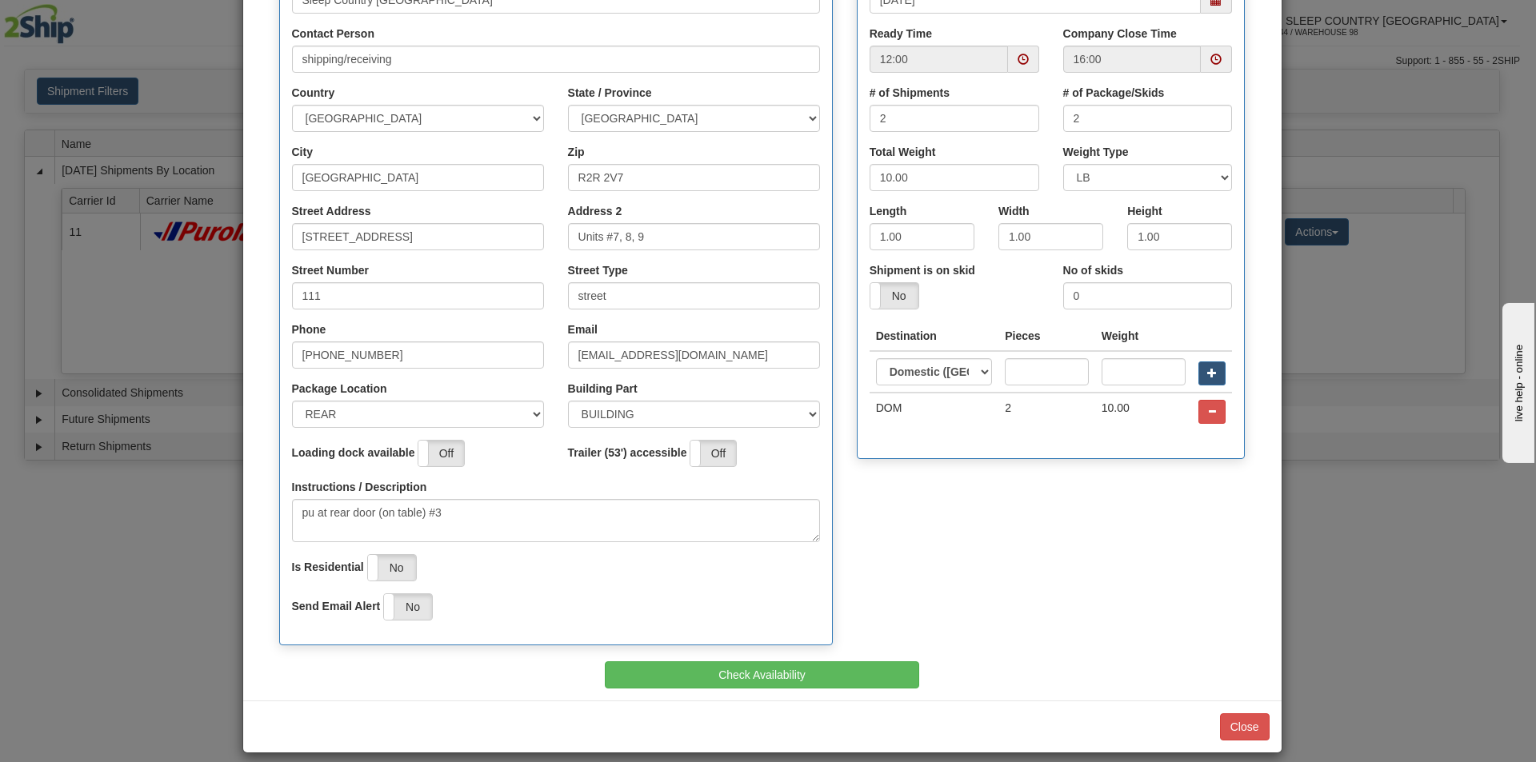
scroll to position [258, 0]
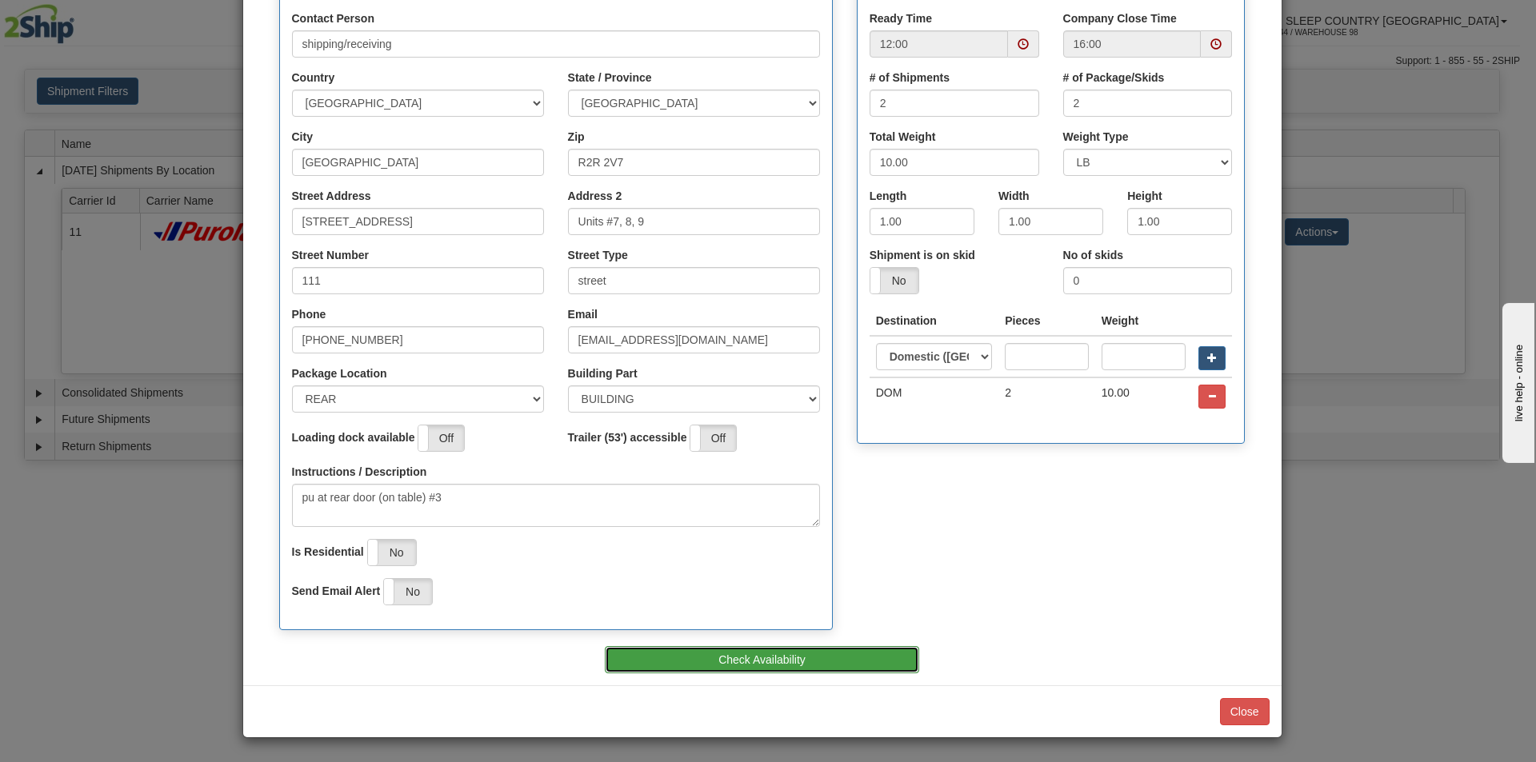
click at [729, 666] on button "Check Availability" at bounding box center [762, 659] width 314 height 27
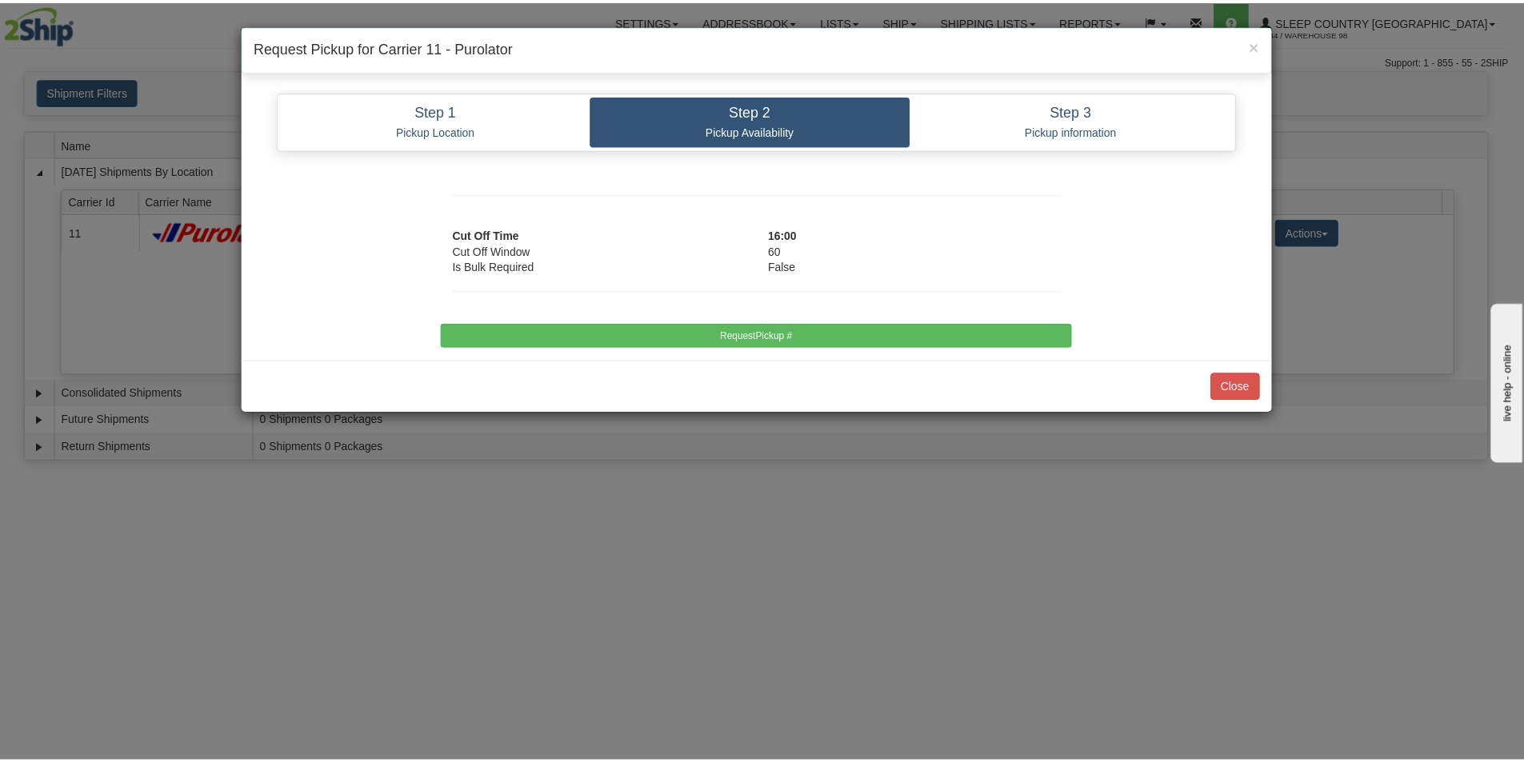
scroll to position [0, 0]
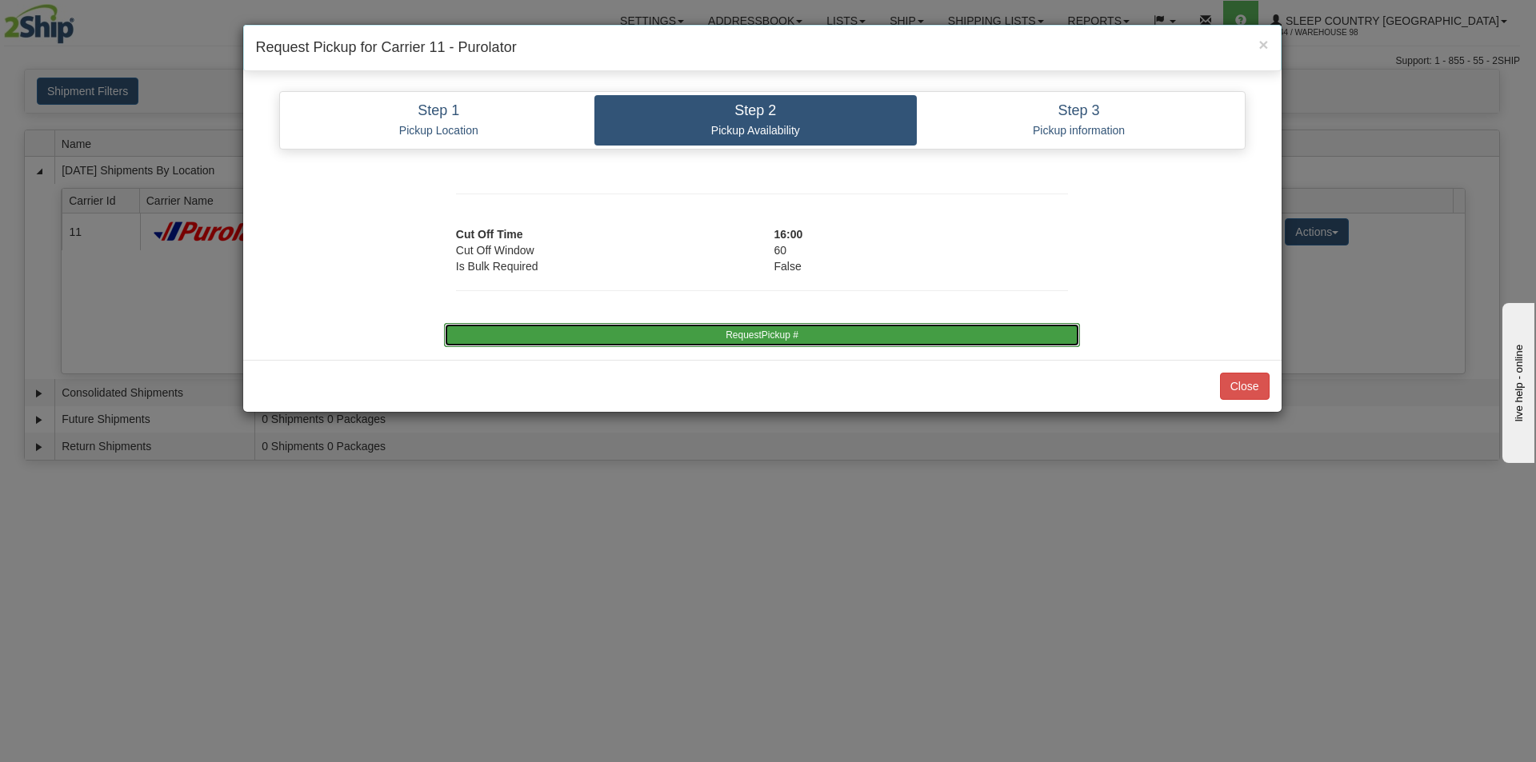
click at [663, 328] on button "RequestPickup #" at bounding box center [762, 335] width 636 height 24
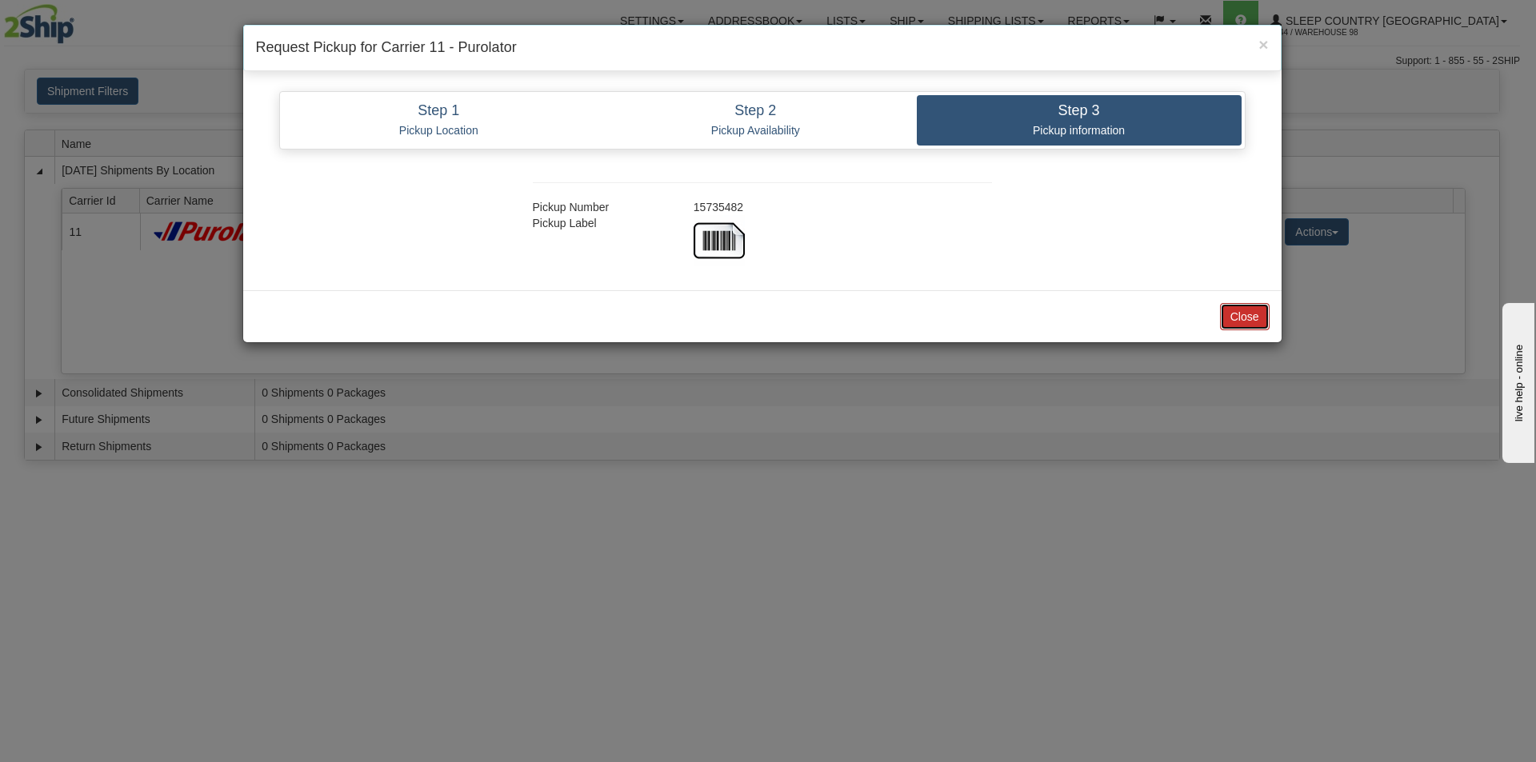
click at [1236, 306] on button "Close" at bounding box center [1245, 316] width 50 height 27
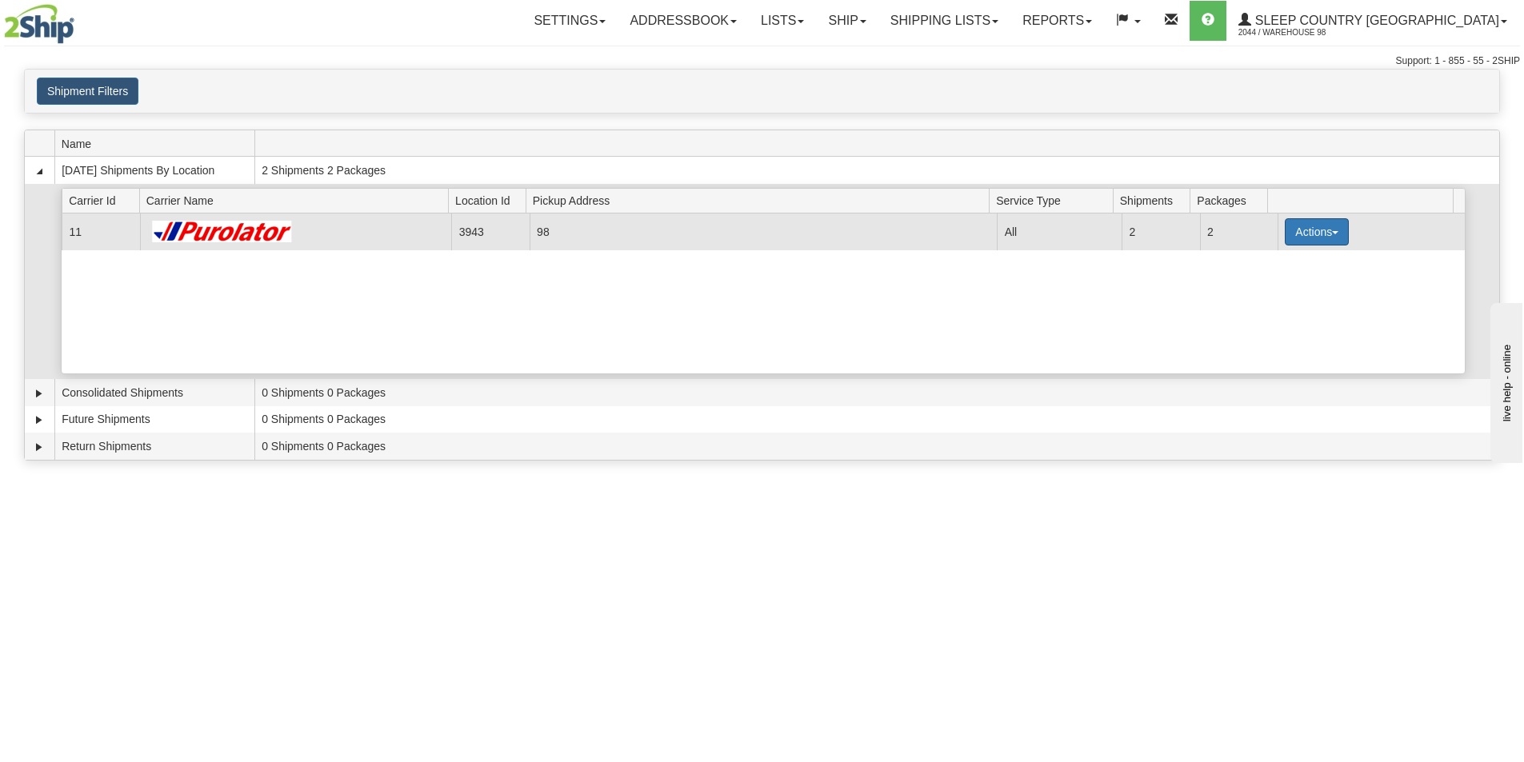
click at [1332, 231] on span "button" at bounding box center [1335, 232] width 6 height 3
click at [1257, 285] on span "Close" at bounding box center [1254, 282] width 37 height 11
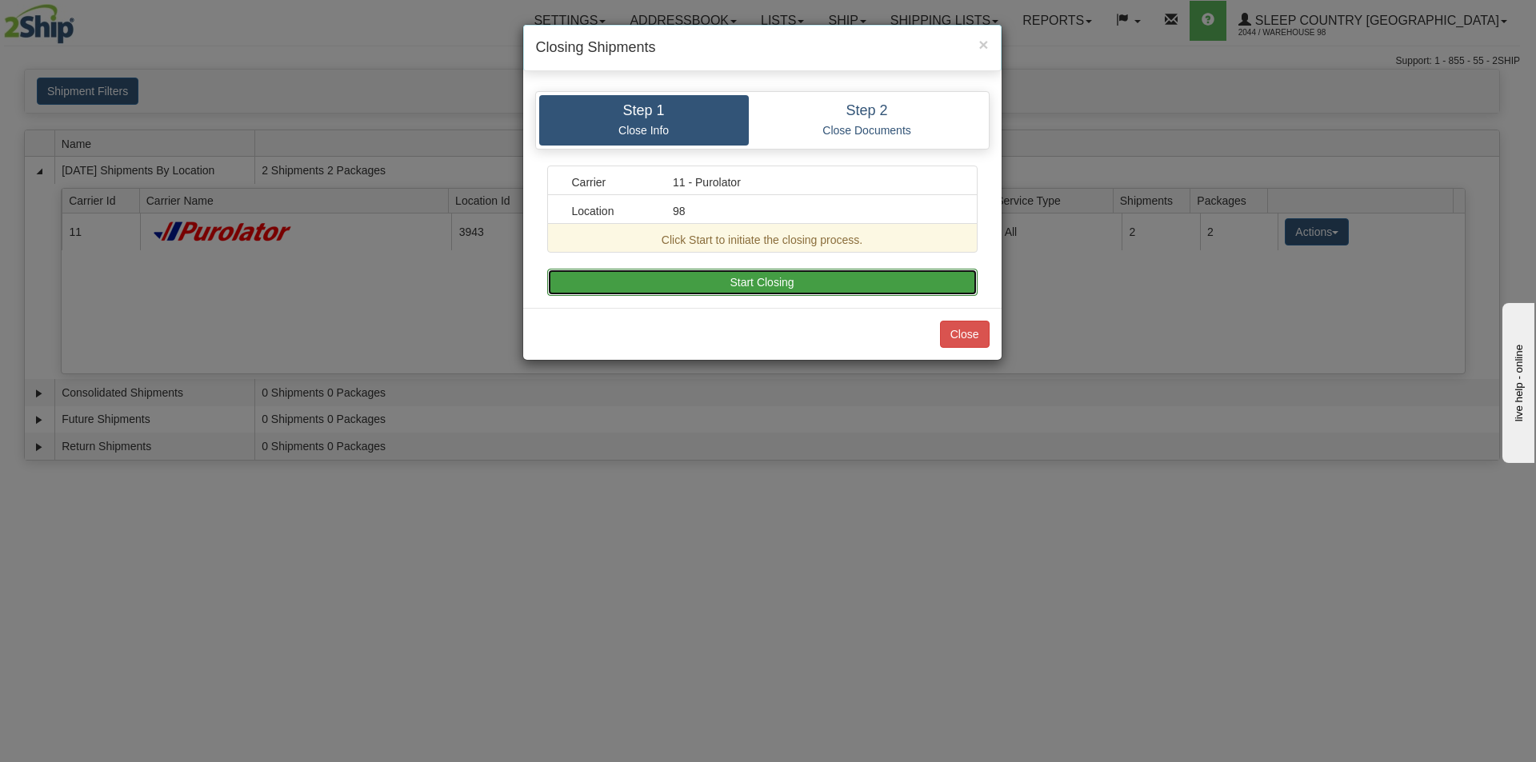
click at [771, 288] on button "Start Closing" at bounding box center [762, 282] width 430 height 27
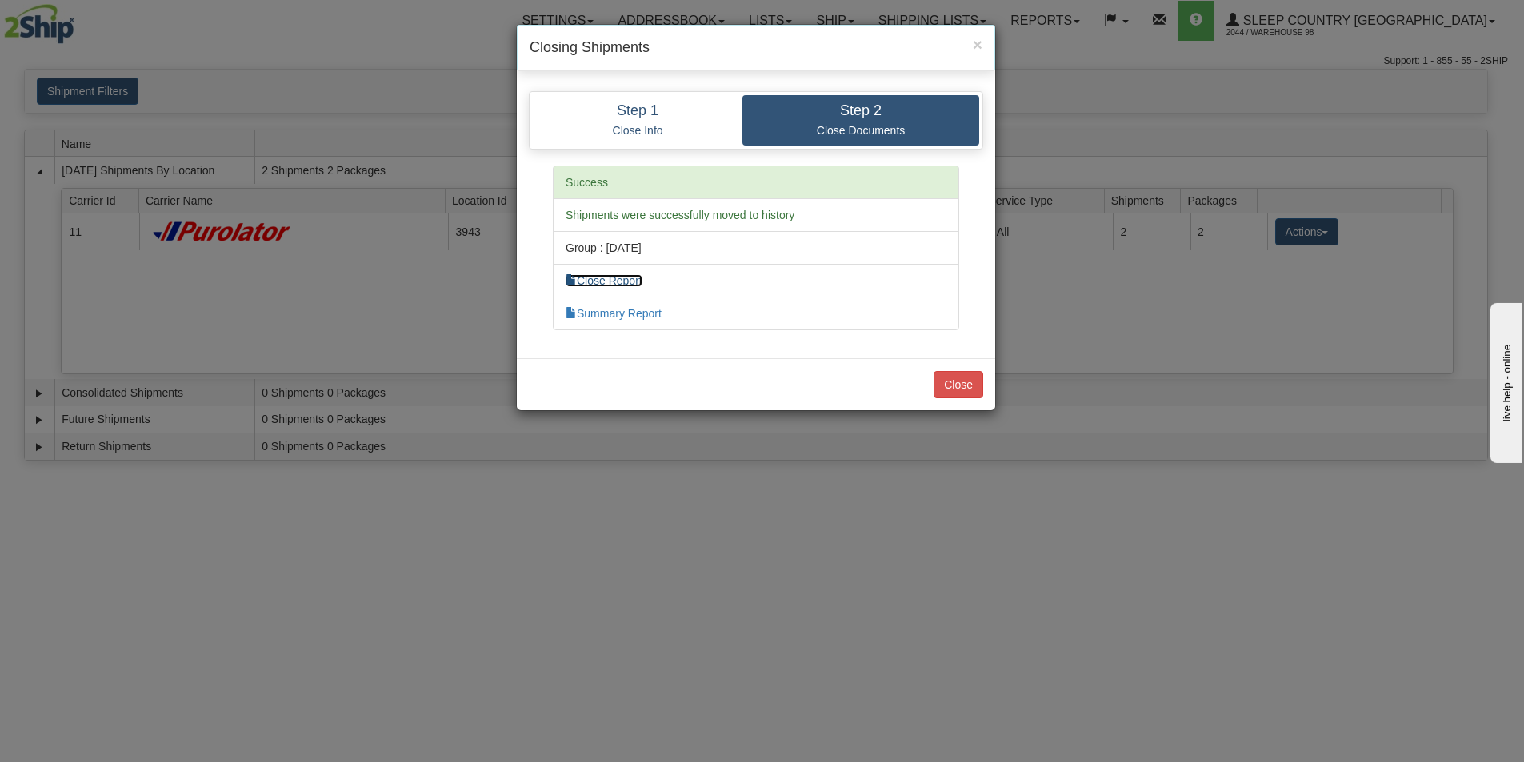
click at [618, 284] on link "Close Report" at bounding box center [604, 280] width 77 height 13
click at [975, 382] on button "Close" at bounding box center [958, 384] width 50 height 27
